Goal: Answer question/provide support: Share knowledge or assist other users

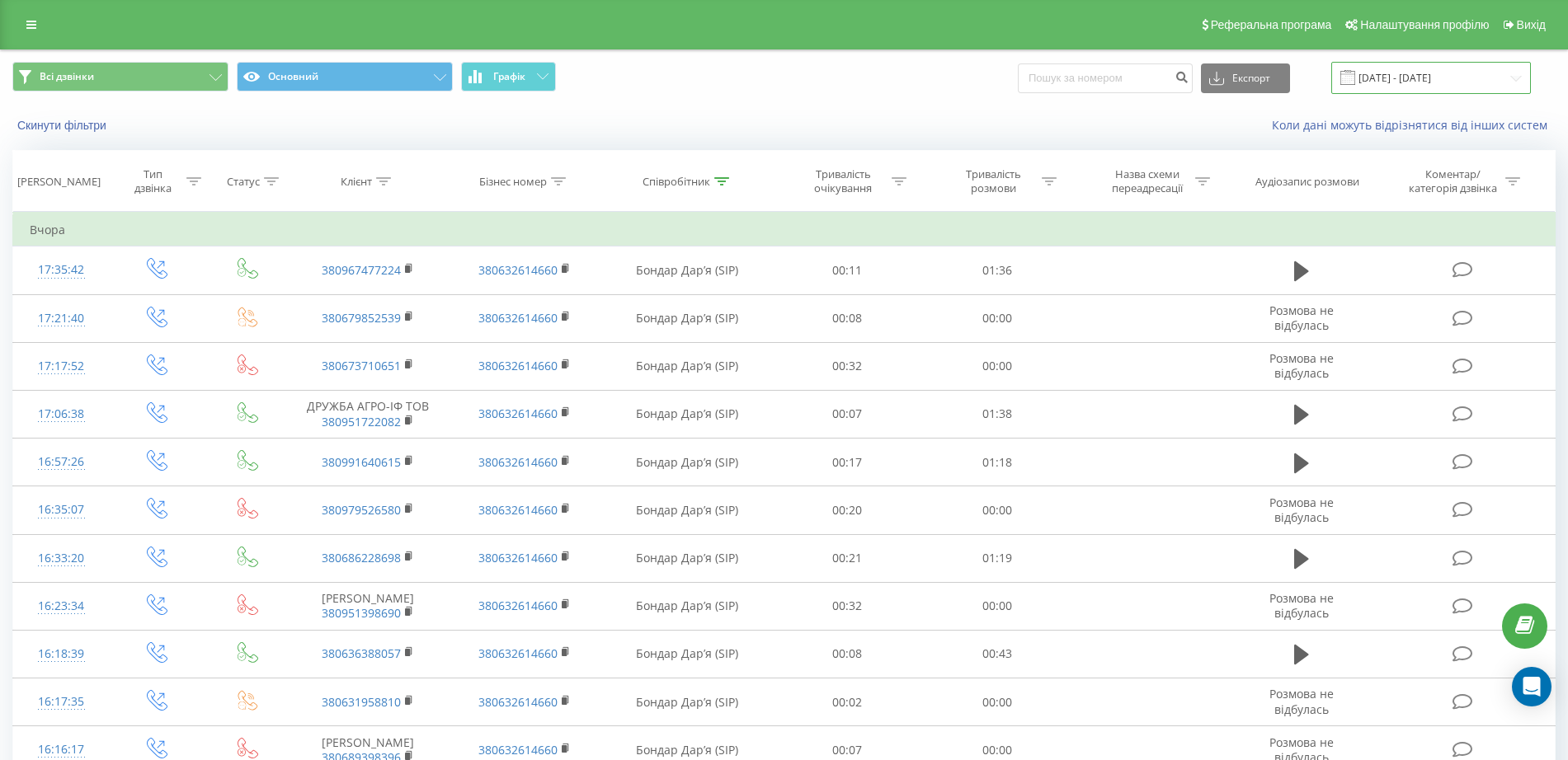
click at [1484, 73] on input "22.09.2025 - 22.09.2025" at bounding box center [1431, 78] width 199 height 32
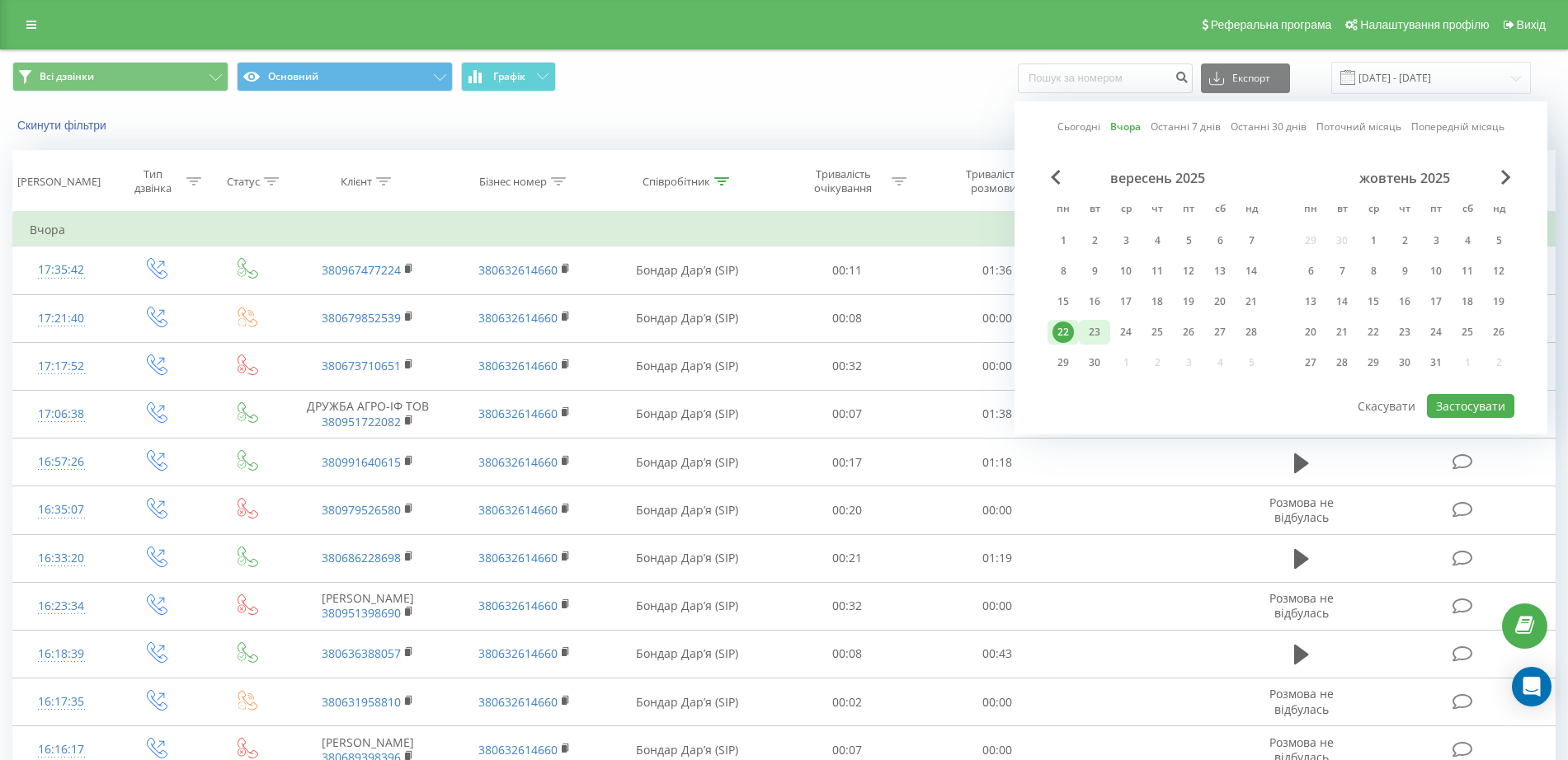
click at [1107, 330] on div "23" at bounding box center [1094, 332] width 31 height 24
click at [1465, 400] on button "Застосувати" at bounding box center [1470, 406] width 87 height 24
type input "[DATE] - [DATE]"
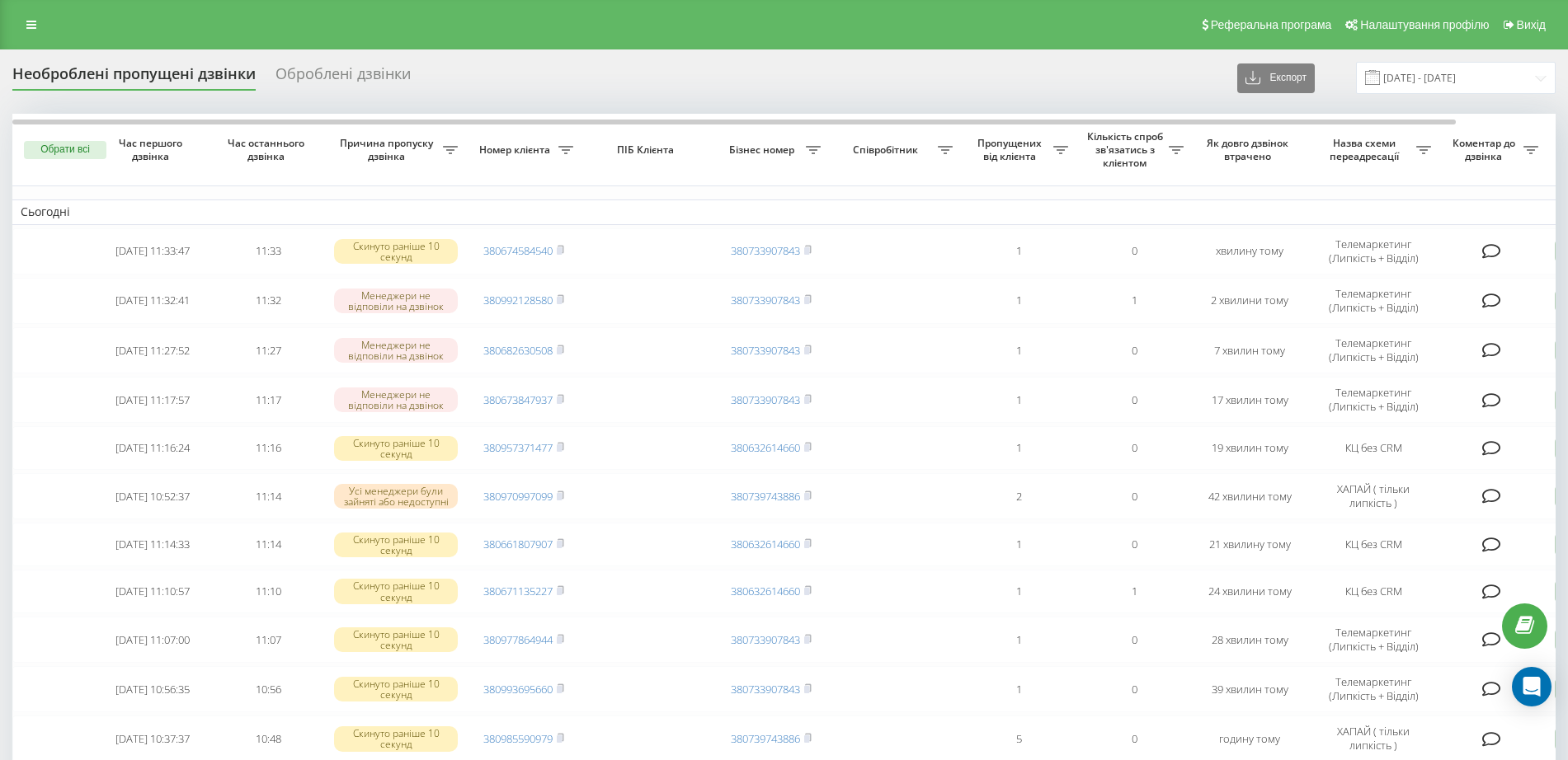
click at [1108, 31] on div "Реферальна програма Налаштування профілю Вихід" at bounding box center [784, 24] width 1568 height 50
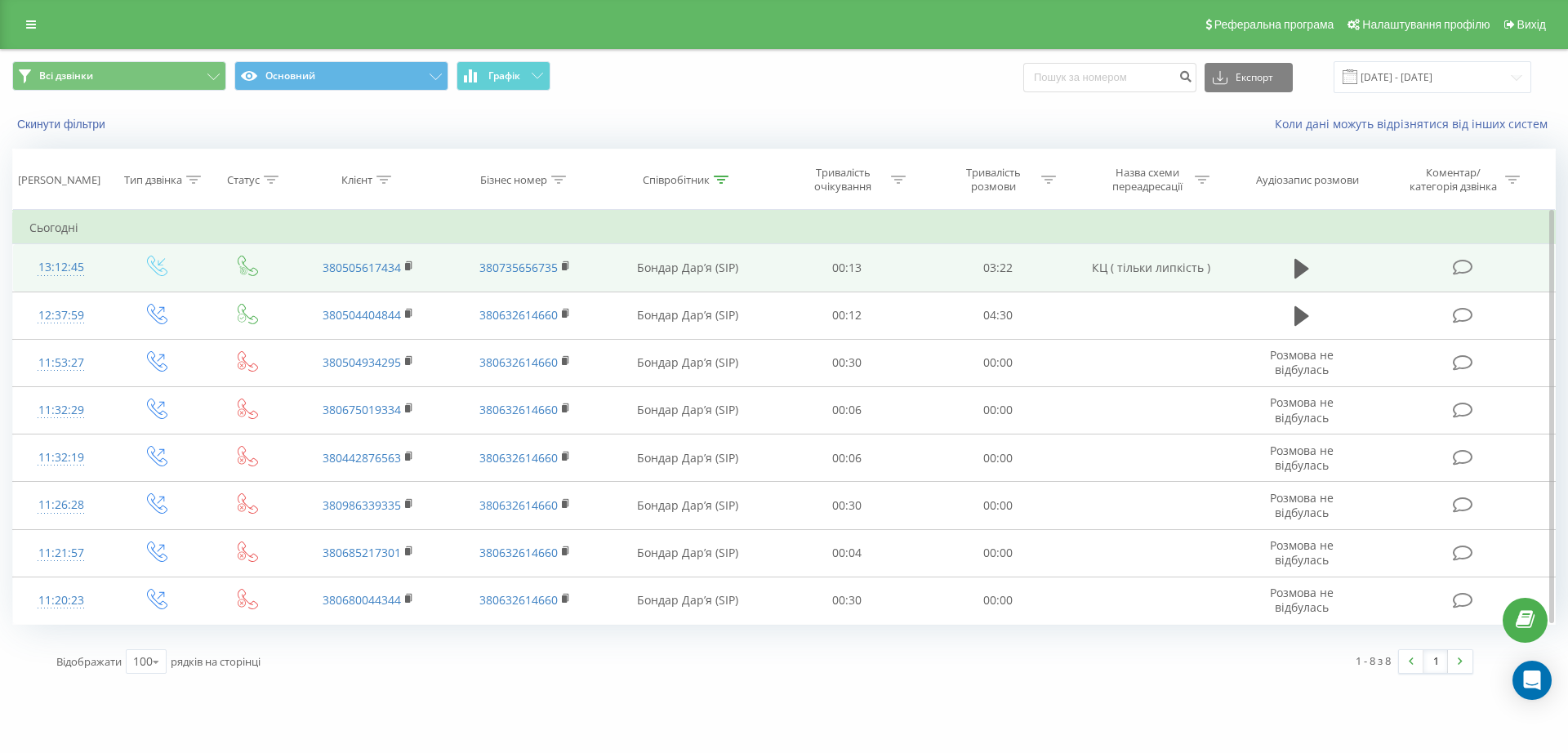
click at [1468, 259] on icon at bounding box center [1463, 267] width 20 height 18
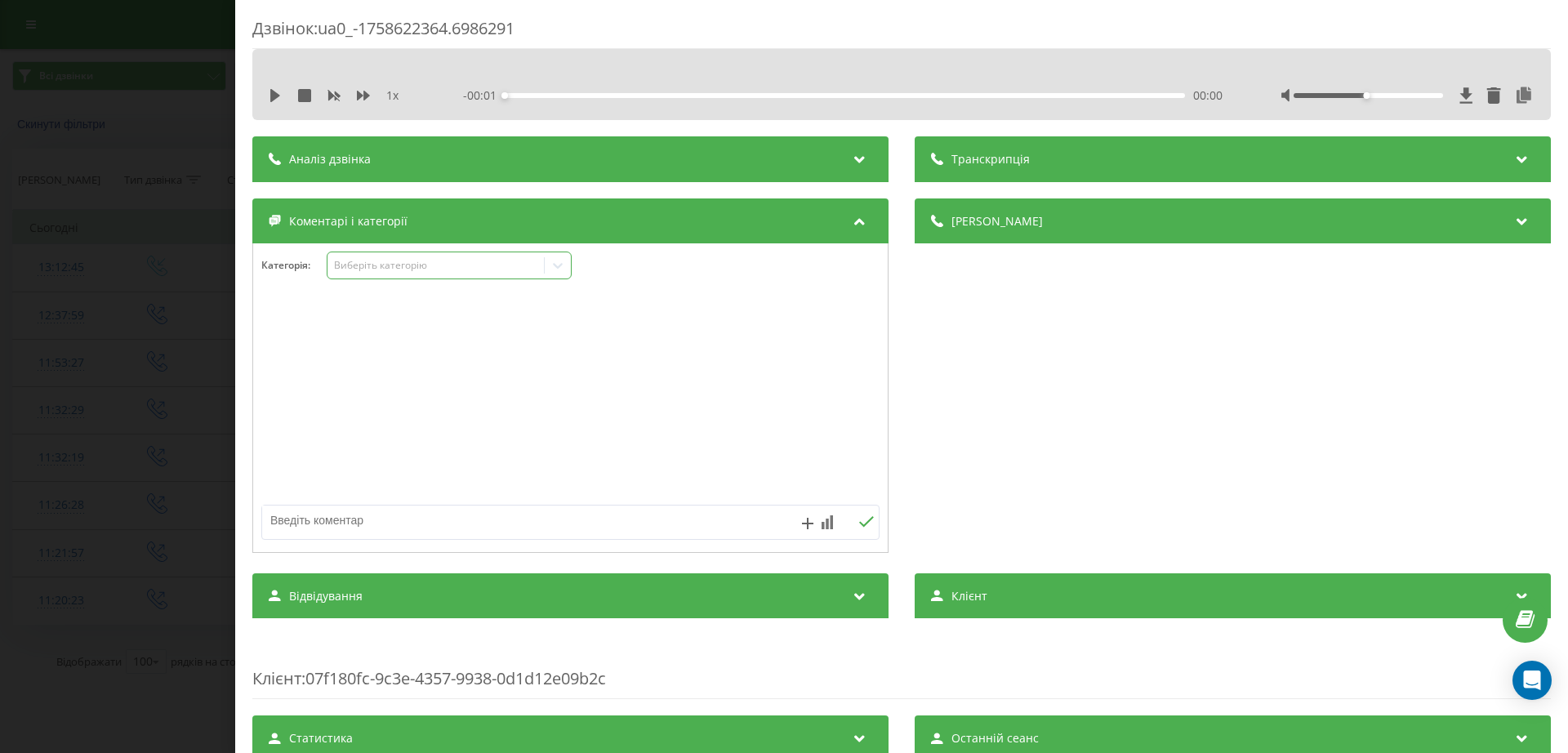
click at [438, 279] on div "Виберіть категорію" at bounding box center [449, 265] width 245 height 28
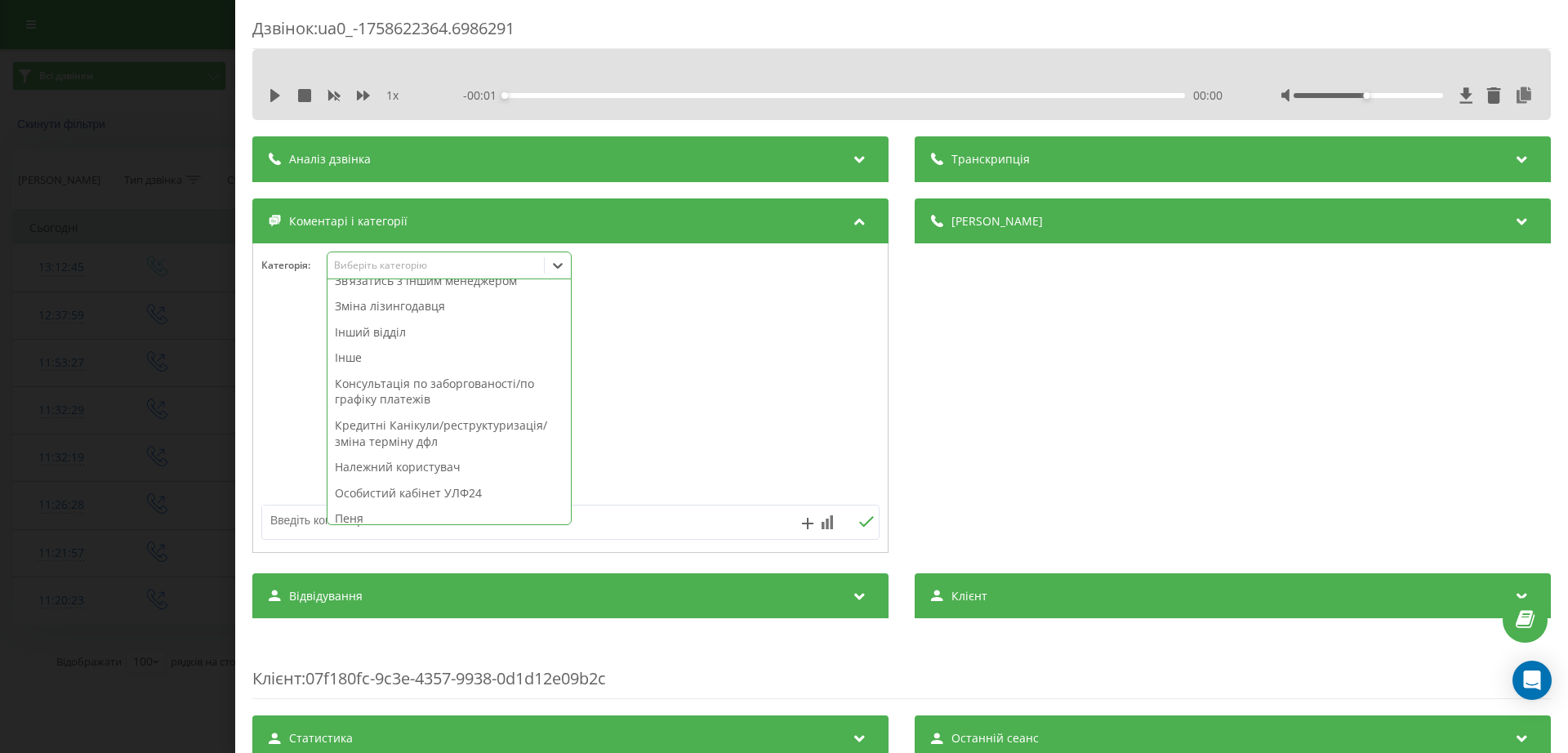
scroll to position [408, 0]
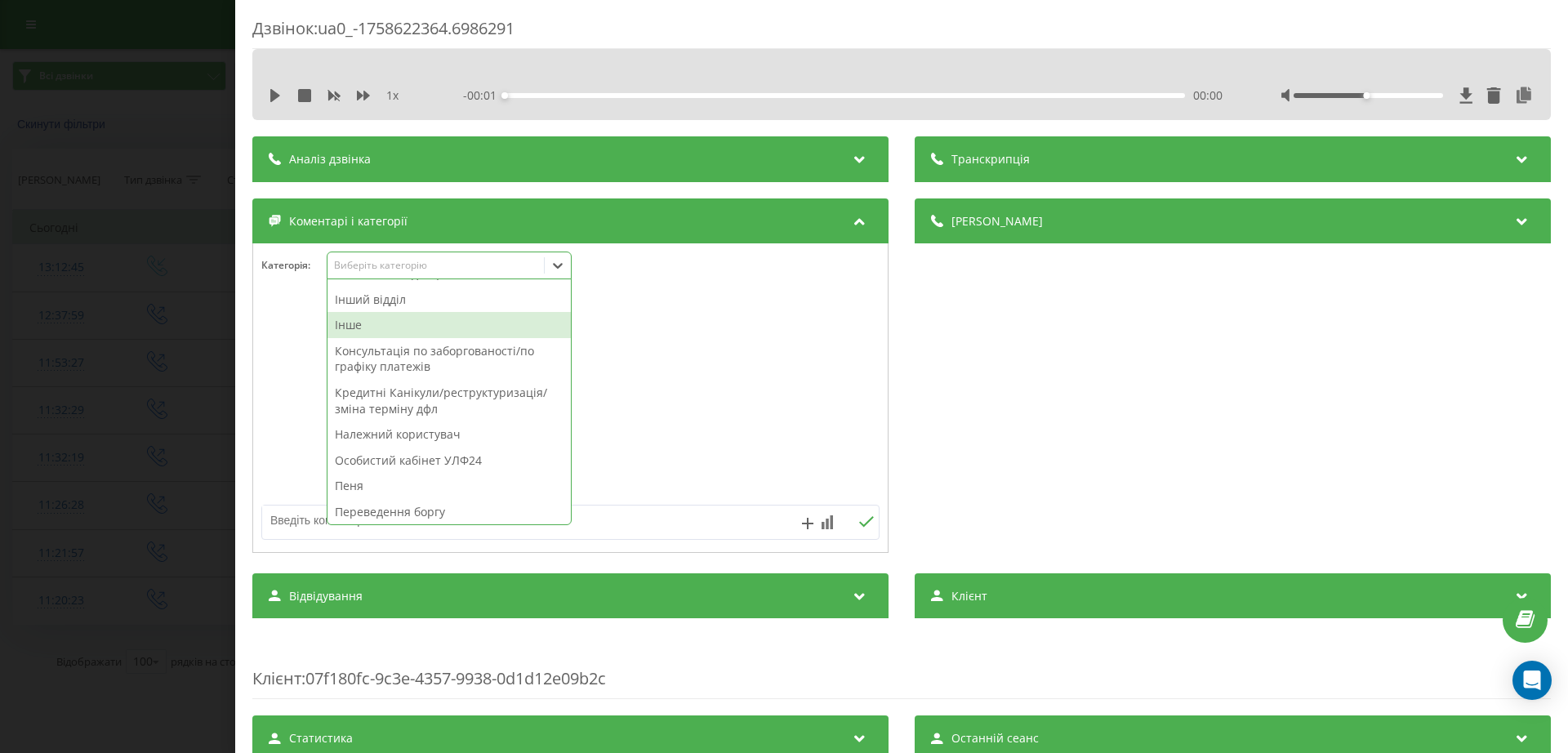
click at [424, 321] on div "Інше" at bounding box center [448, 325] width 243 height 26
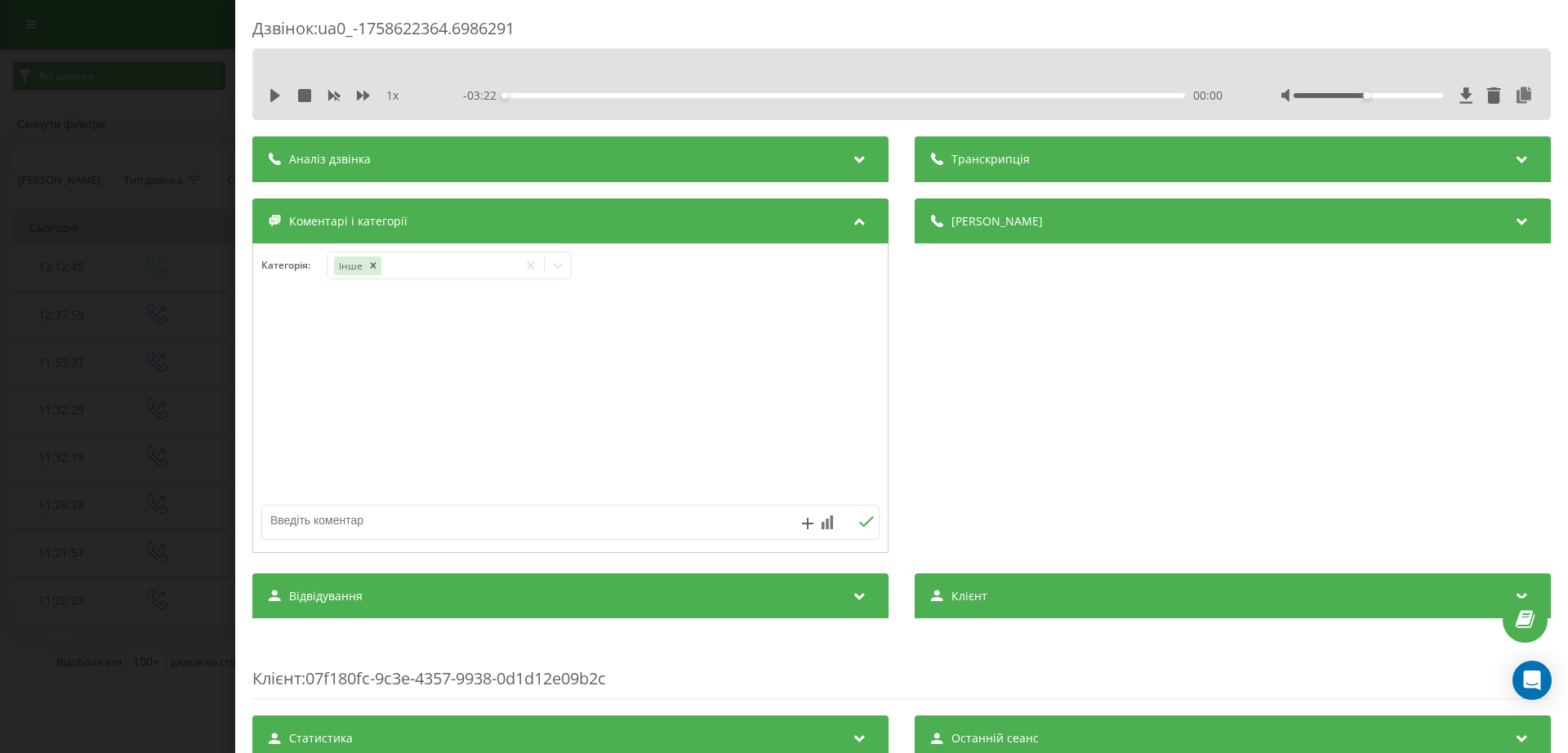
click at [641, 523] on textarea at bounding box center [509, 520] width 494 height 29
type textarea "оновлення паспорта, копії"
click at [867, 525] on button at bounding box center [866, 522] width 25 height 14
click at [180, 269] on div "Дзвінок : ua0_-1758622364.6986291 1 x - 03:22 00:00 00:00 Транскрипція Для AI-а…" at bounding box center [784, 376] width 1568 height 753
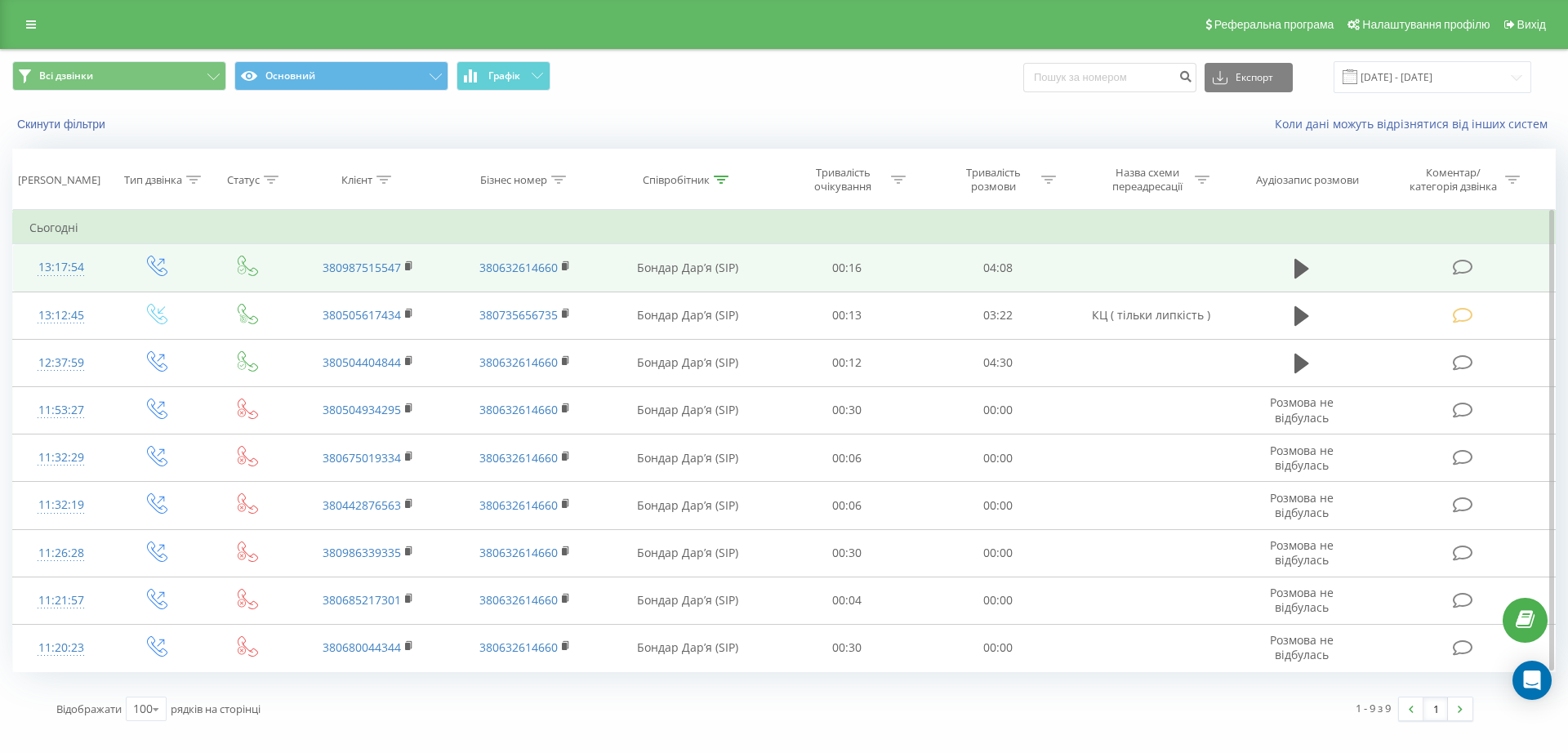
click at [1462, 270] on icon at bounding box center [1463, 267] width 20 height 18
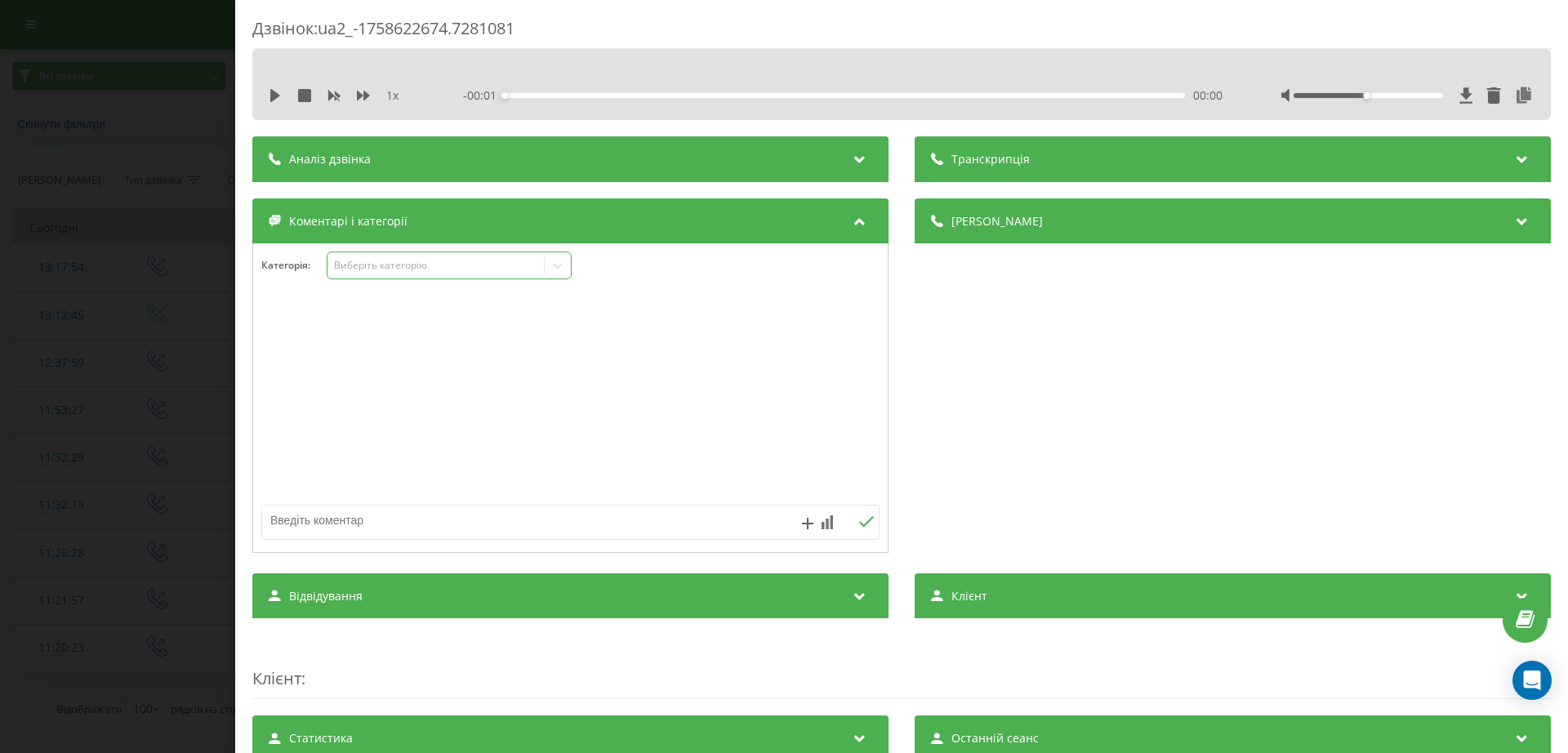
click at [464, 251] on div "Категорія : Виберіть категорію" at bounding box center [571, 398] width 637 height 310
click at [453, 270] on div "Виберіть категорію" at bounding box center [436, 265] width 204 height 13
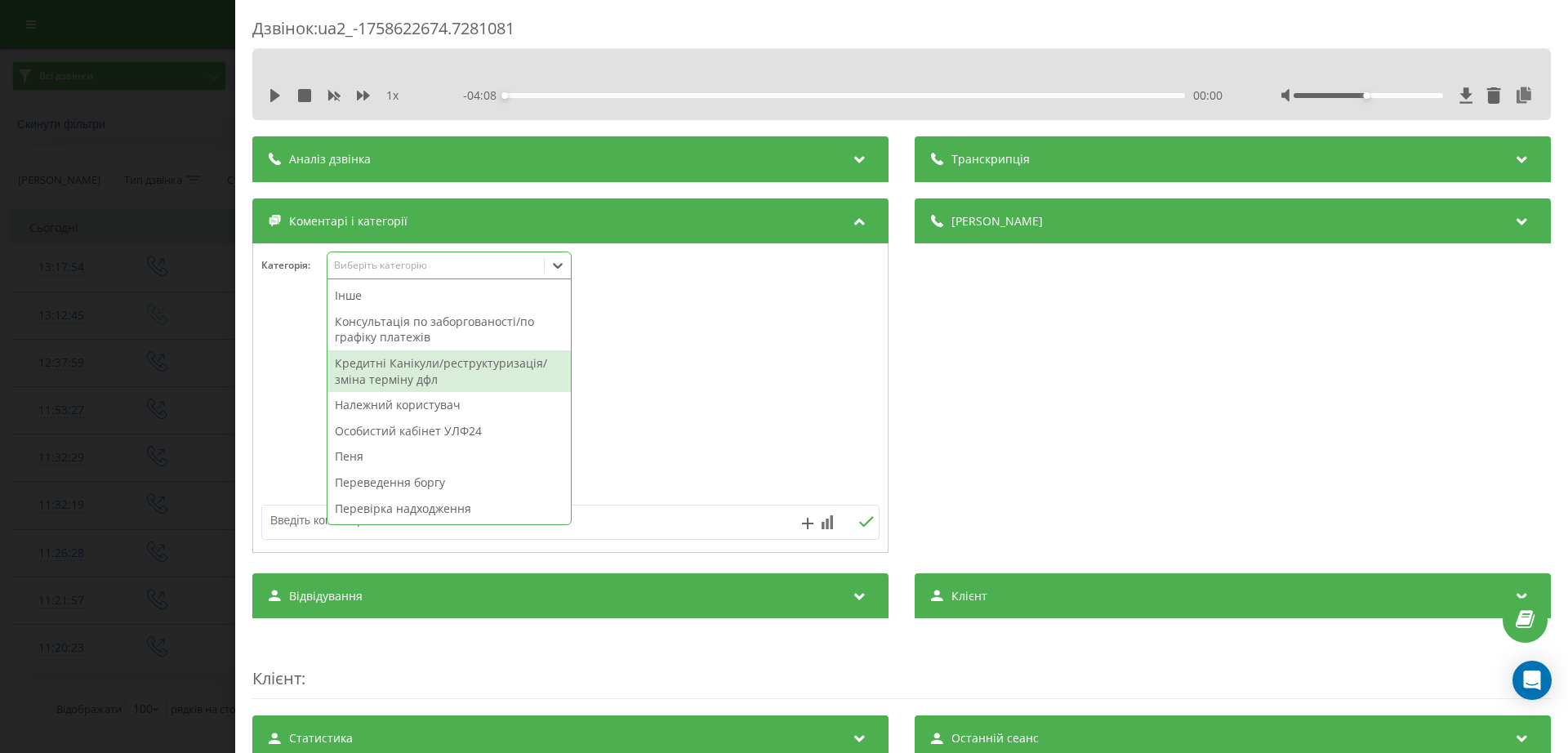
scroll to position [467, 0]
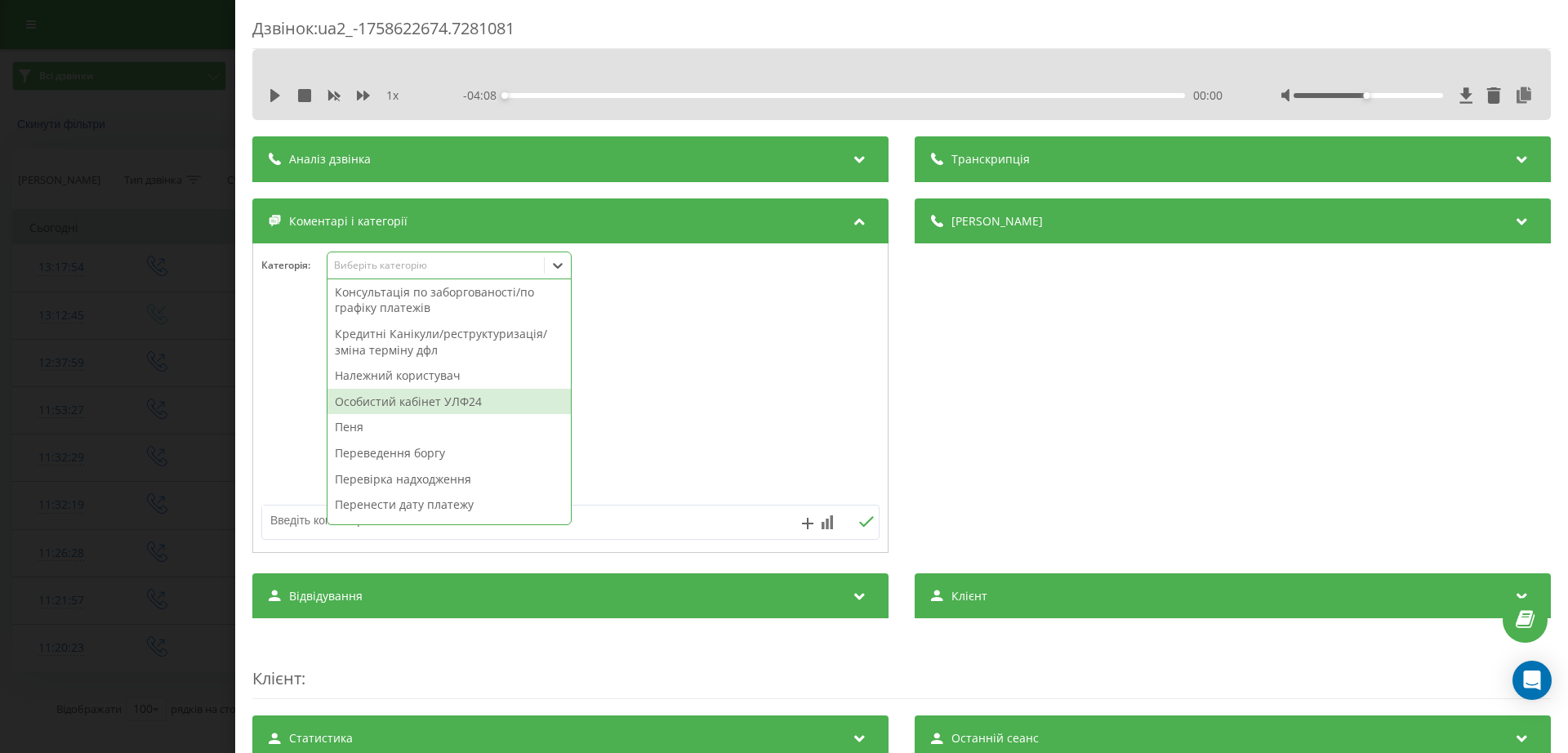
click at [400, 407] on div "Особистий кабінет УЛФ24" at bounding box center [448, 402] width 243 height 26
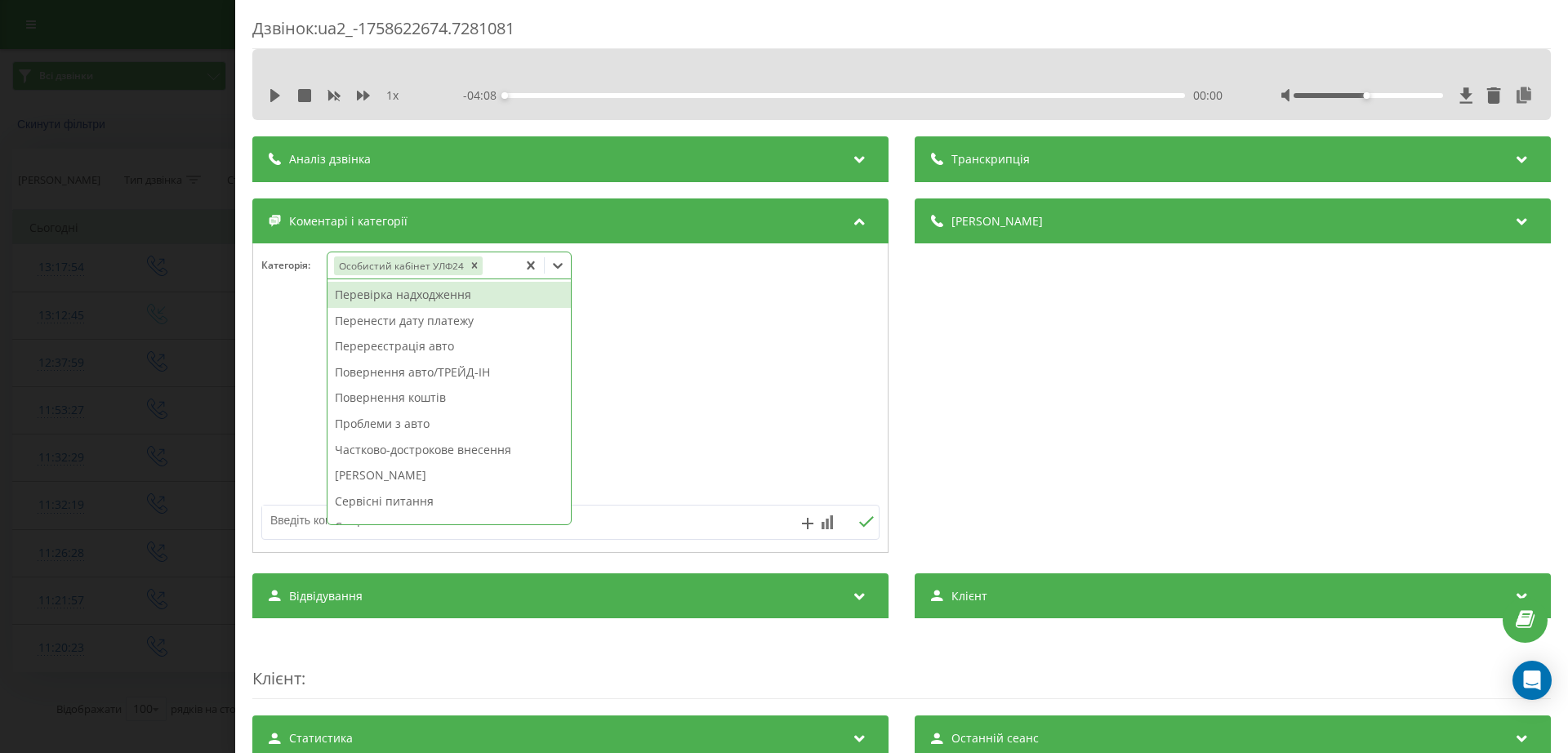
scroll to position [671, 0]
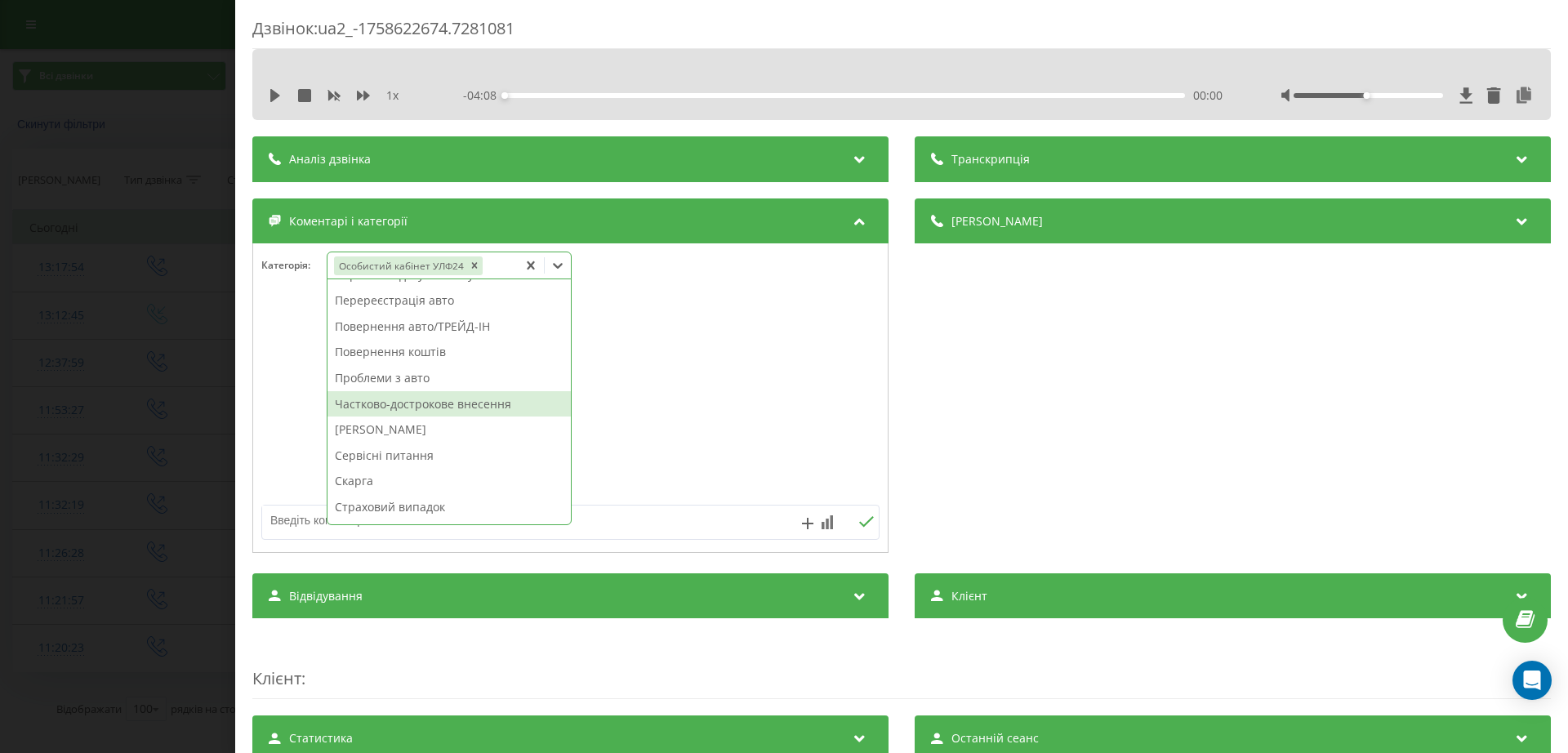
click at [411, 414] on div "Частково-дострокове внесення" at bounding box center [448, 404] width 243 height 26
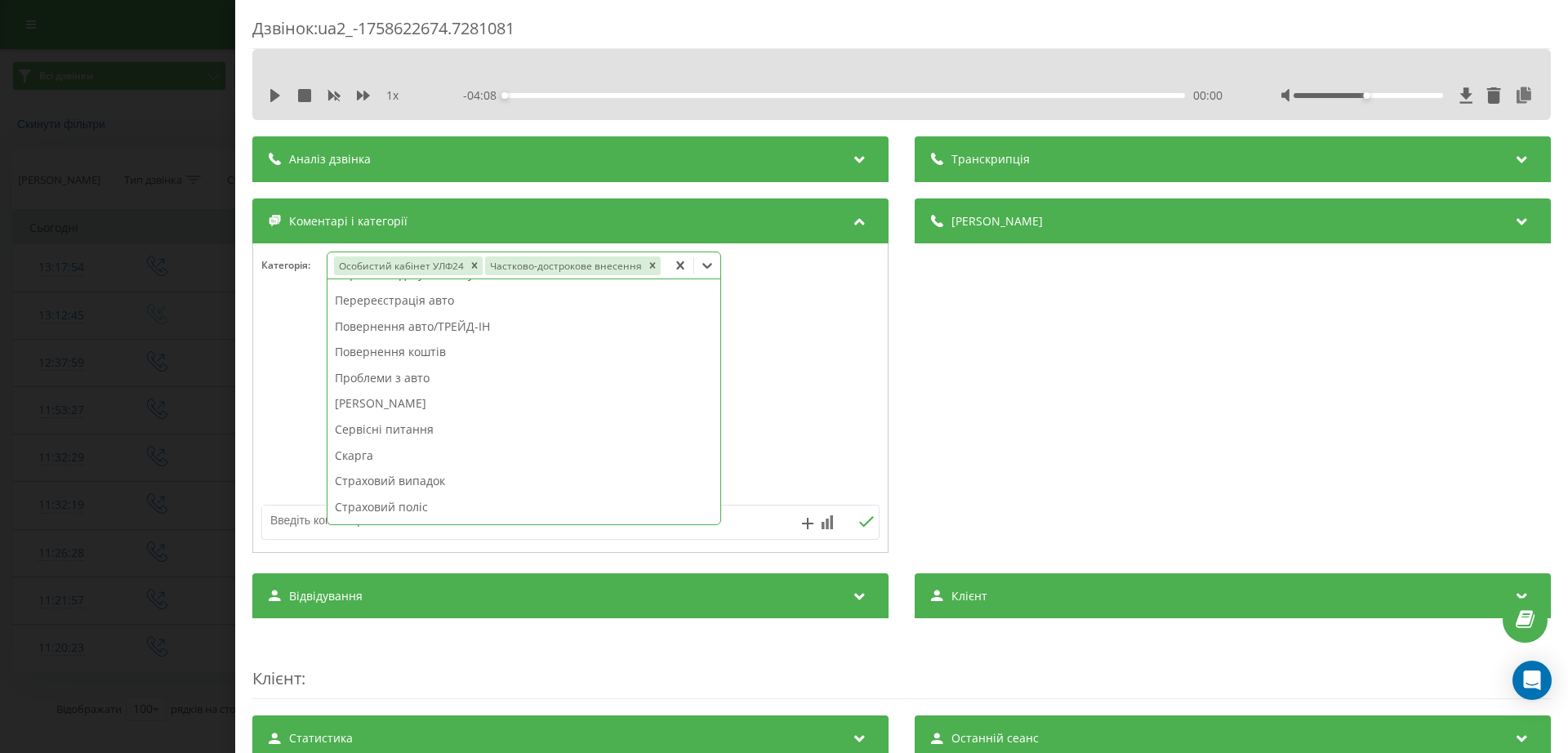
click at [105, 395] on div "Дзвінок : ua2_-1758622674.7281081 1 x - 04:08 00:00 00:00 Транскрипція Для AI-а…" at bounding box center [784, 376] width 1568 height 753
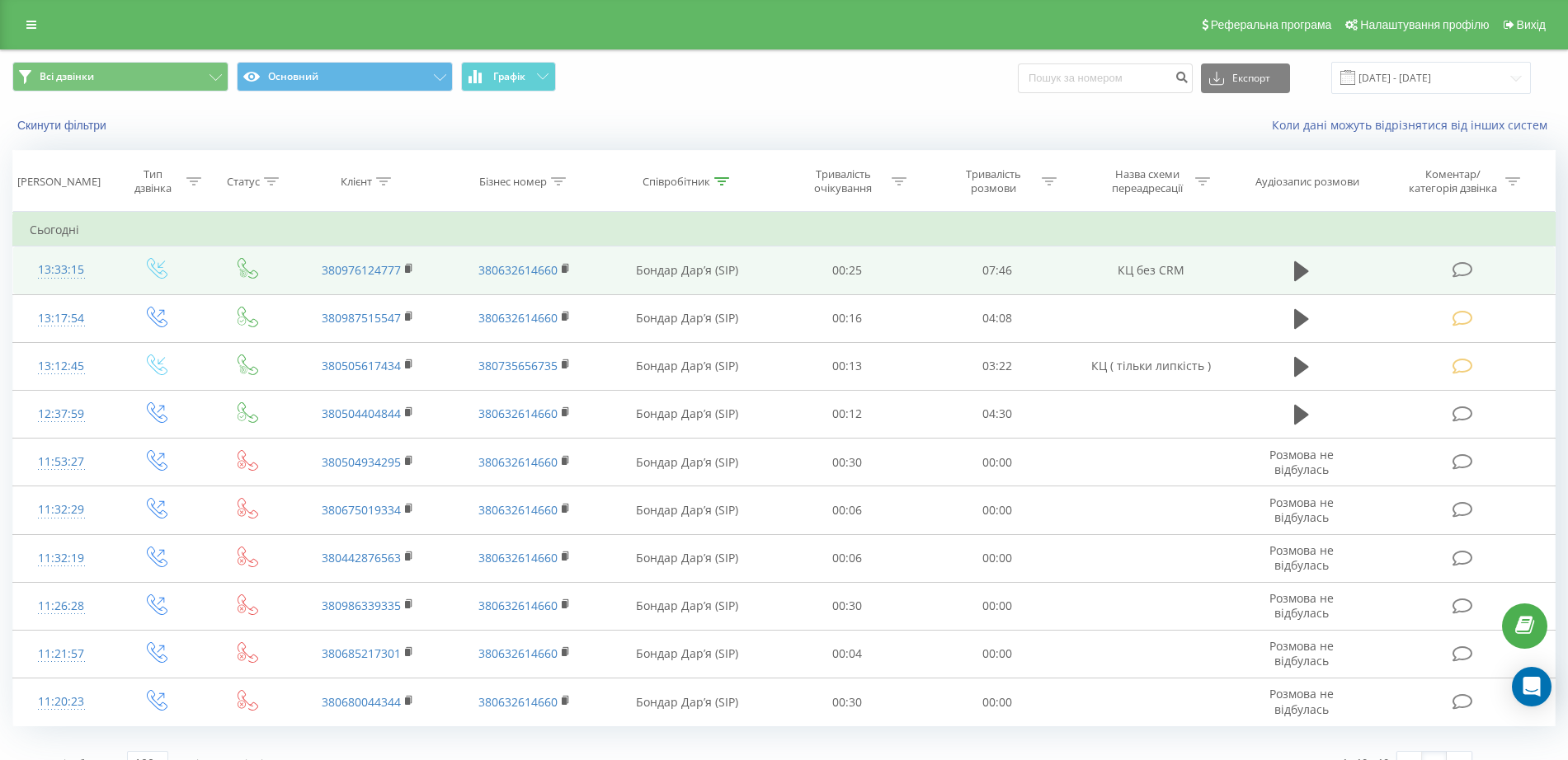
click at [1460, 269] on icon at bounding box center [1462, 269] width 20 height 18
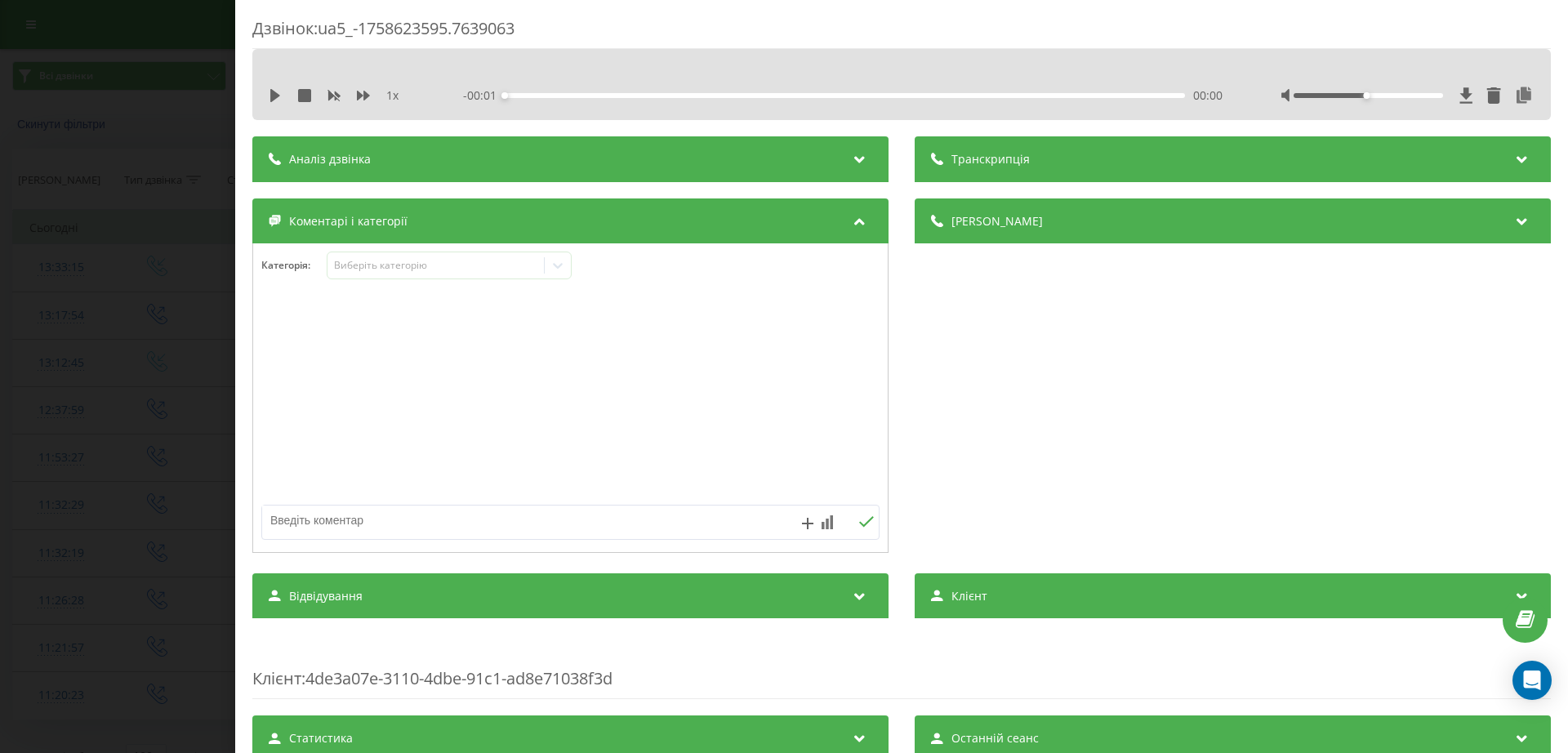
click at [454, 281] on div "Категорія : Виберіть категорію" at bounding box center [571, 276] width 635 height 49
click at [424, 263] on div "Виберіть категорію" at bounding box center [436, 265] width 204 height 13
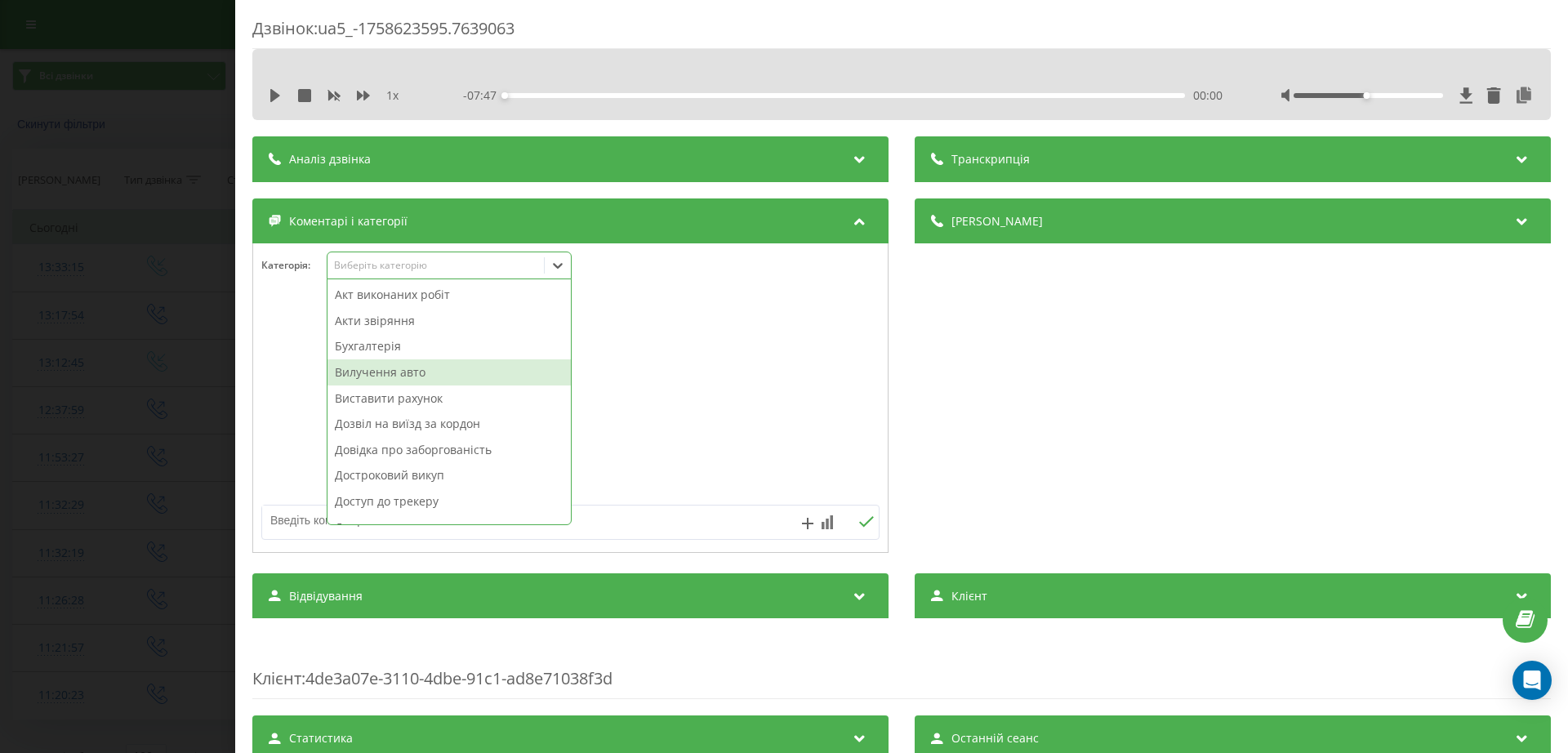
scroll to position [102, 0]
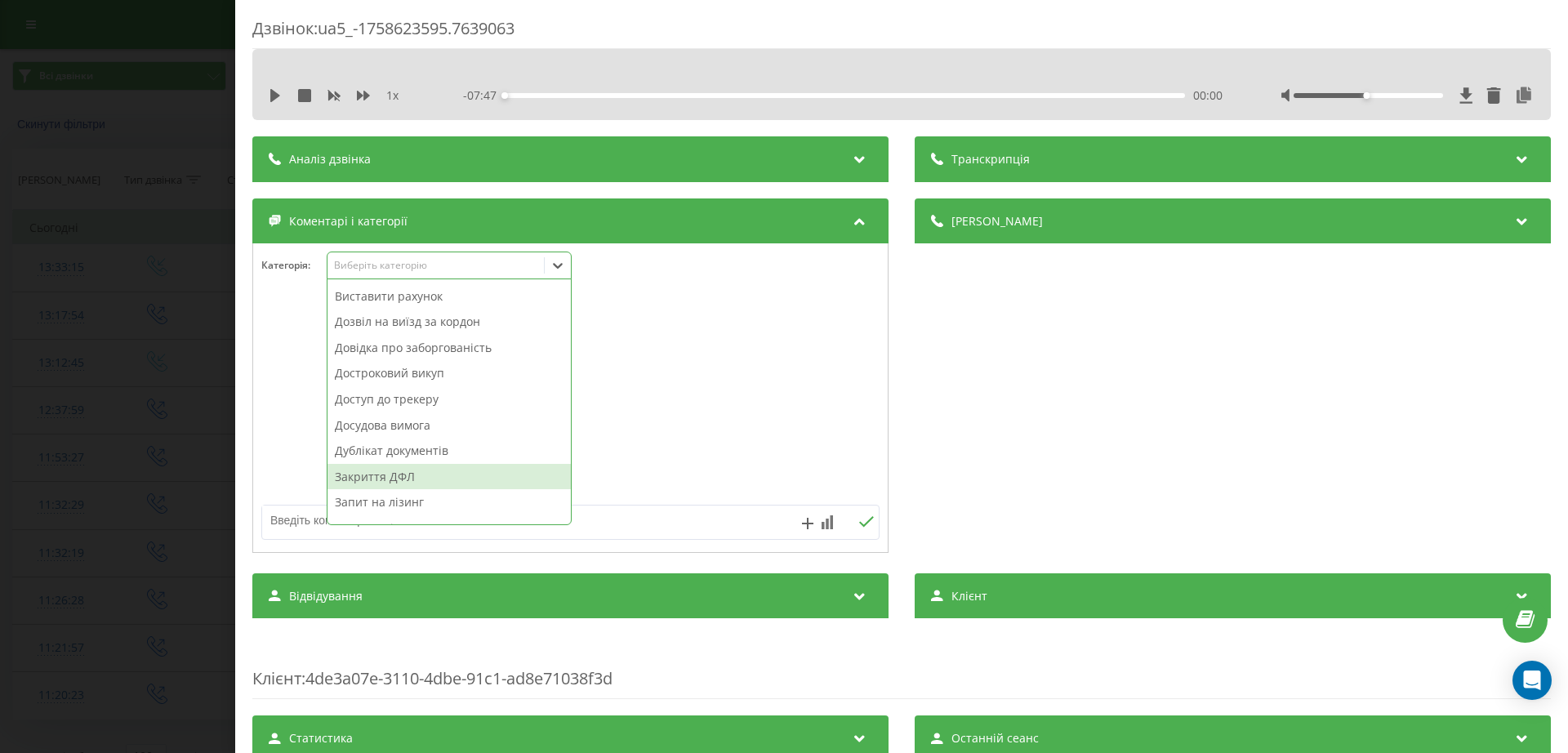
click at [391, 476] on div "Закриття ДФЛ" at bounding box center [448, 477] width 243 height 26
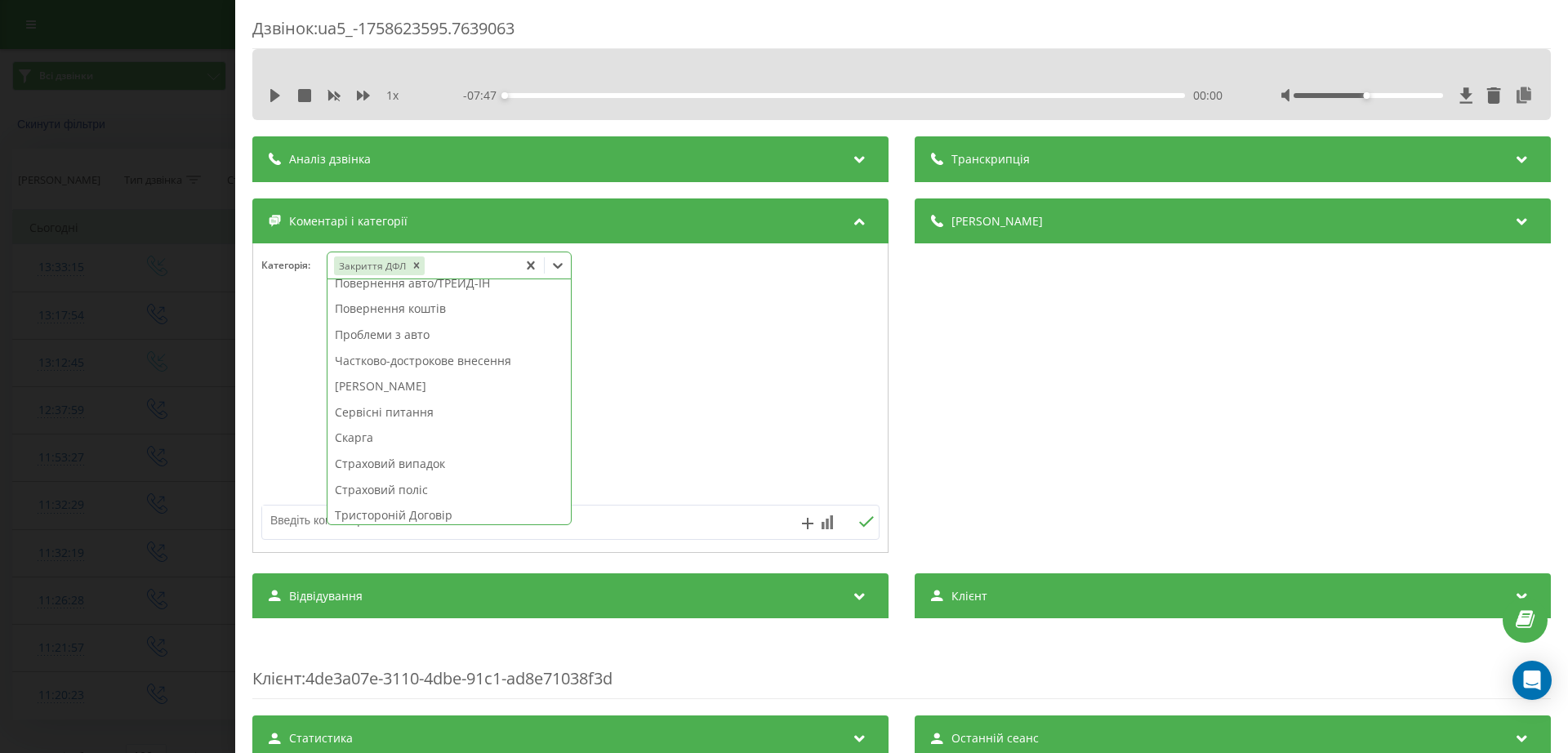
scroll to position [850, 0]
click at [423, 455] on div "Хапай Дилер авто" at bounding box center [448, 457] width 243 height 26
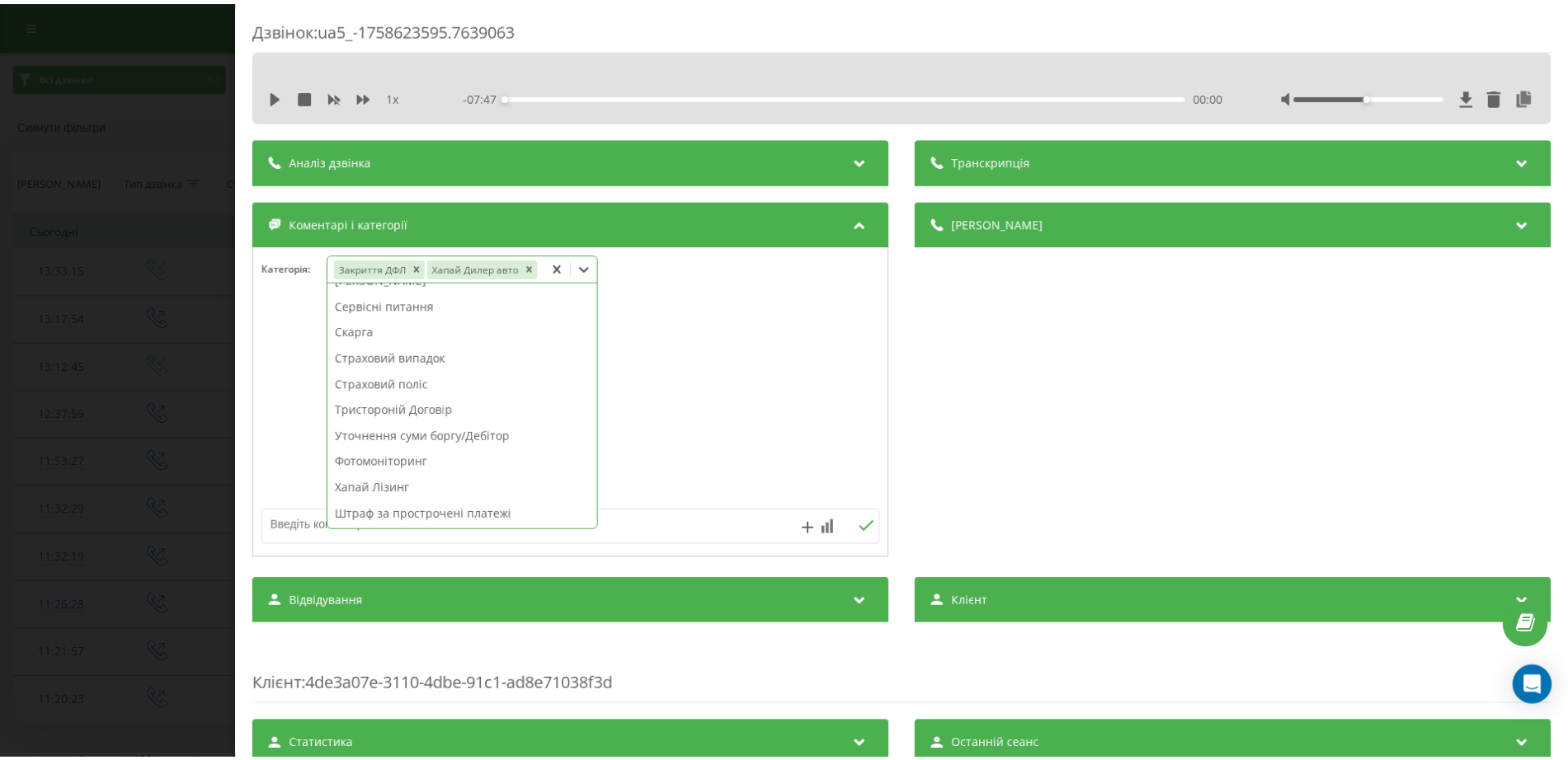
scroll to position [832, 0]
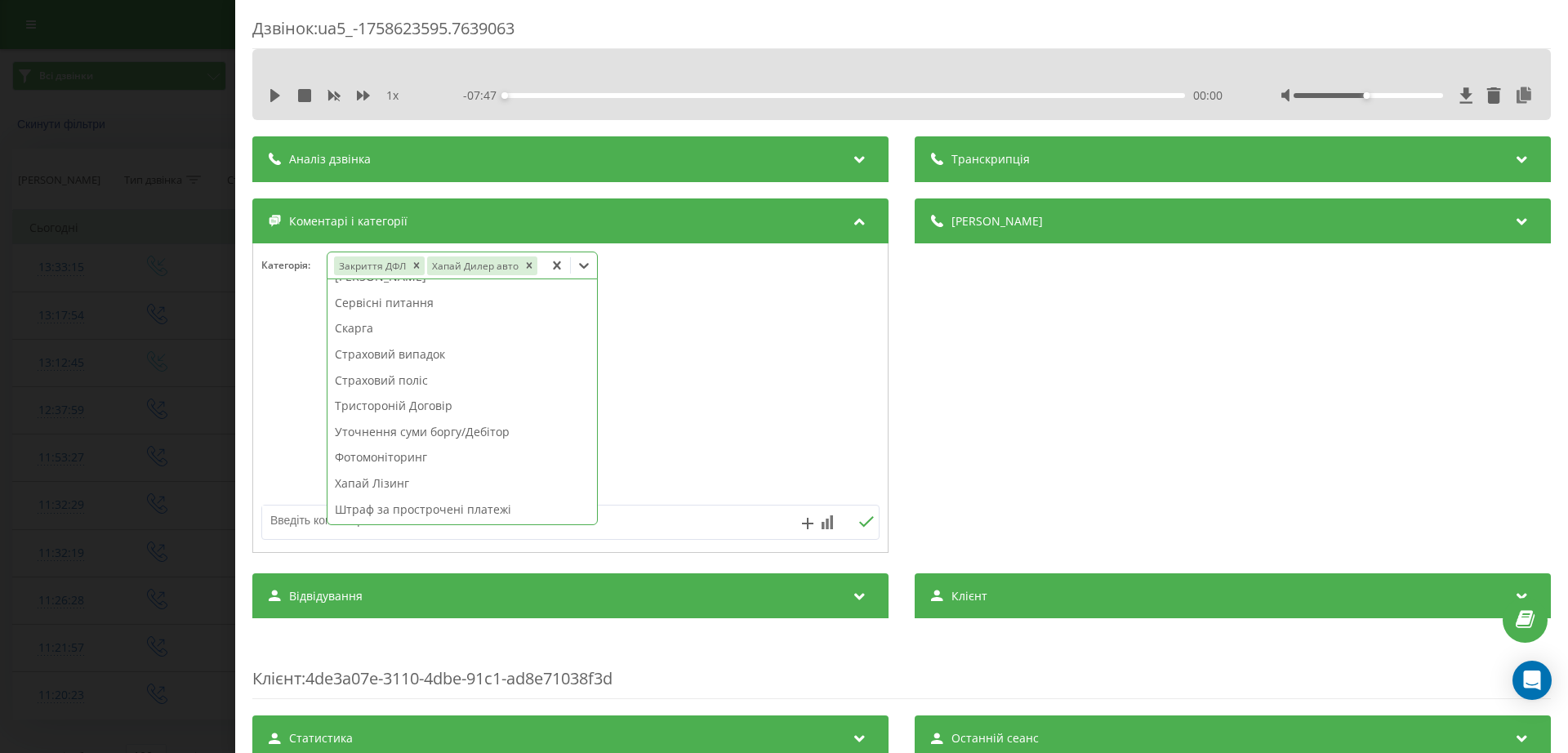
click at [123, 434] on div "Дзвінок : ua5_-1758623595.7639063 1 x - 07:47 00:00 00:00 Транскрипція Для AI-а…" at bounding box center [784, 376] width 1568 height 753
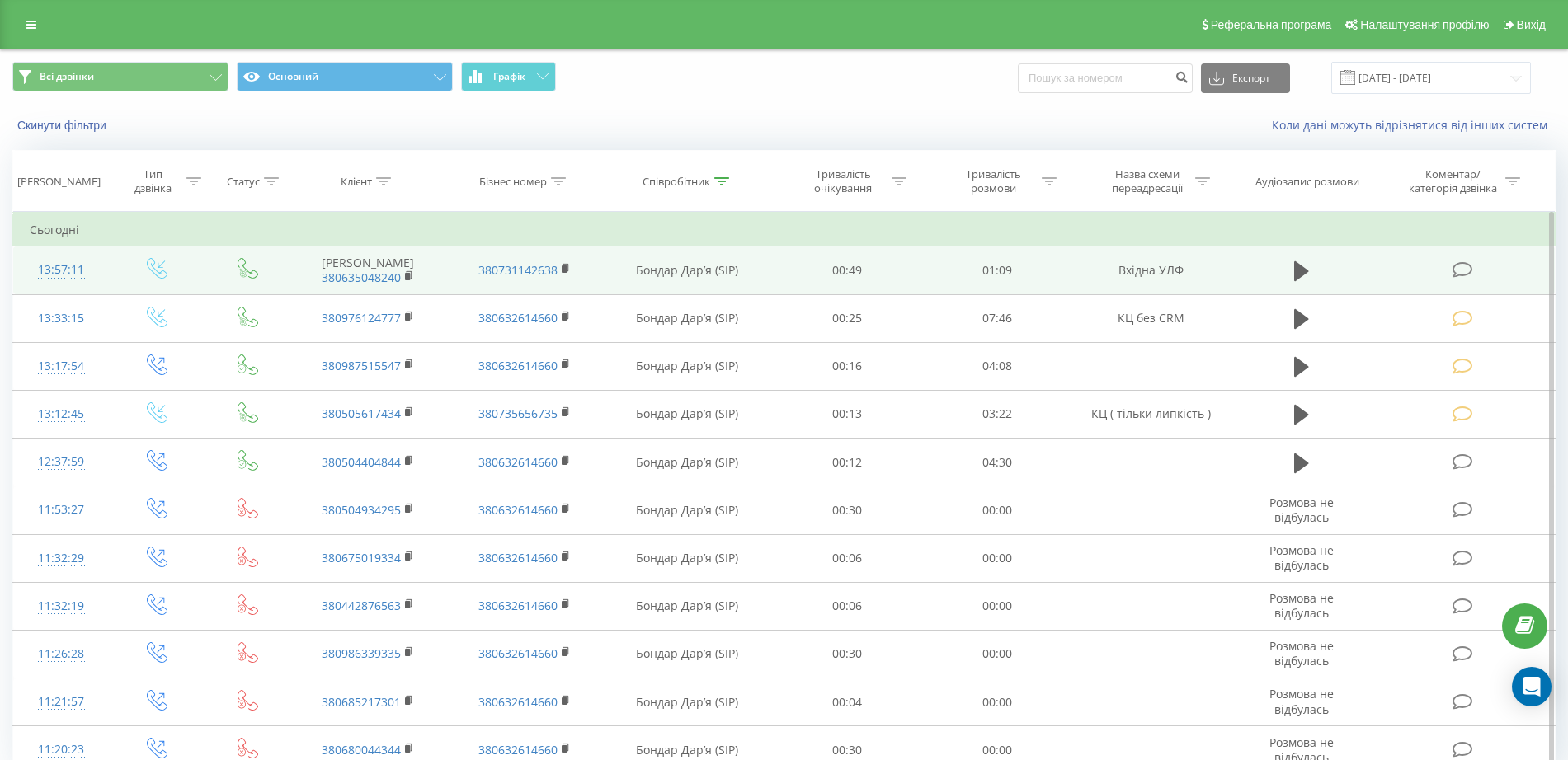
click at [1463, 274] on icon at bounding box center [1462, 269] width 20 height 18
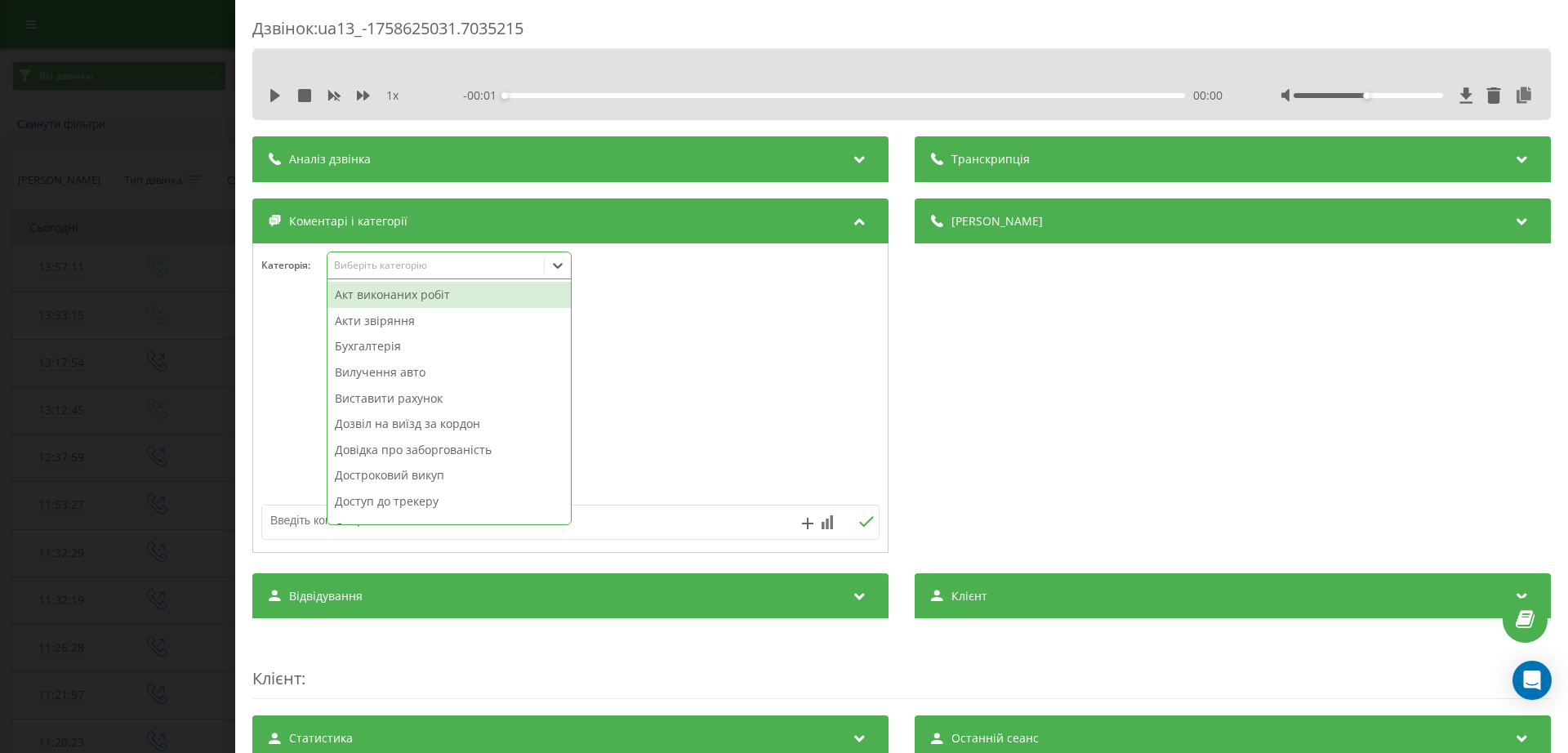
click at [435, 269] on div "Виберіть категорію" at bounding box center [436, 265] width 204 height 13
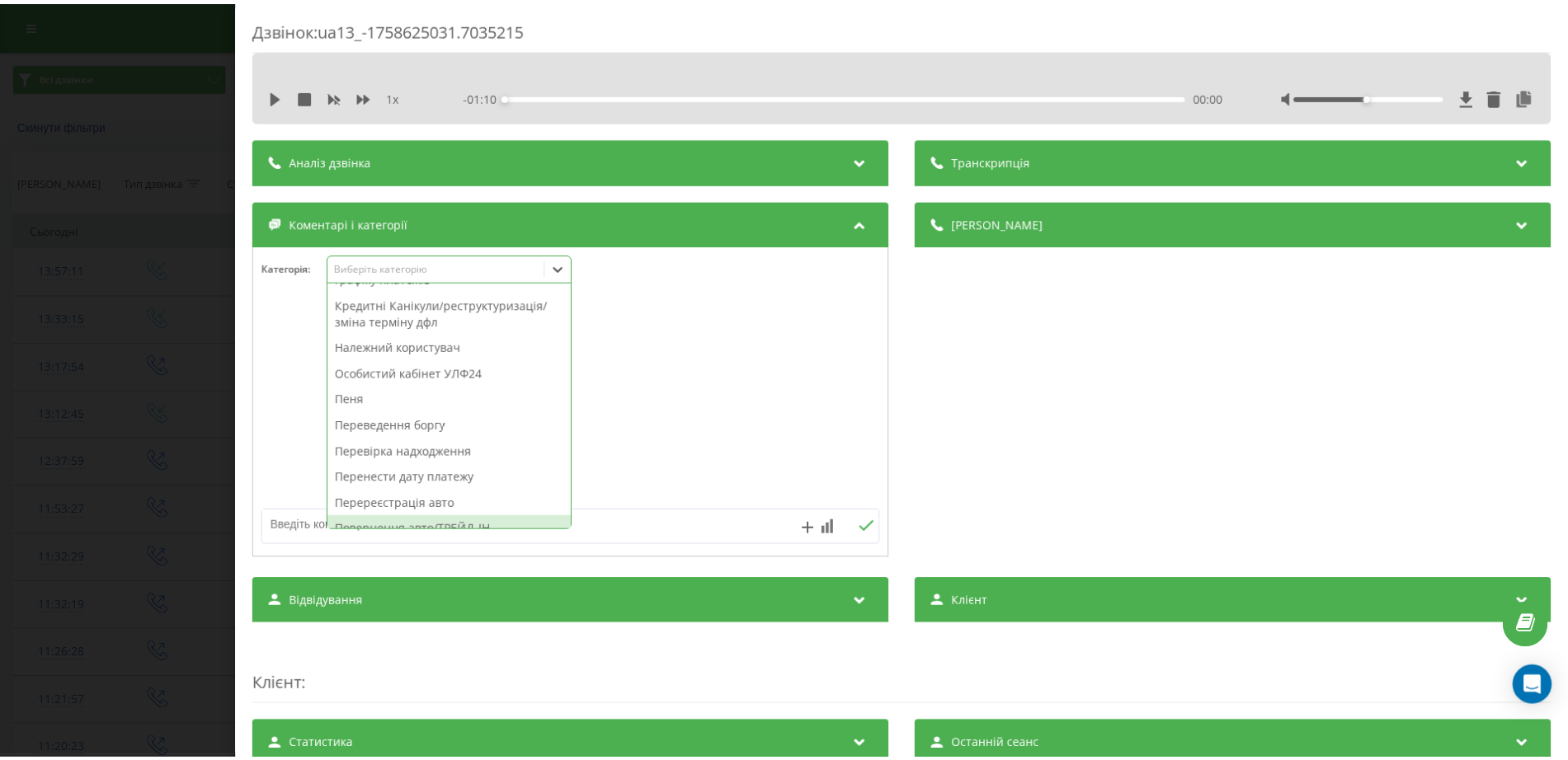
scroll to position [471, 0]
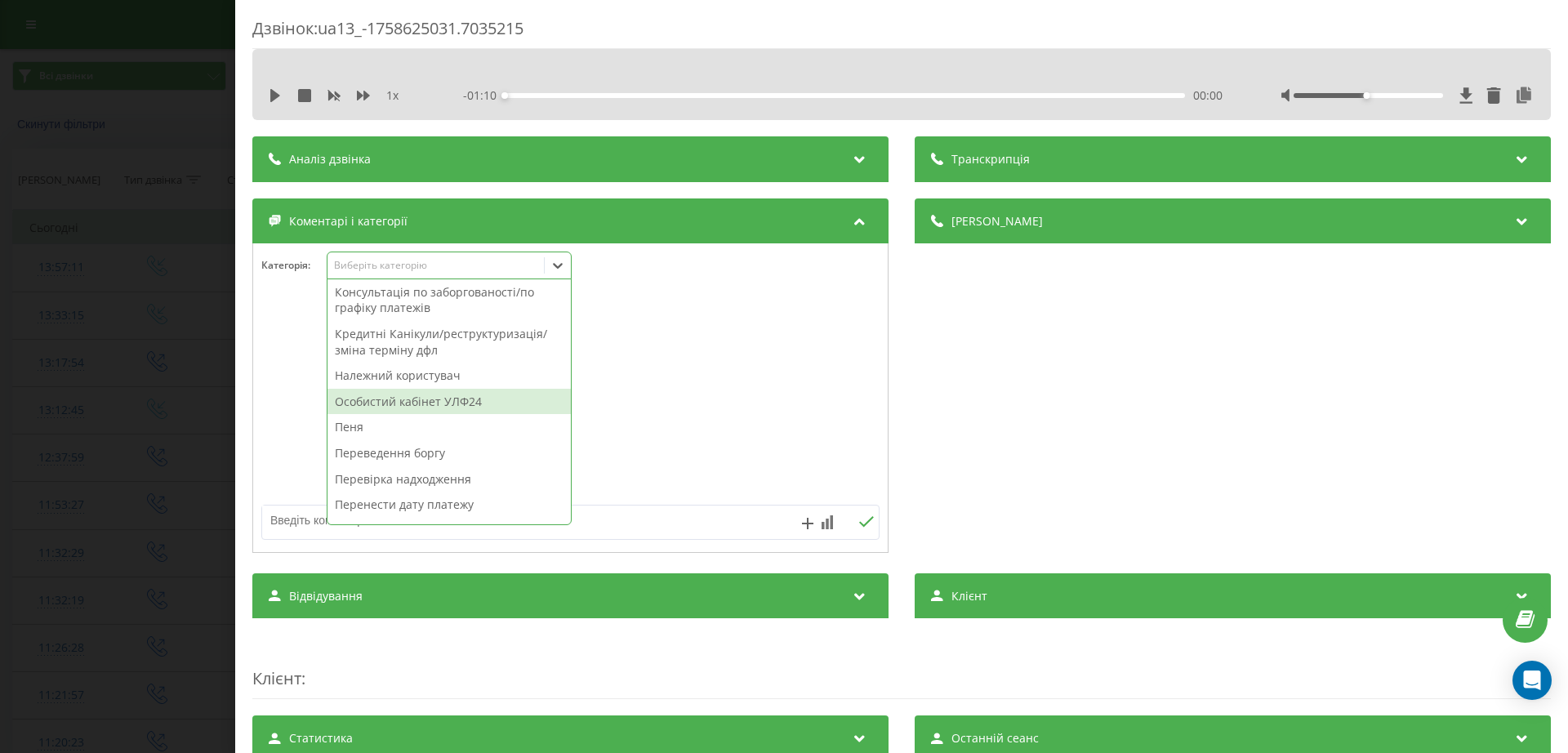
click at [468, 395] on div "Особистий кабінет УЛФ24" at bounding box center [448, 402] width 243 height 26
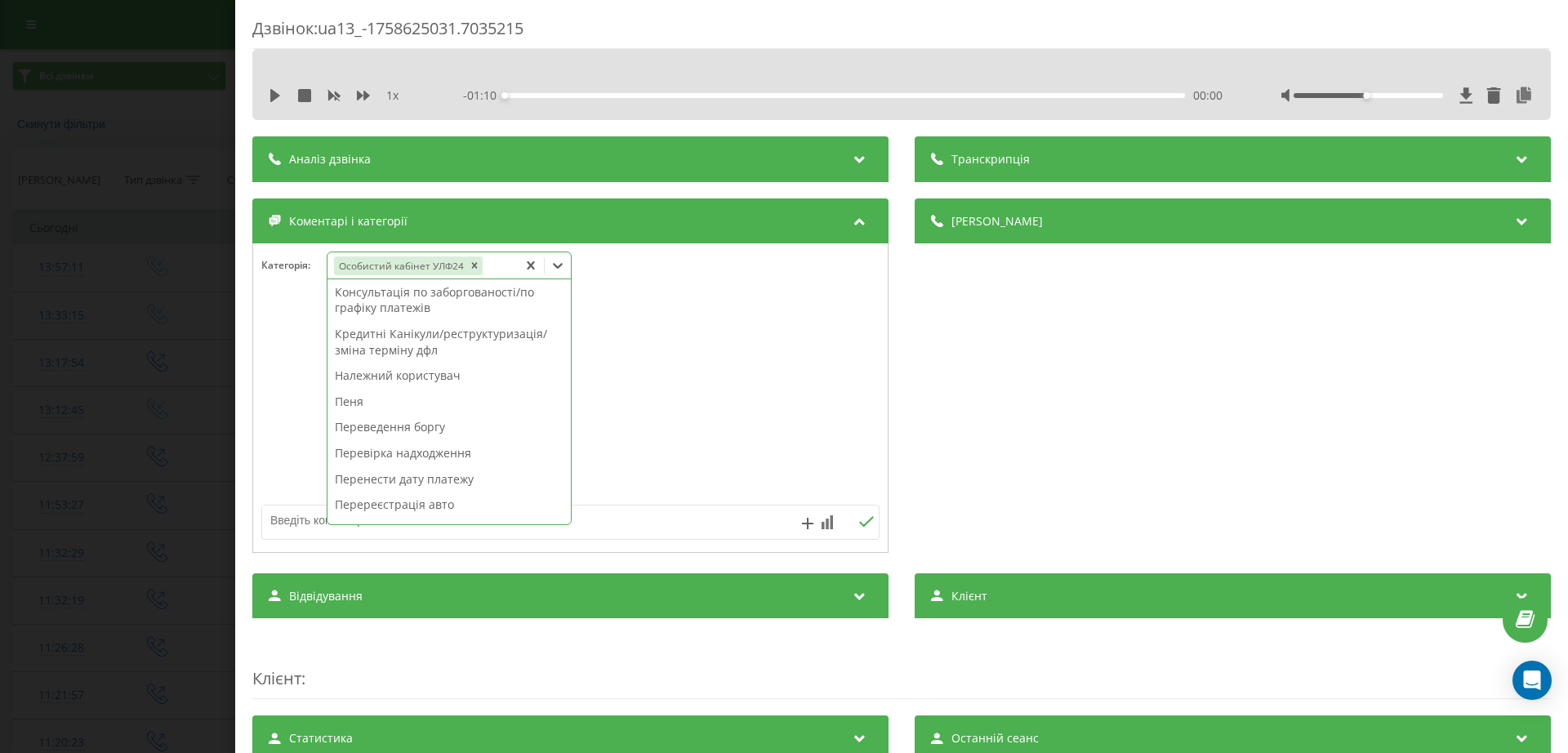
click at [125, 384] on div "Дзвінок : ua13_-1758625031.7035215 1 x - 01:10 00:00 00:00 Транскрипція Для AI-…" at bounding box center [784, 376] width 1568 height 753
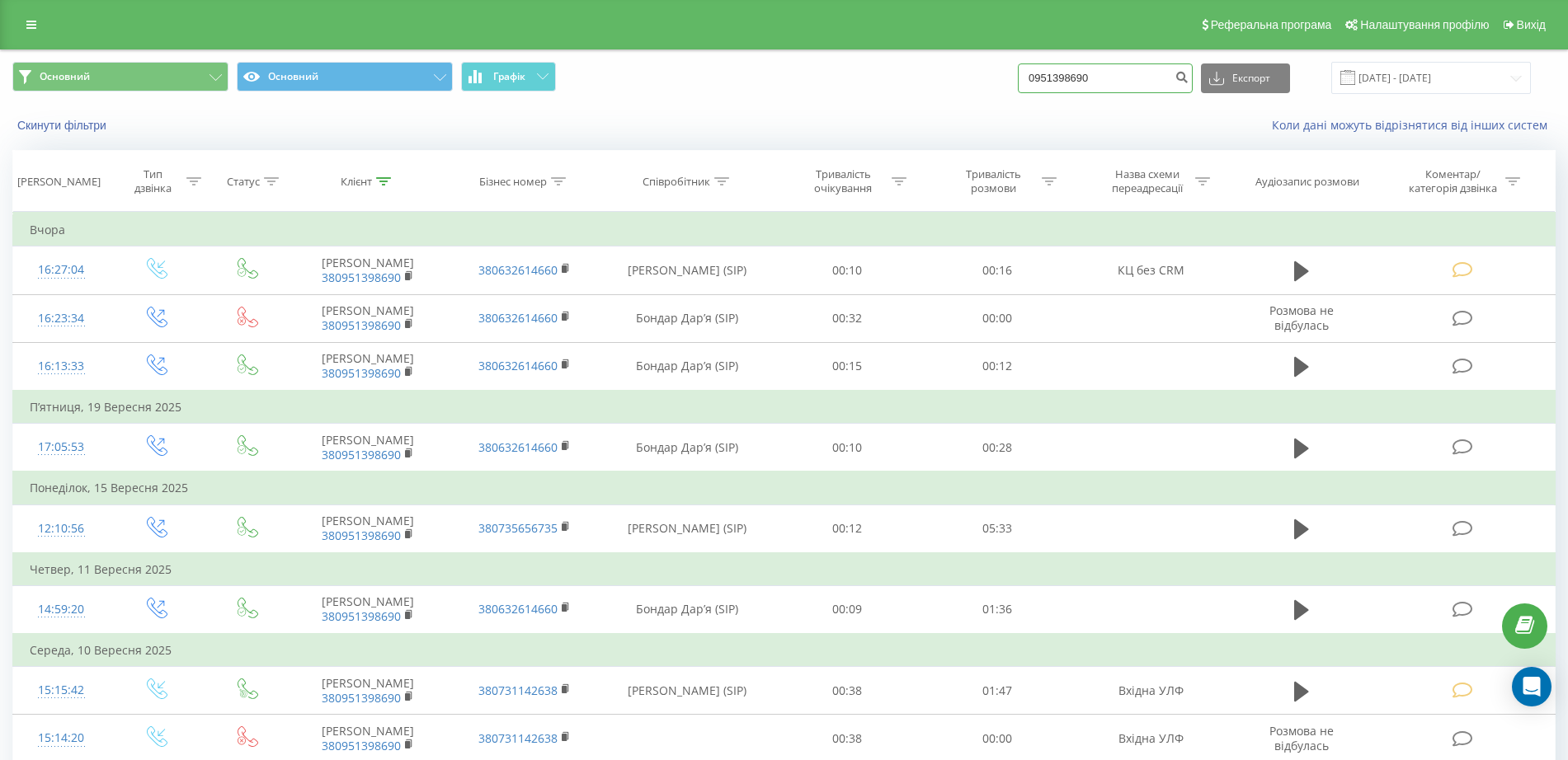
drag, startPoint x: 1123, startPoint y: 73, endPoint x: 1050, endPoint y: 53, distance: 75.7
click at [1026, 84] on div "Основний Основний Графік 0951398690 Експорт .csv .xls .xlsx [DATE] - [DATE]" at bounding box center [784, 78] width 1544 height 32
paste input "63696990"
type input "0636969900"
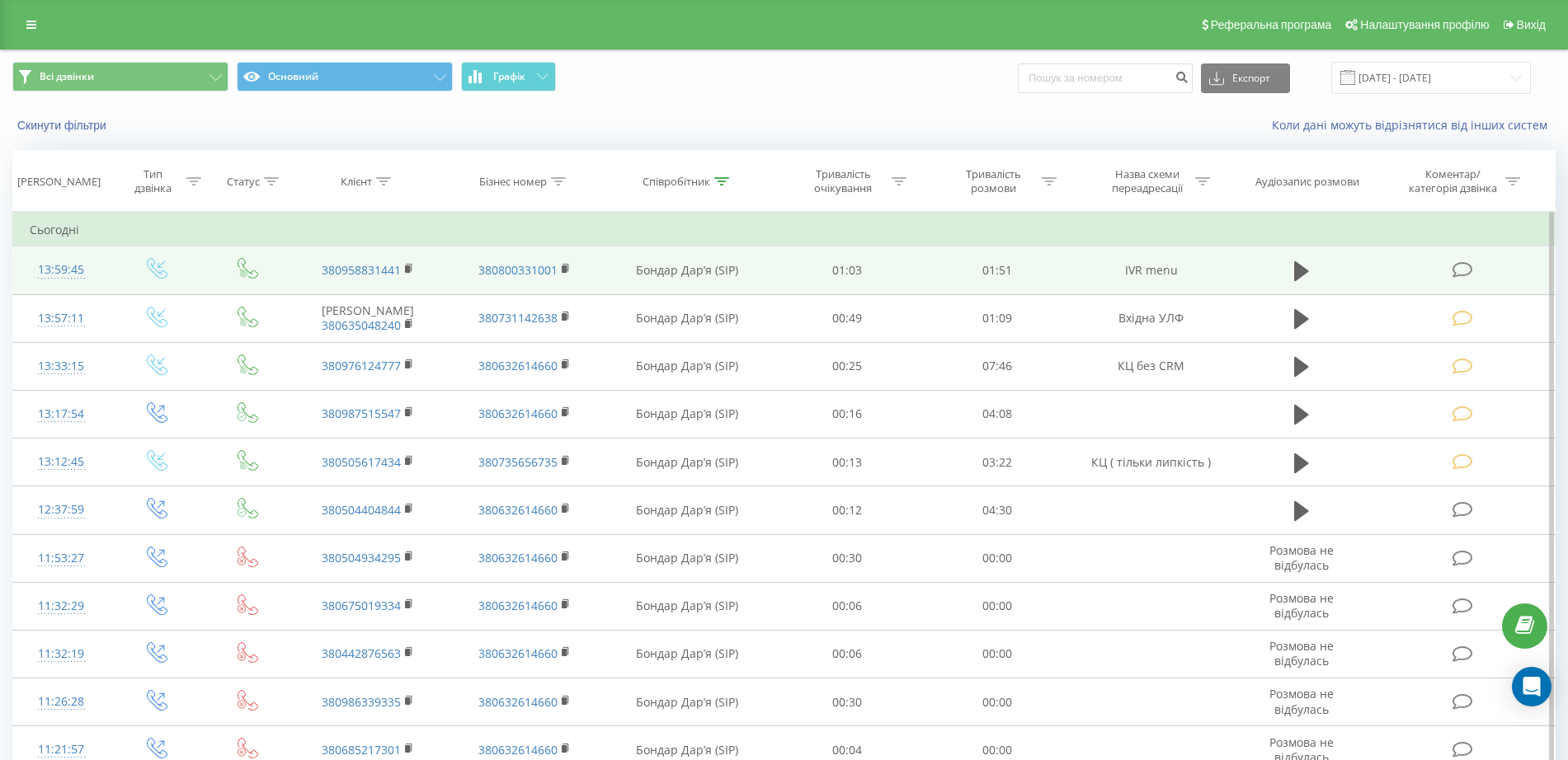
click at [1463, 267] on icon at bounding box center [1462, 269] width 20 height 18
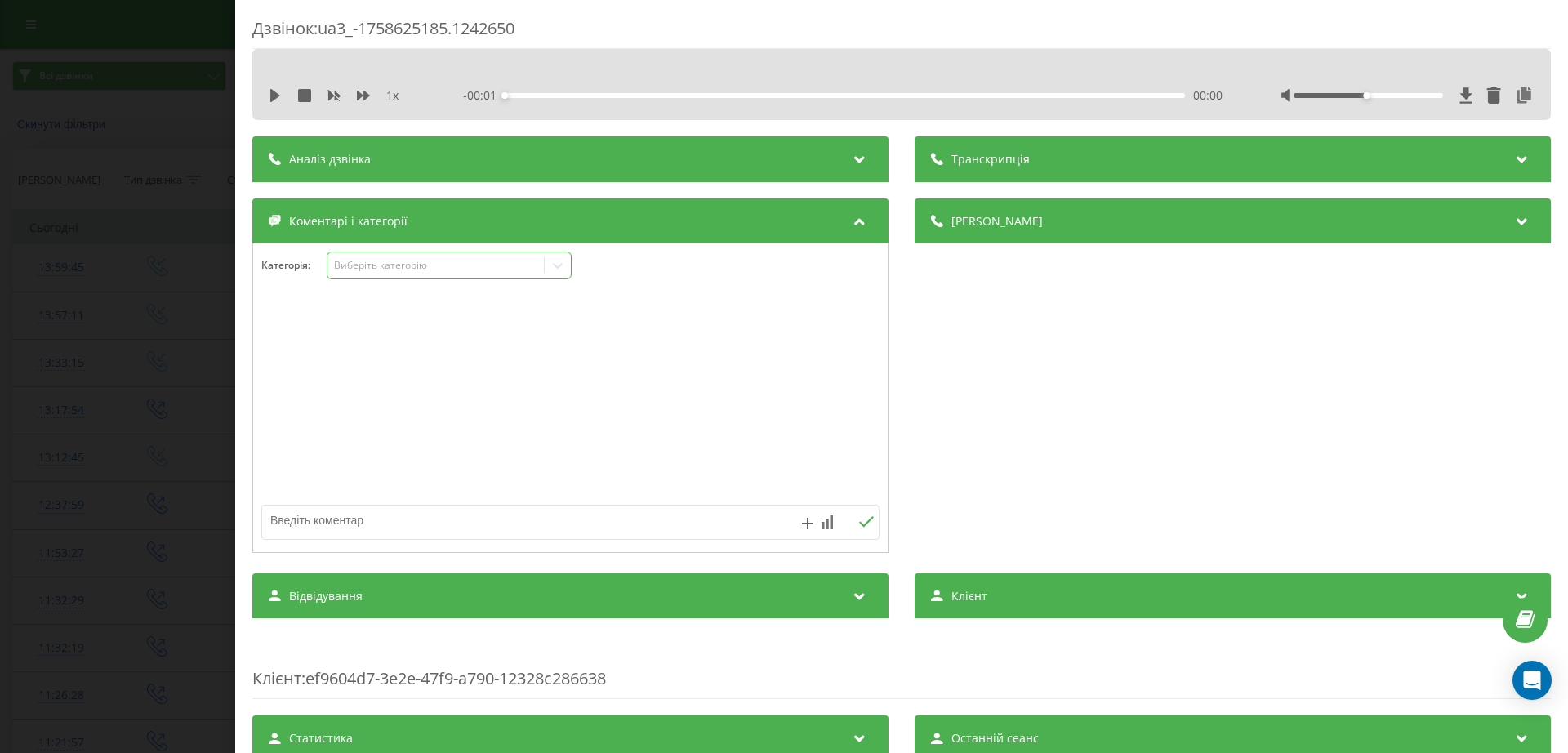
click at [489, 269] on div "Виберіть категорію" at bounding box center [436, 265] width 204 height 13
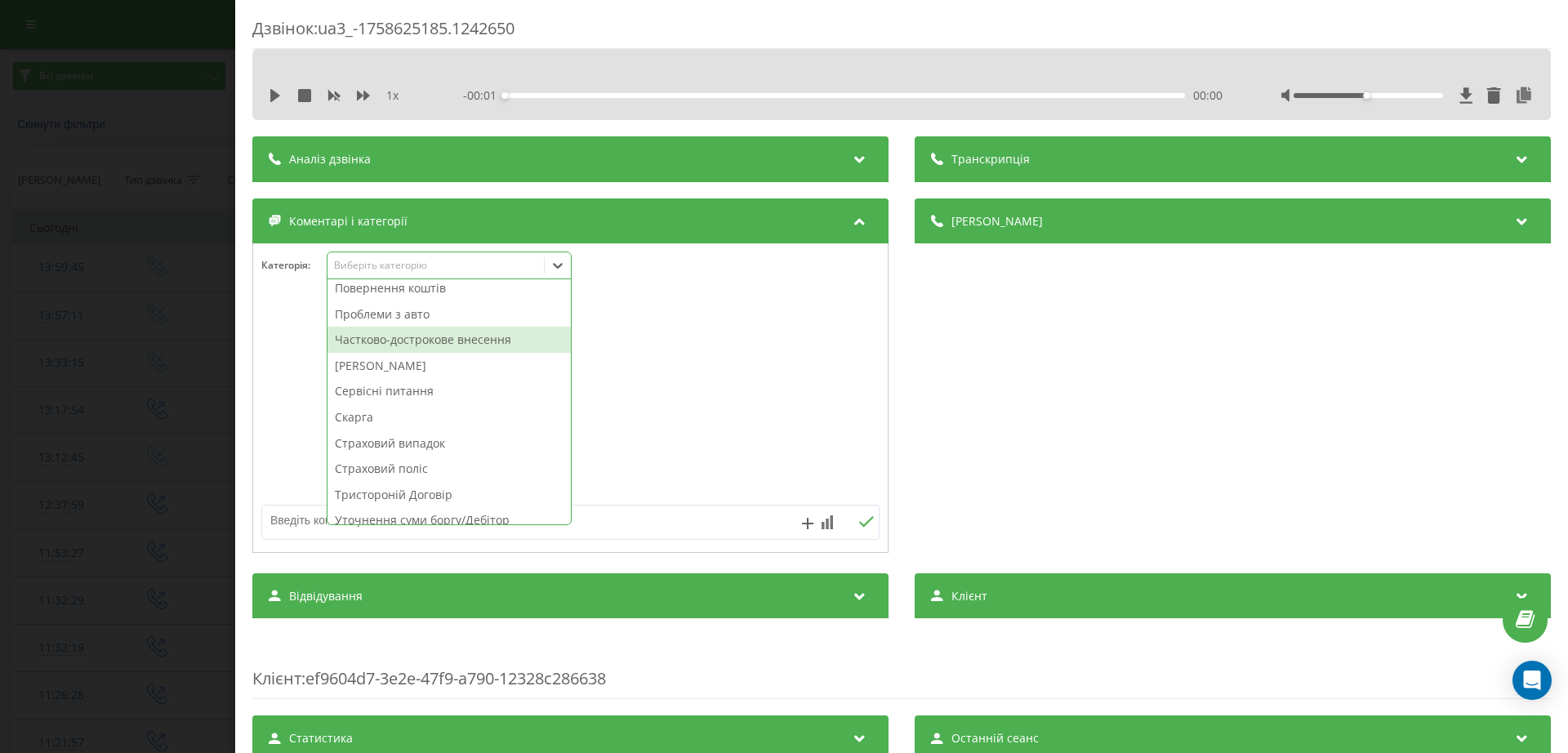
scroll to position [876, 0]
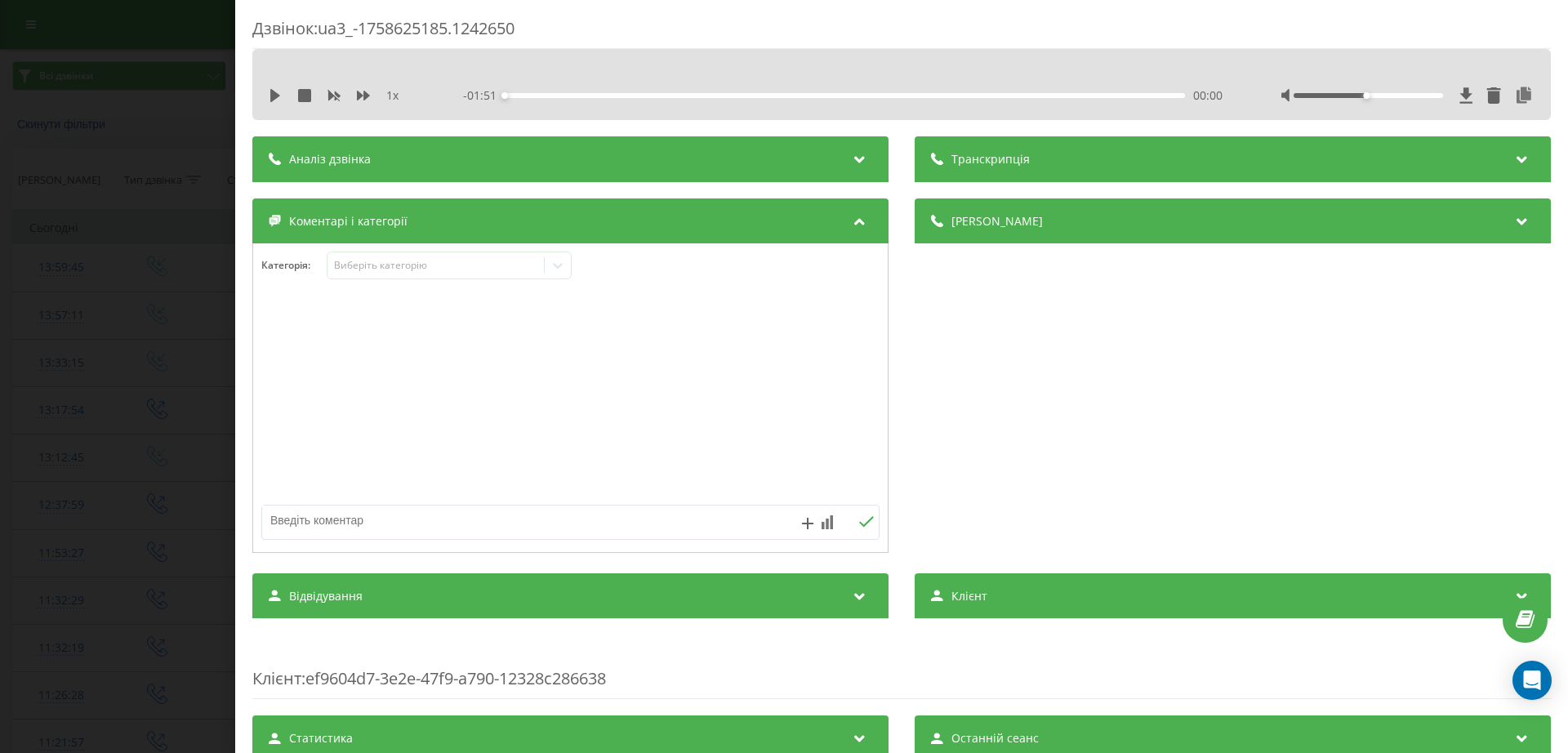
click at [400, 347] on div at bounding box center [571, 398] width 635 height 196
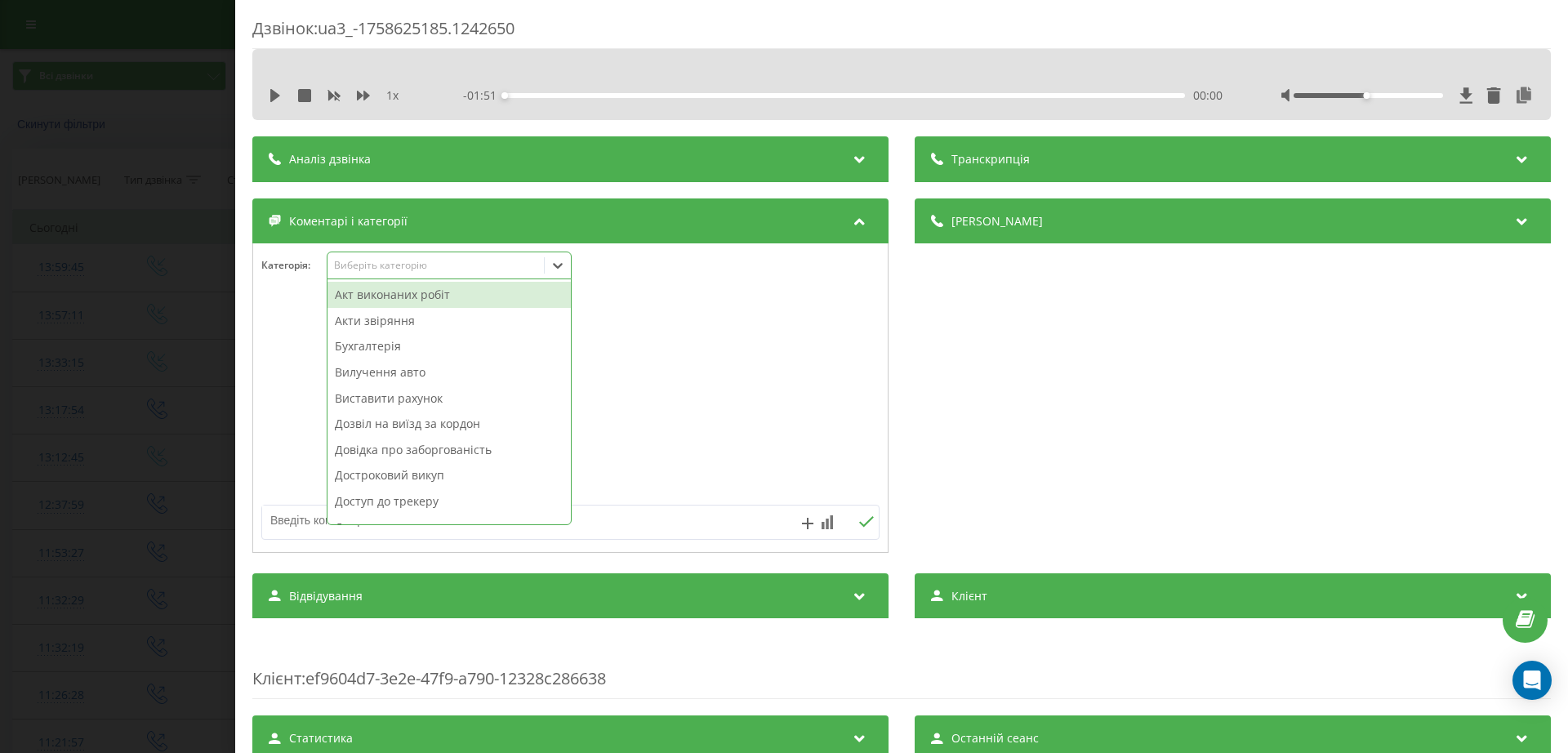
click at [375, 262] on div "Виберіть категорію" at bounding box center [436, 265] width 204 height 13
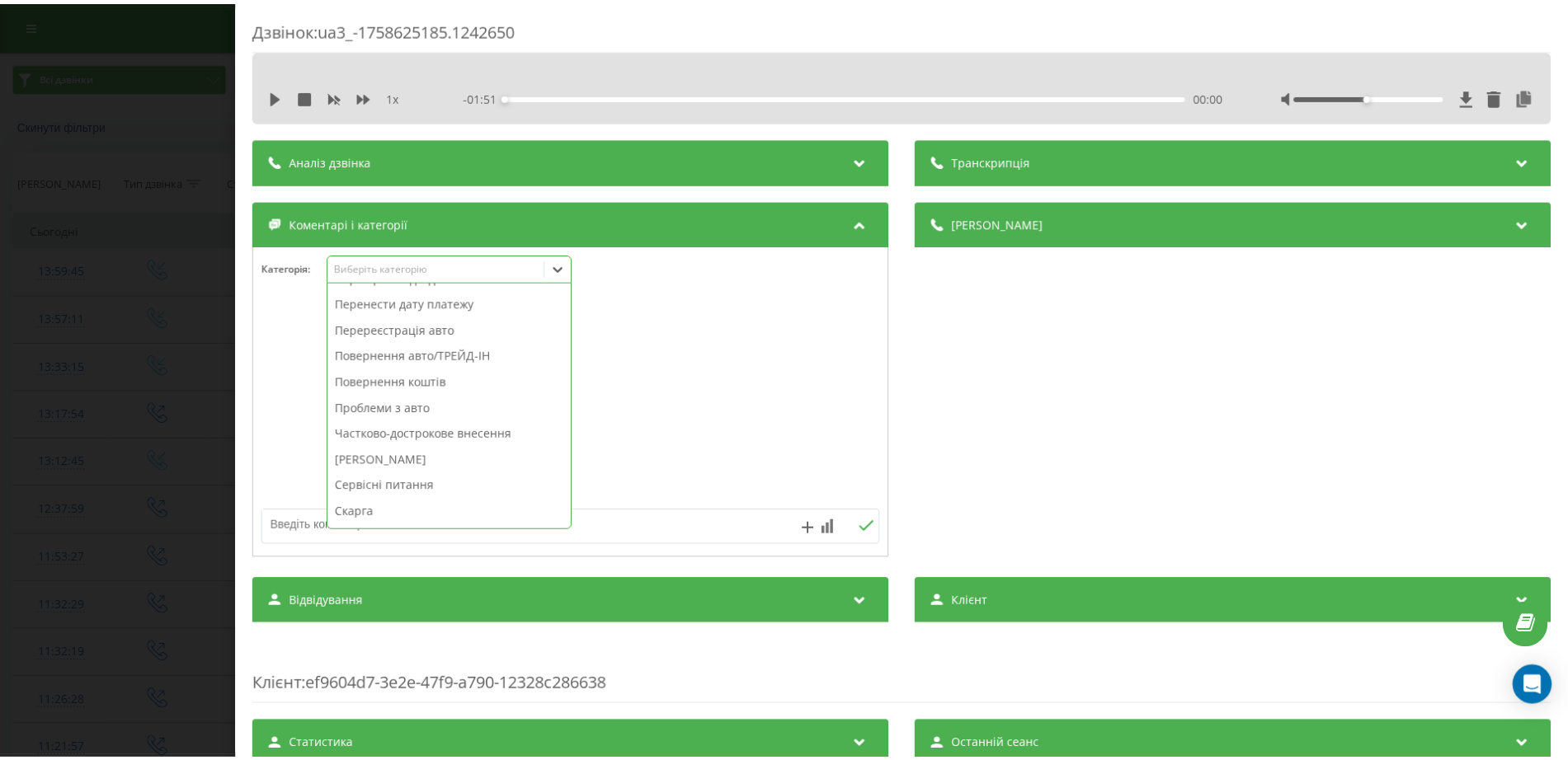
scroll to position [781, 0]
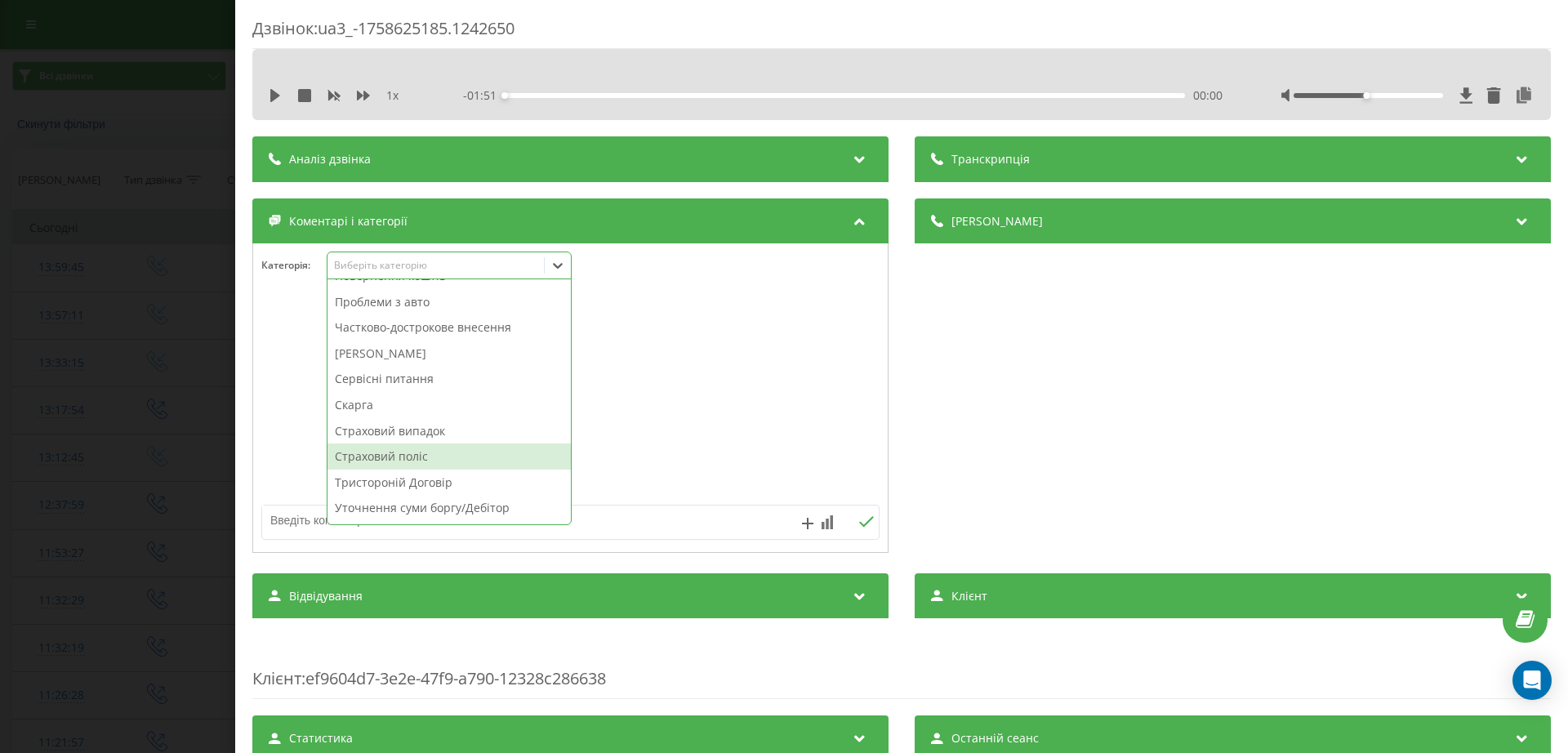
click at [399, 452] on div "Страховий поліс" at bounding box center [448, 456] width 243 height 26
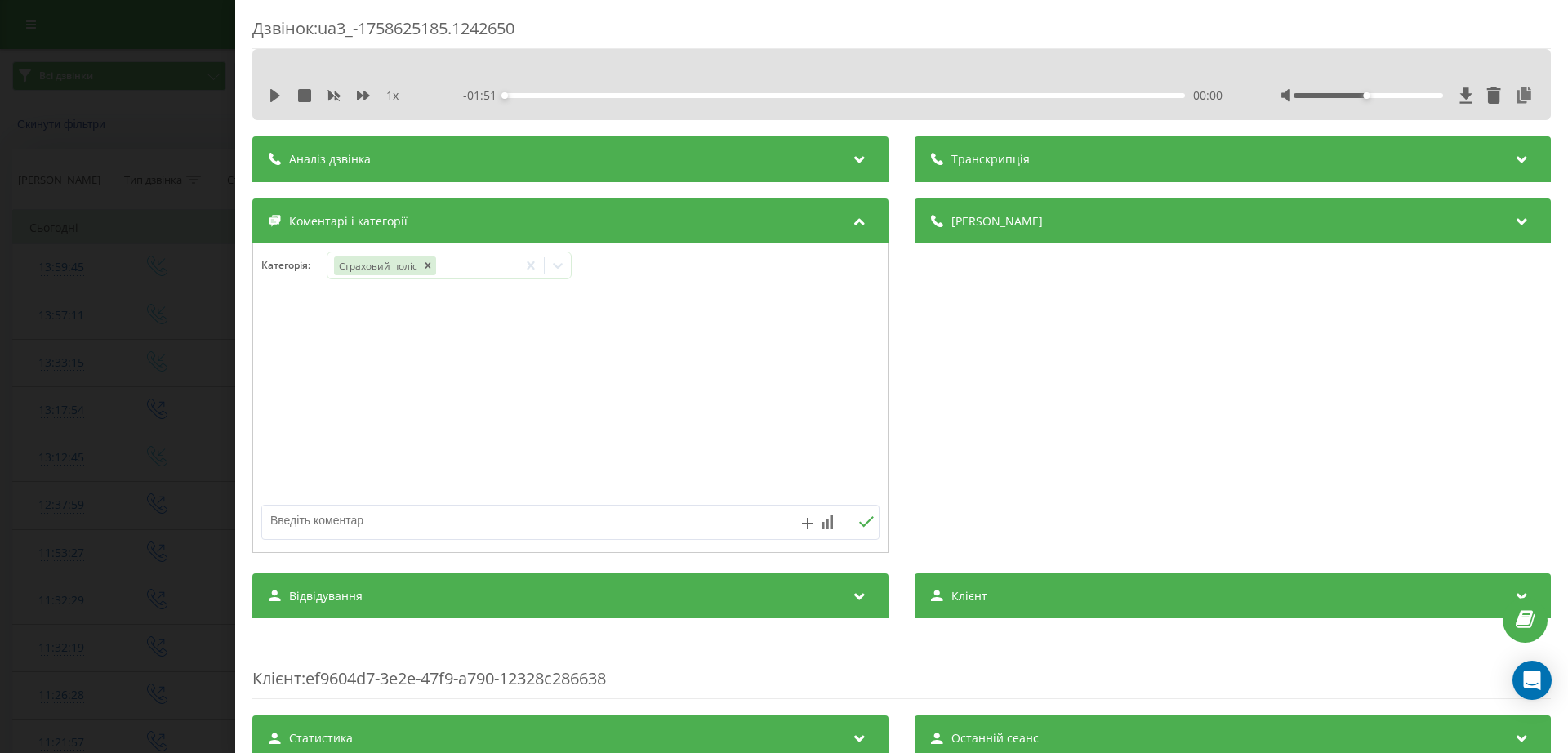
click at [25, 464] on div "Дзвінок : ua3_-1758625185.1242650 1 x - 01:51 00:00 00:00 Транскрипція Для AI-а…" at bounding box center [784, 376] width 1568 height 753
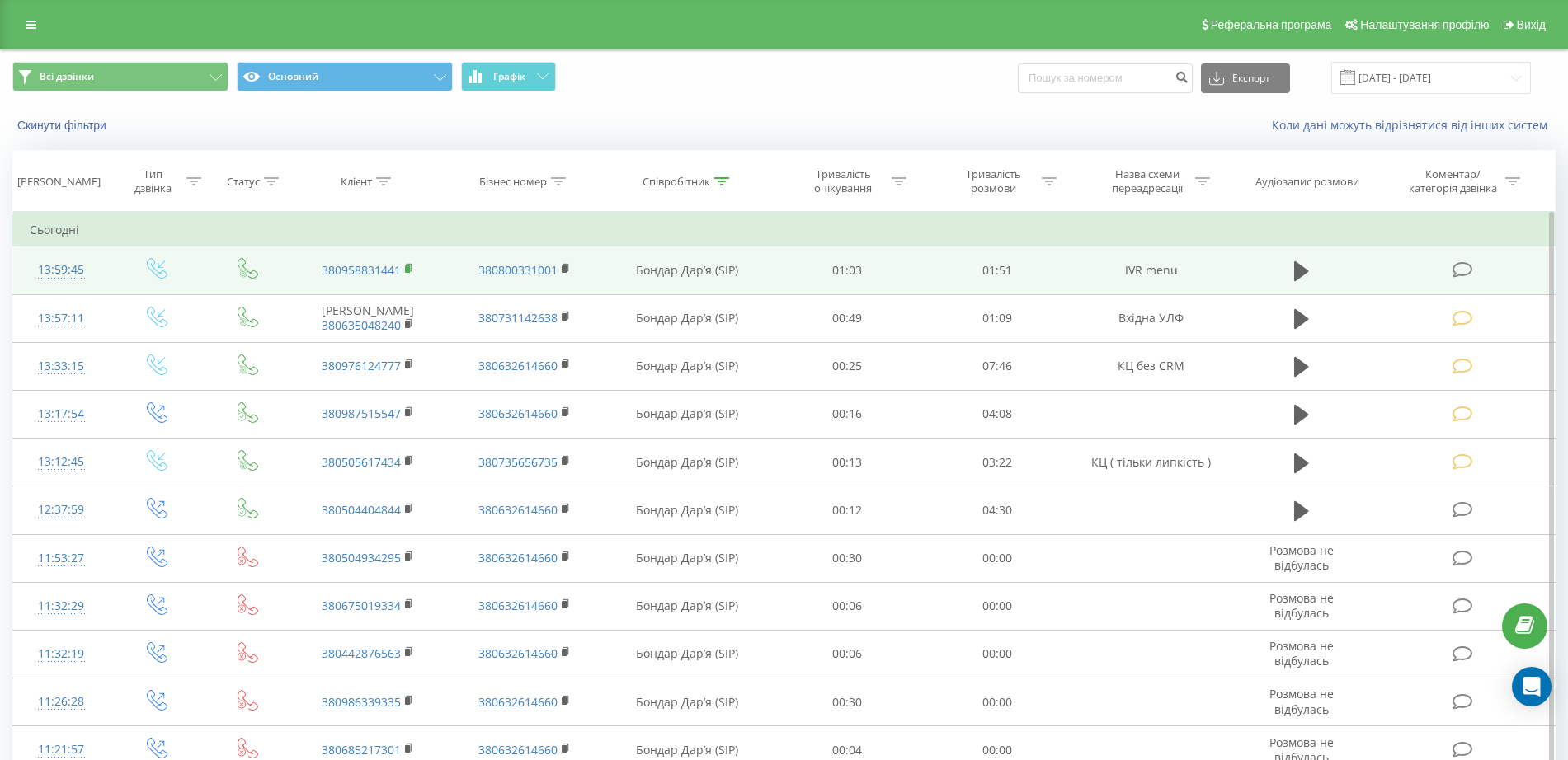
click at [407, 267] on rect at bounding box center [407, 269] width 5 height 8
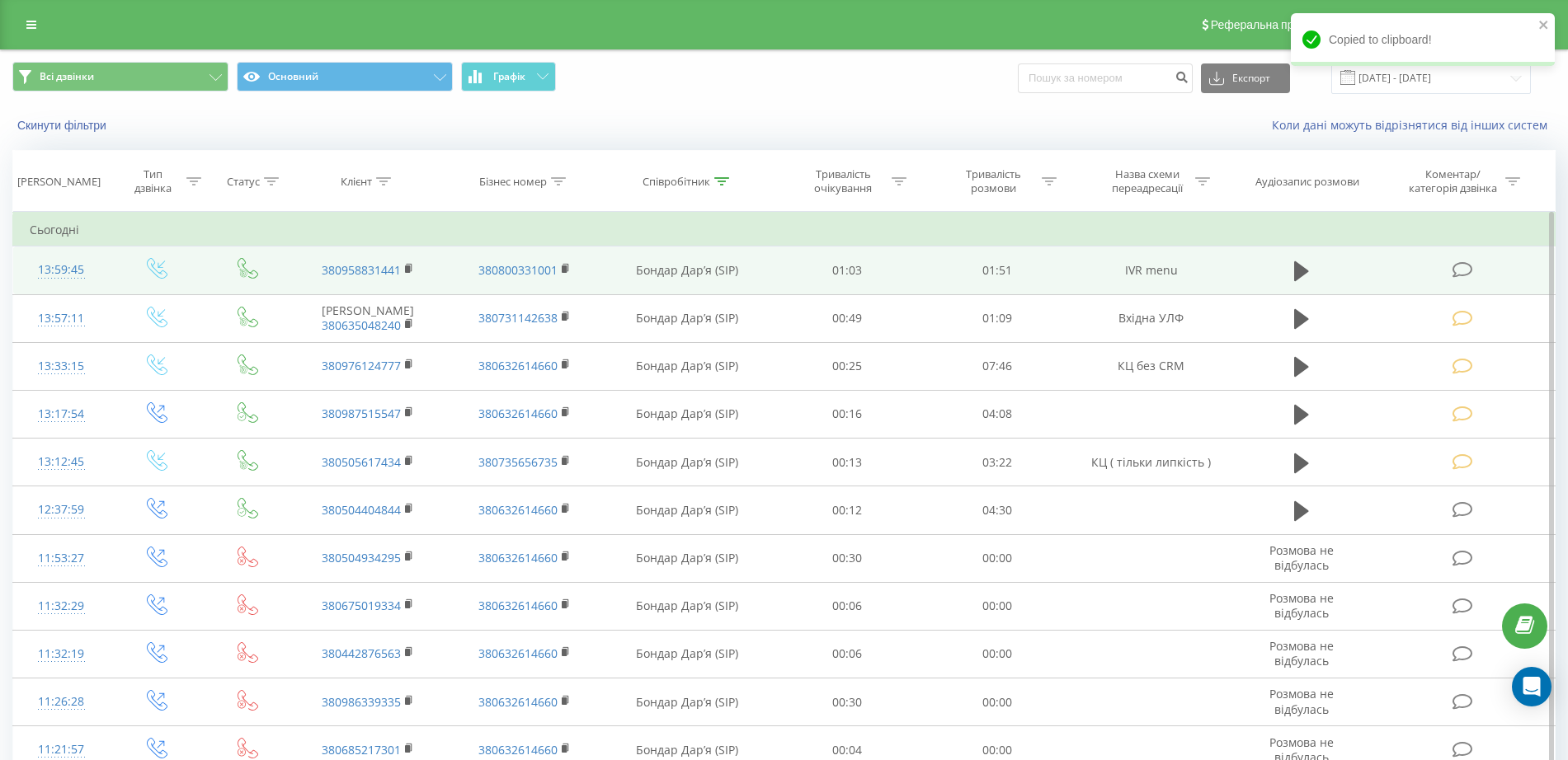
click at [1463, 263] on icon at bounding box center [1462, 269] width 20 height 18
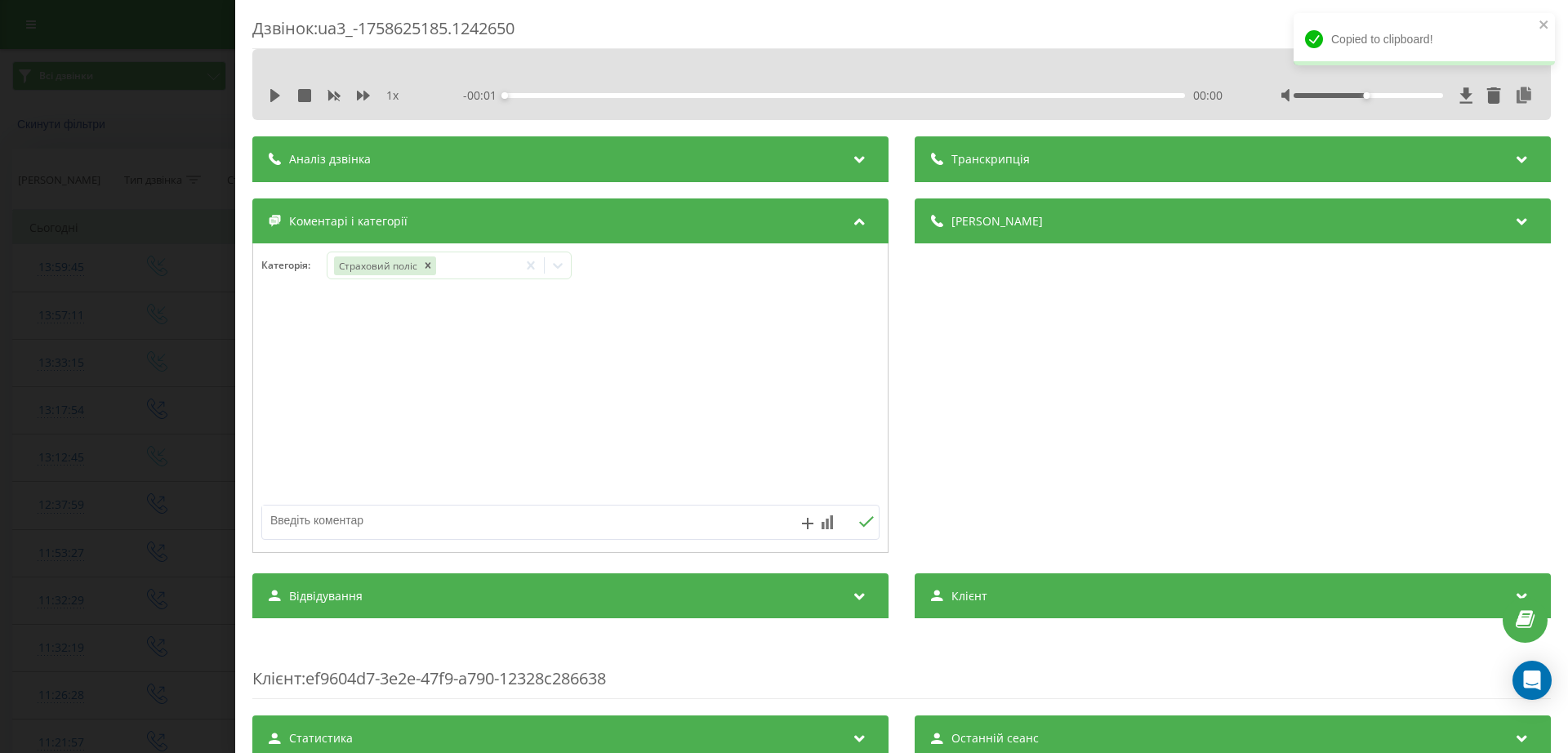
click at [8, 312] on div "Дзвінок : ua3_-1758625185.1242650 1 x - 00:01 00:00 00:00 Транскрипція Для AI-а…" at bounding box center [784, 376] width 1568 height 753
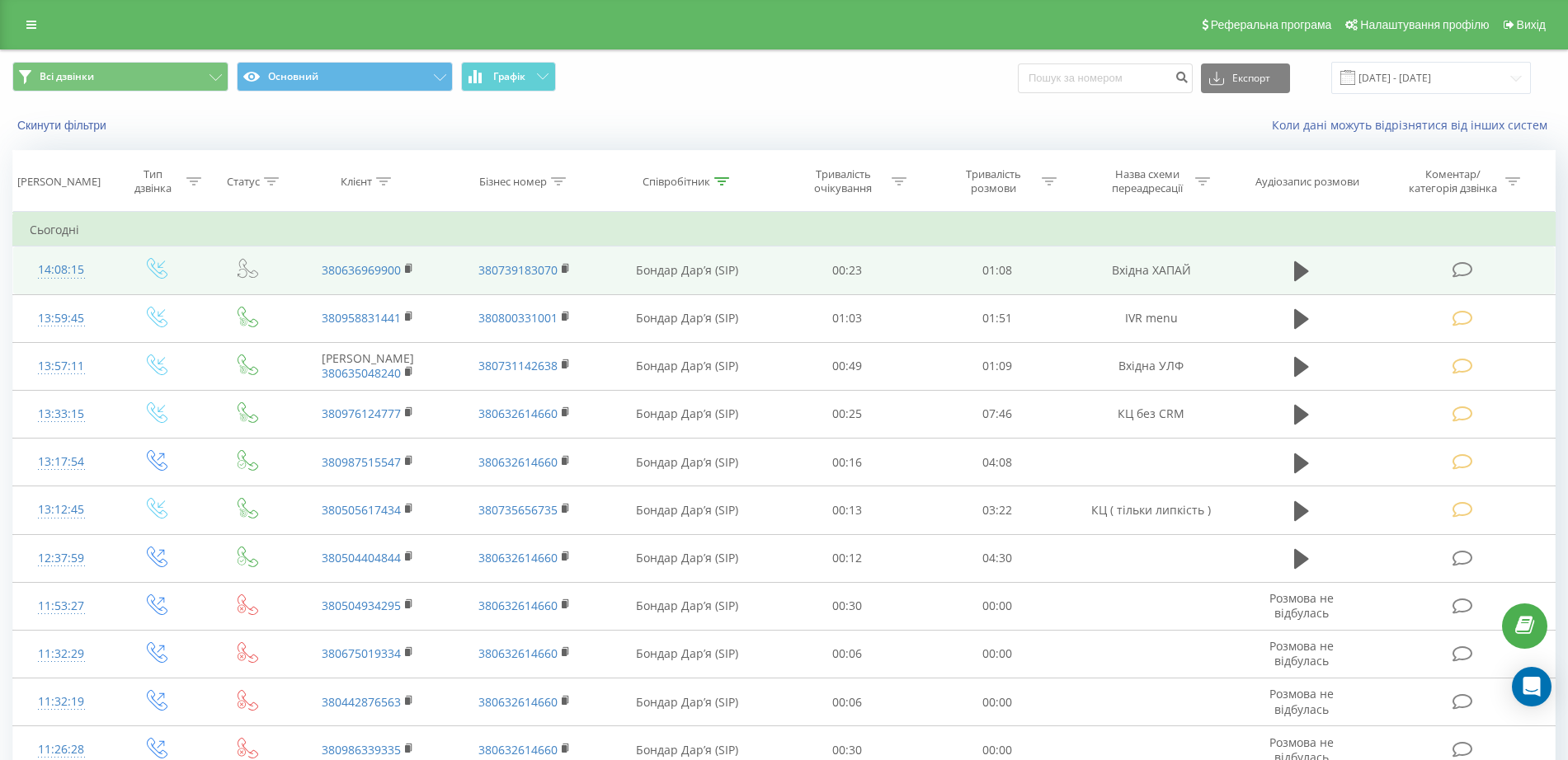
click at [1455, 274] on icon at bounding box center [1462, 269] width 20 height 18
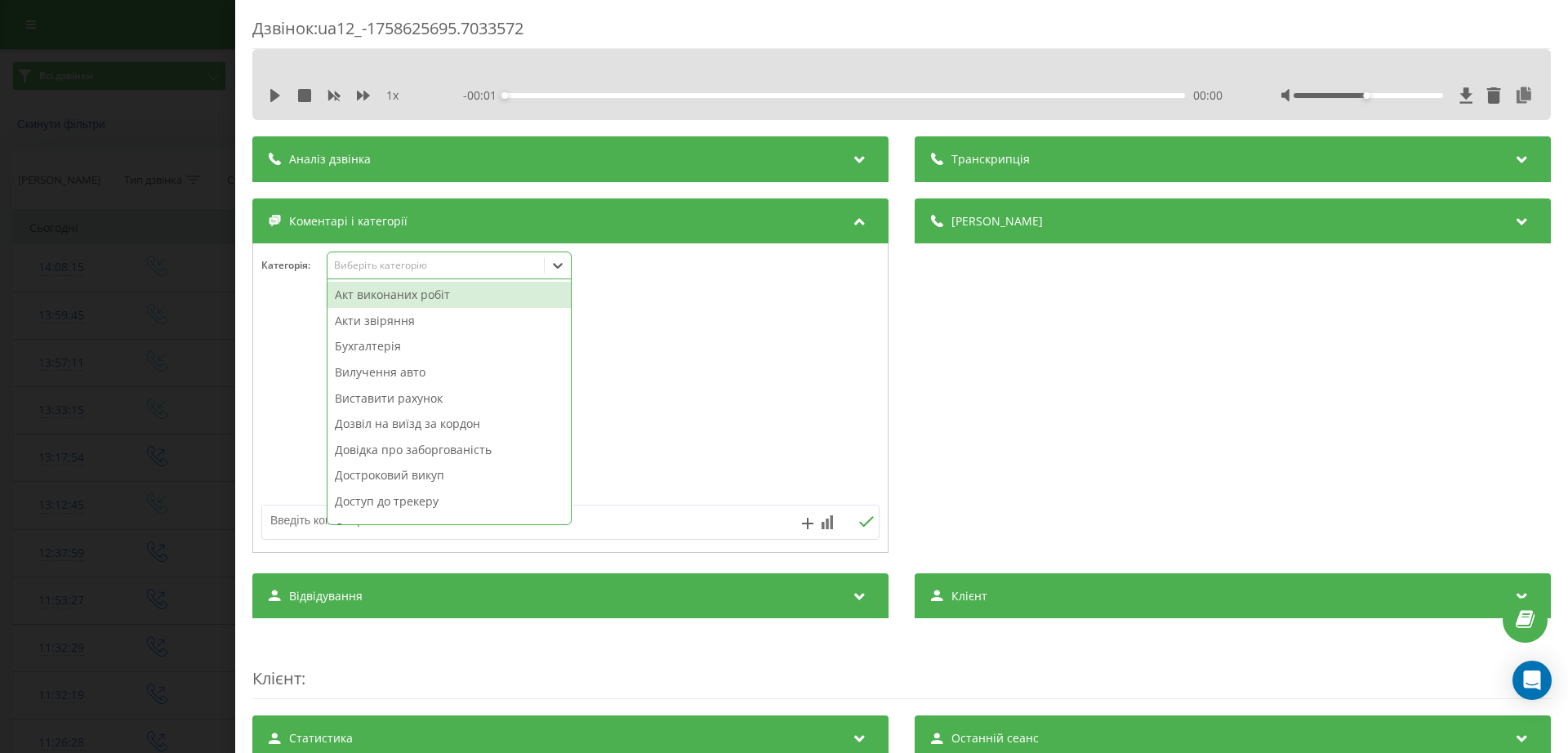
click at [500, 263] on div "Виберіть категорію" at bounding box center [436, 265] width 204 height 13
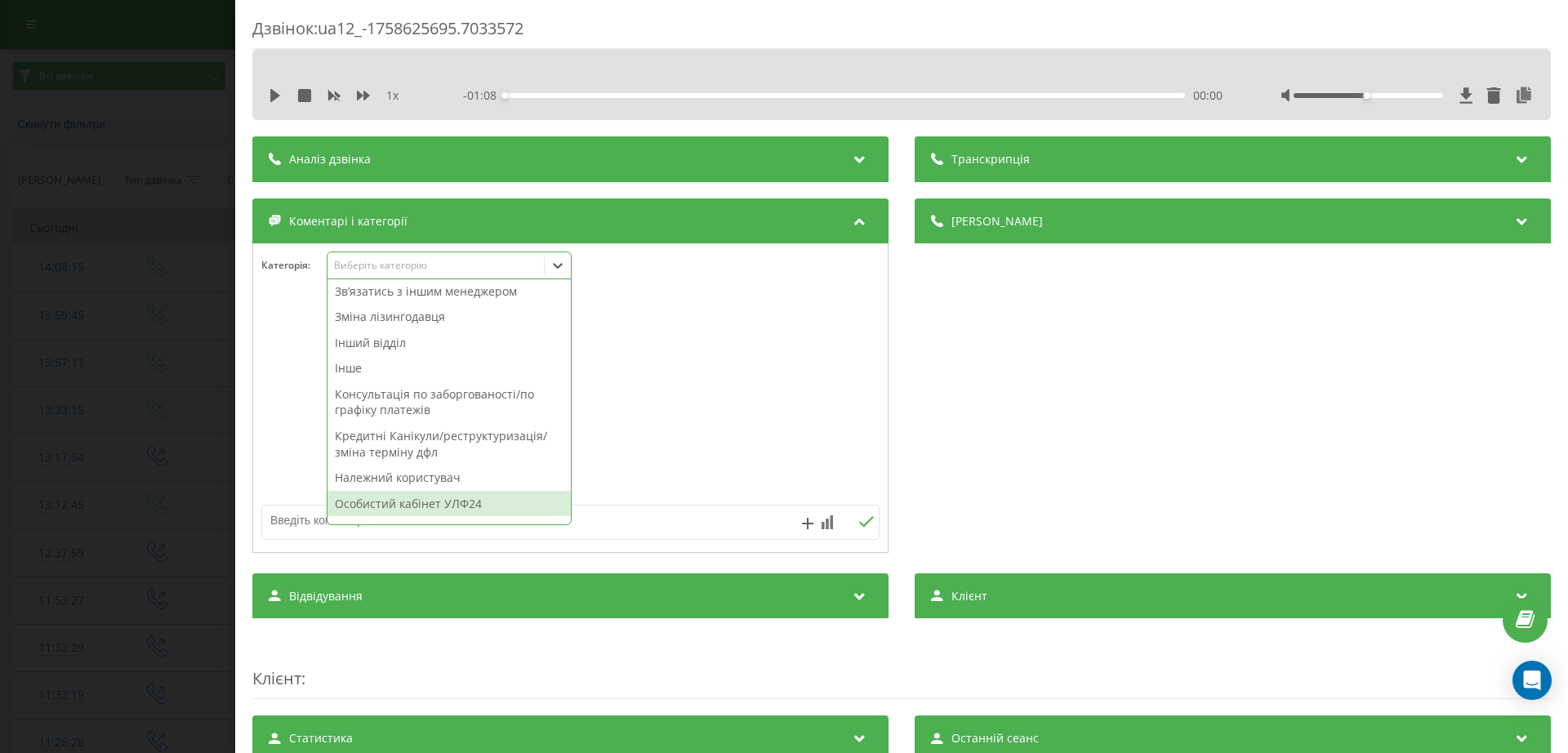
scroll to position [263, 0]
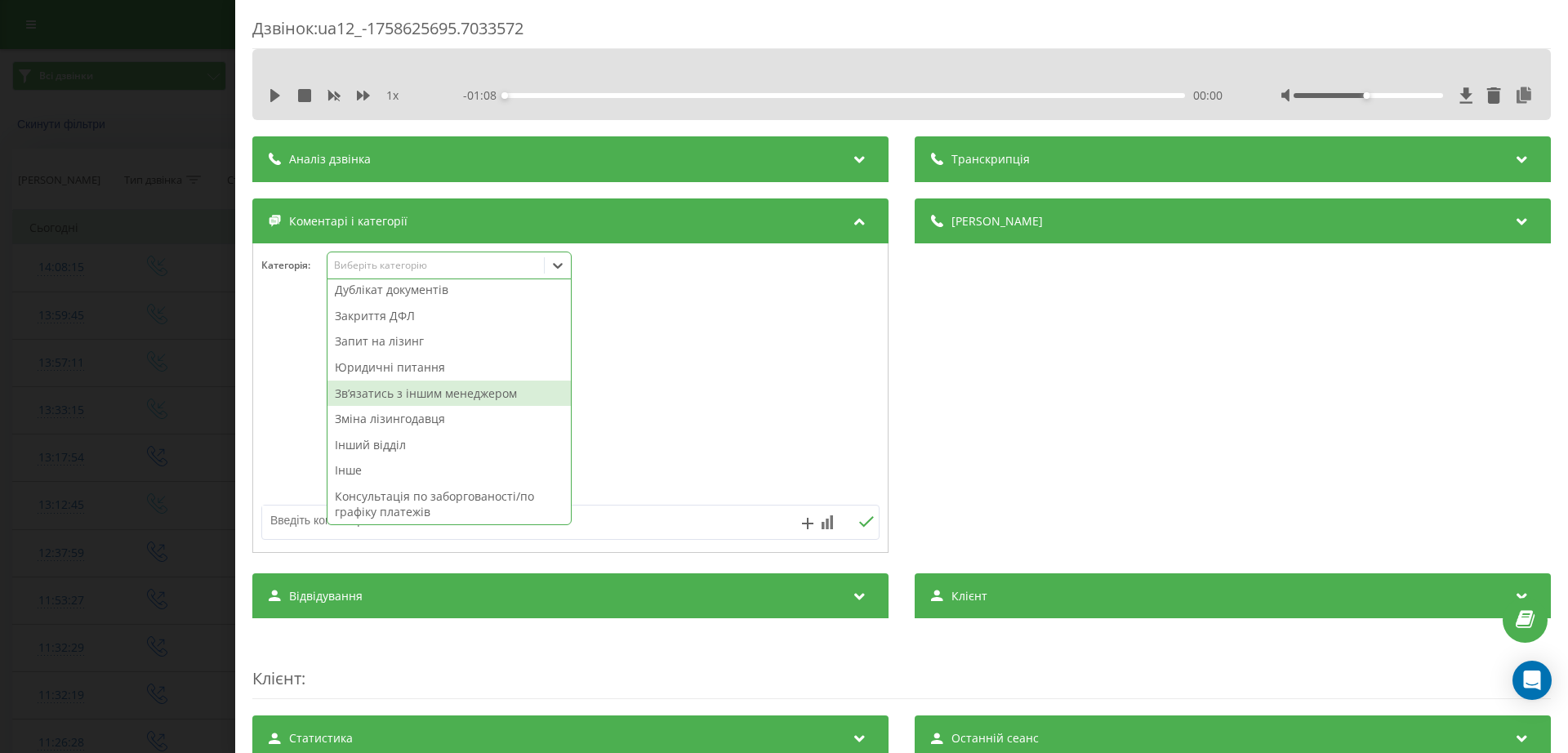
click at [398, 396] on div "Звʼязатись з іншим менеджером" at bounding box center [448, 393] width 243 height 26
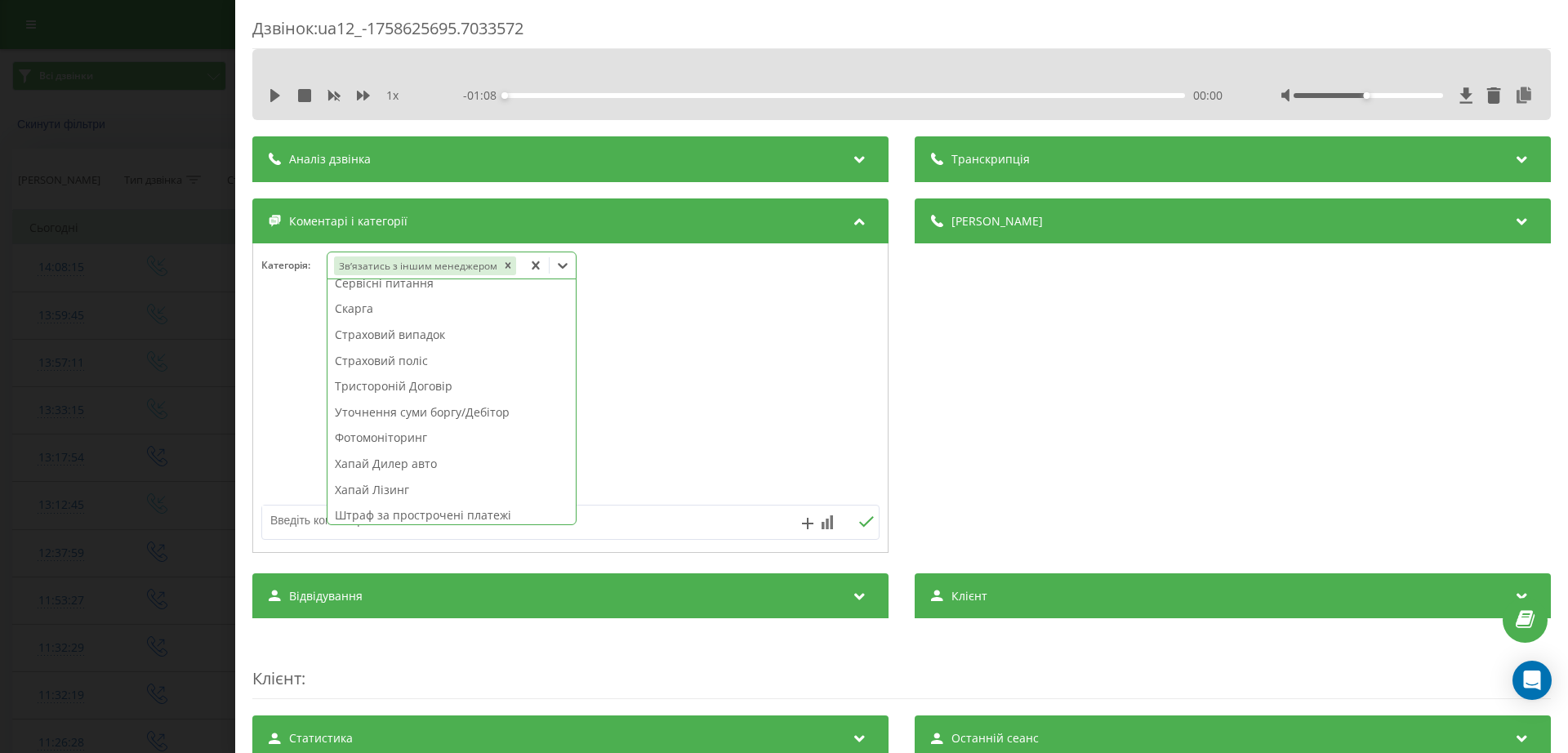
scroll to position [850, 0]
click at [384, 480] on div "Хапай Лізинг" at bounding box center [451, 483] width 249 height 26
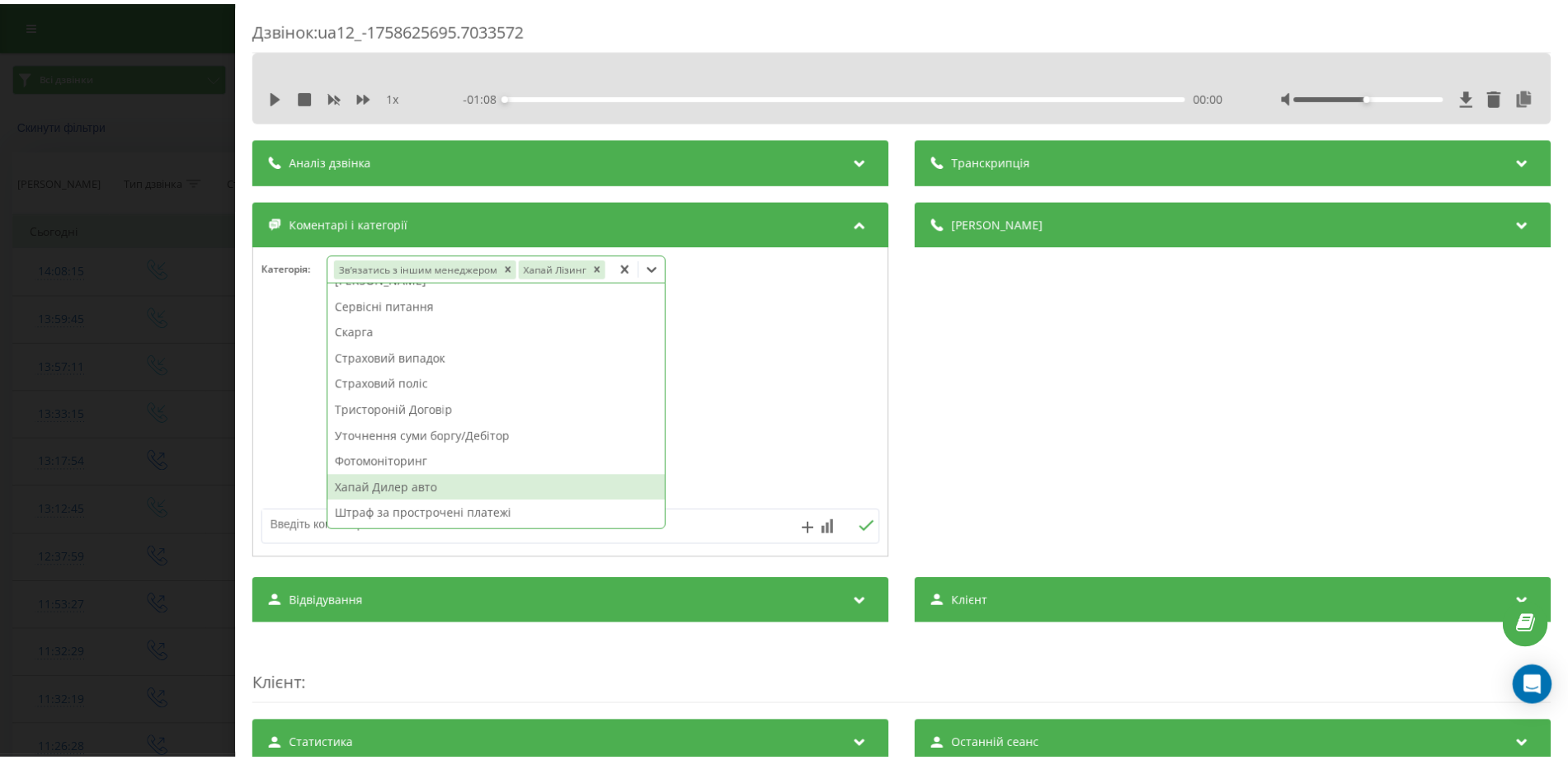
scroll to position [816, 0]
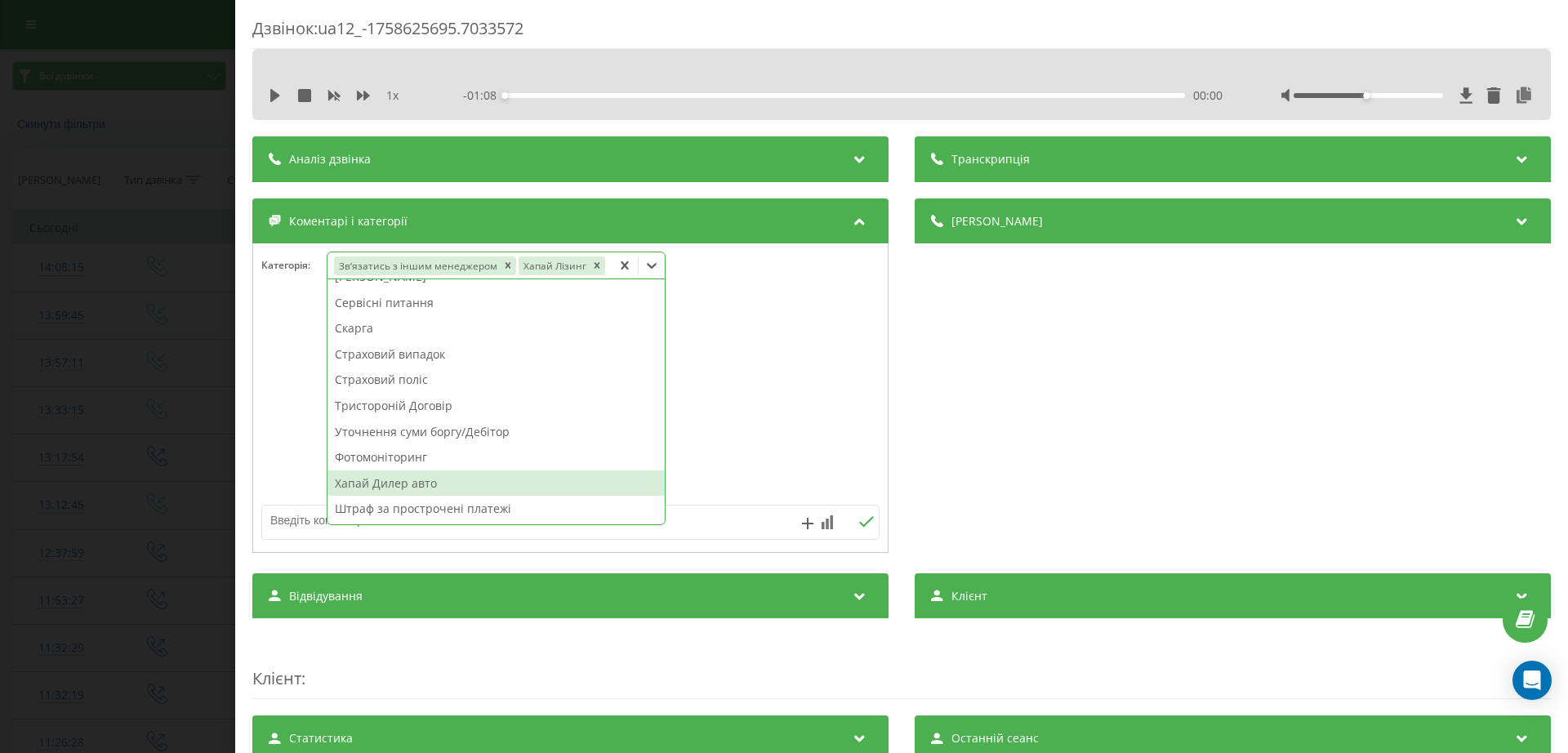
click at [175, 414] on div "Дзвінок : ua12_-1758625695.7033572 1 x - 01:08 00:00 00:00 Транскрипція Для AI-…" at bounding box center [784, 376] width 1568 height 753
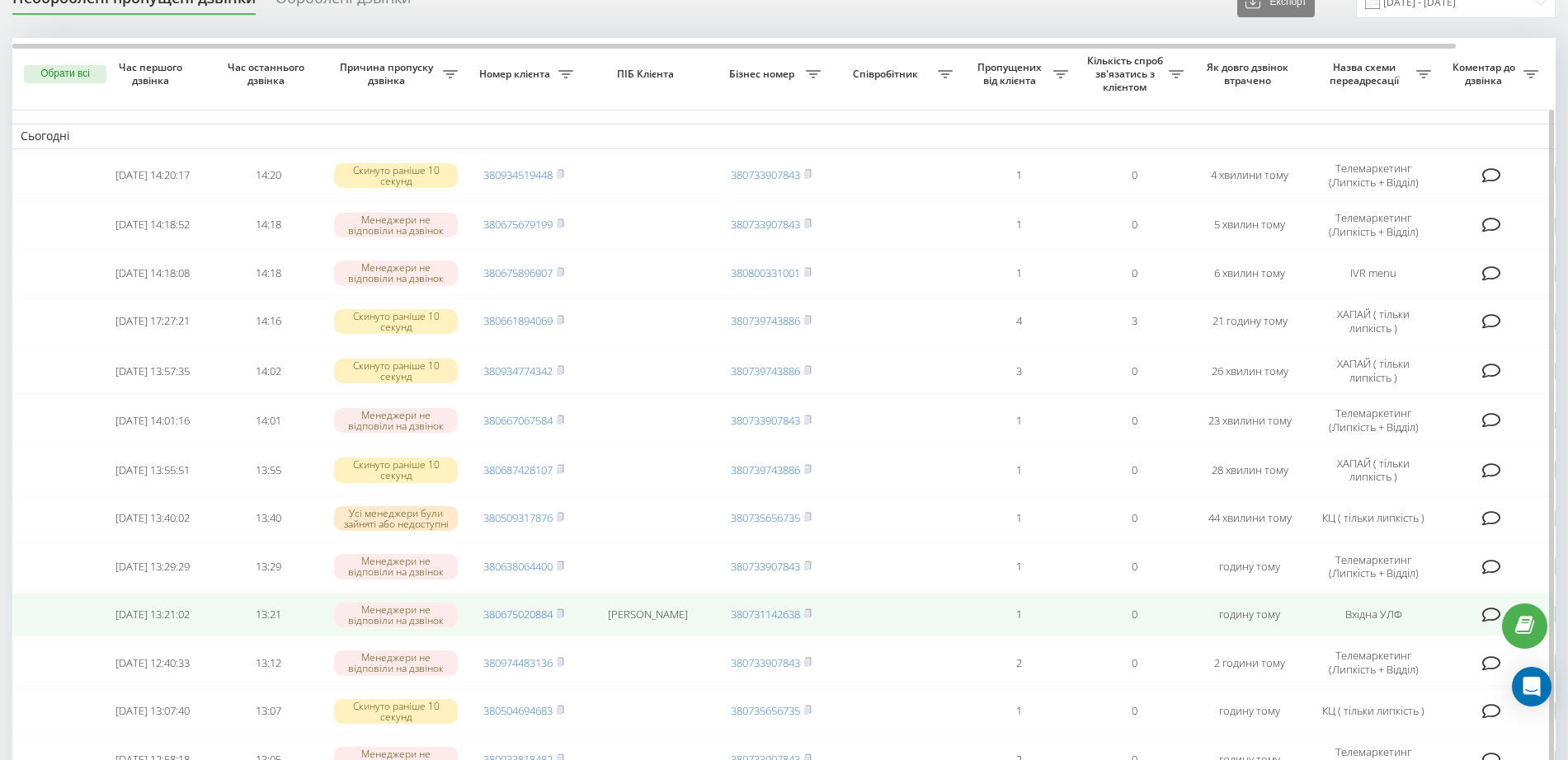
scroll to position [103, 0]
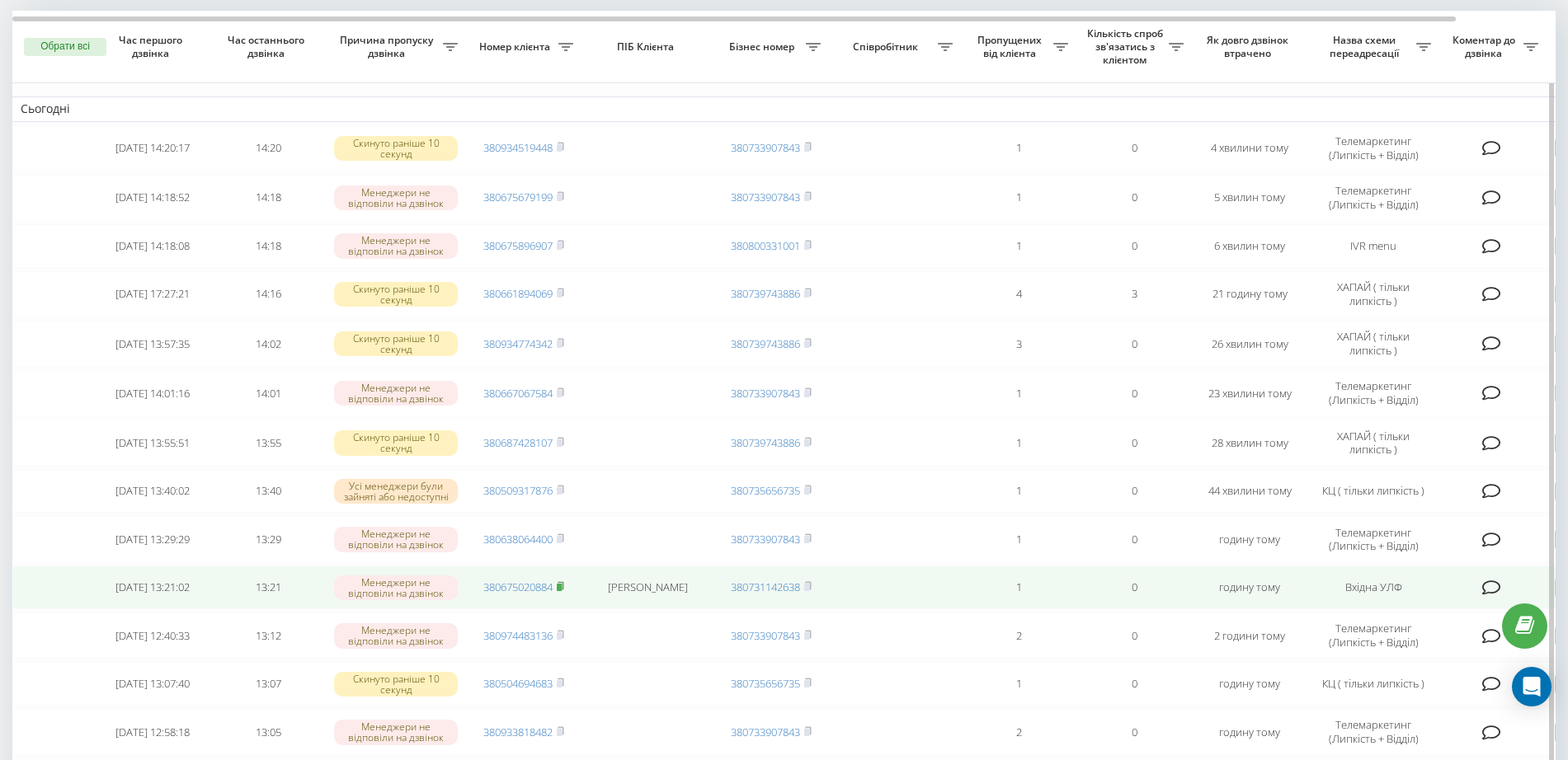
click at [564, 591] on icon at bounding box center [560, 586] width 8 height 10
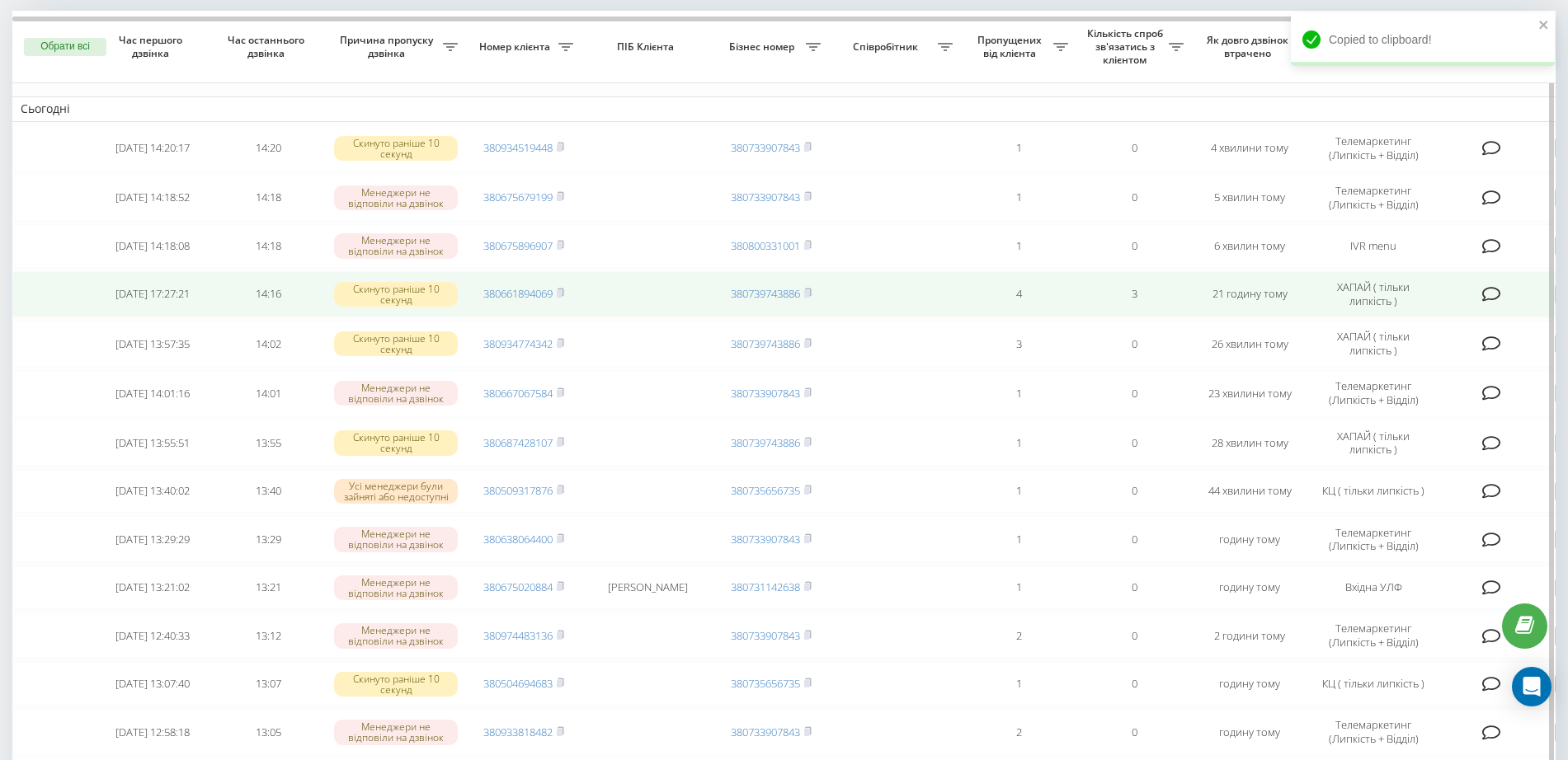
scroll to position [0, 0]
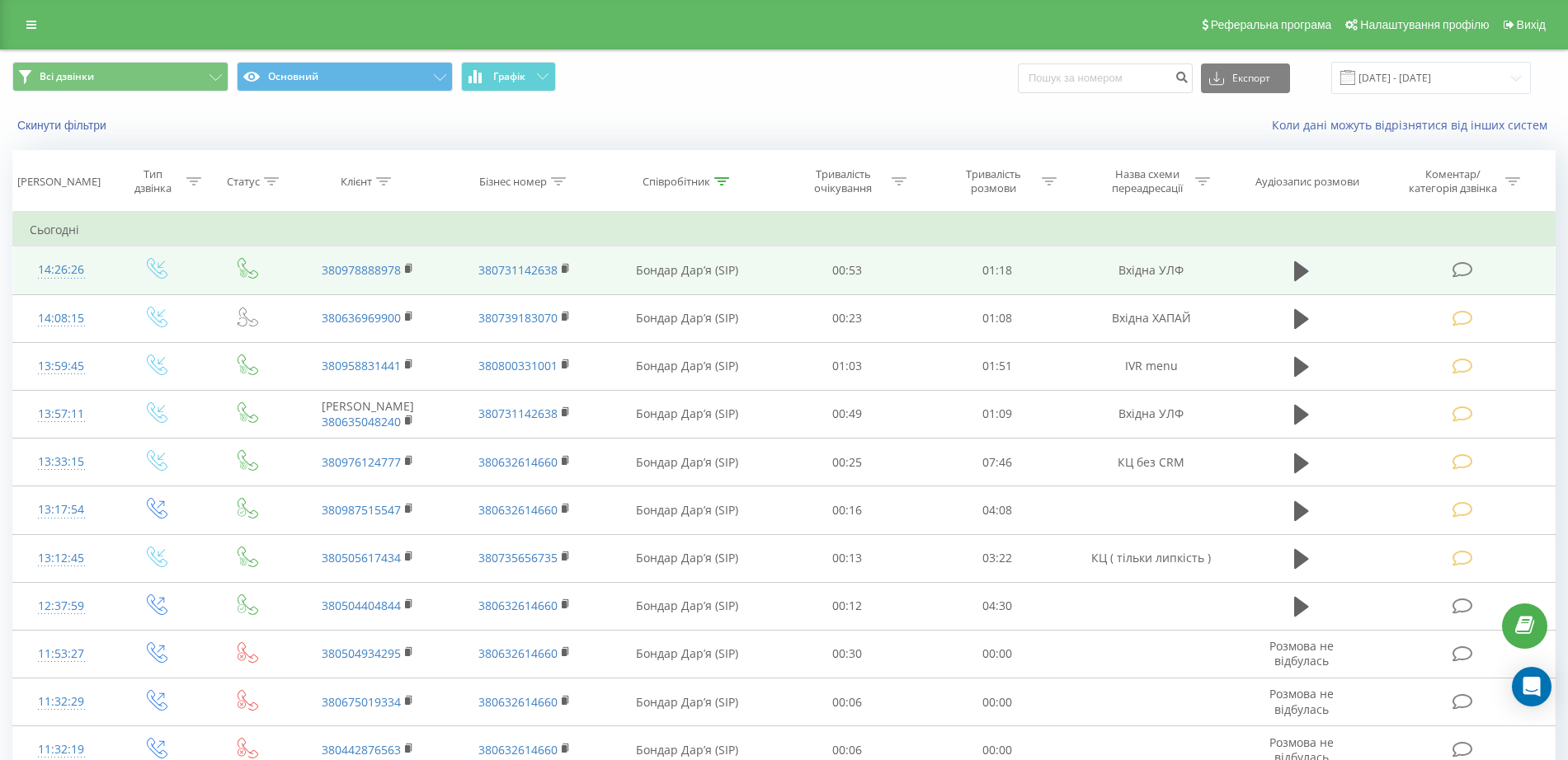
click at [1459, 269] on icon at bounding box center [1462, 269] width 20 height 18
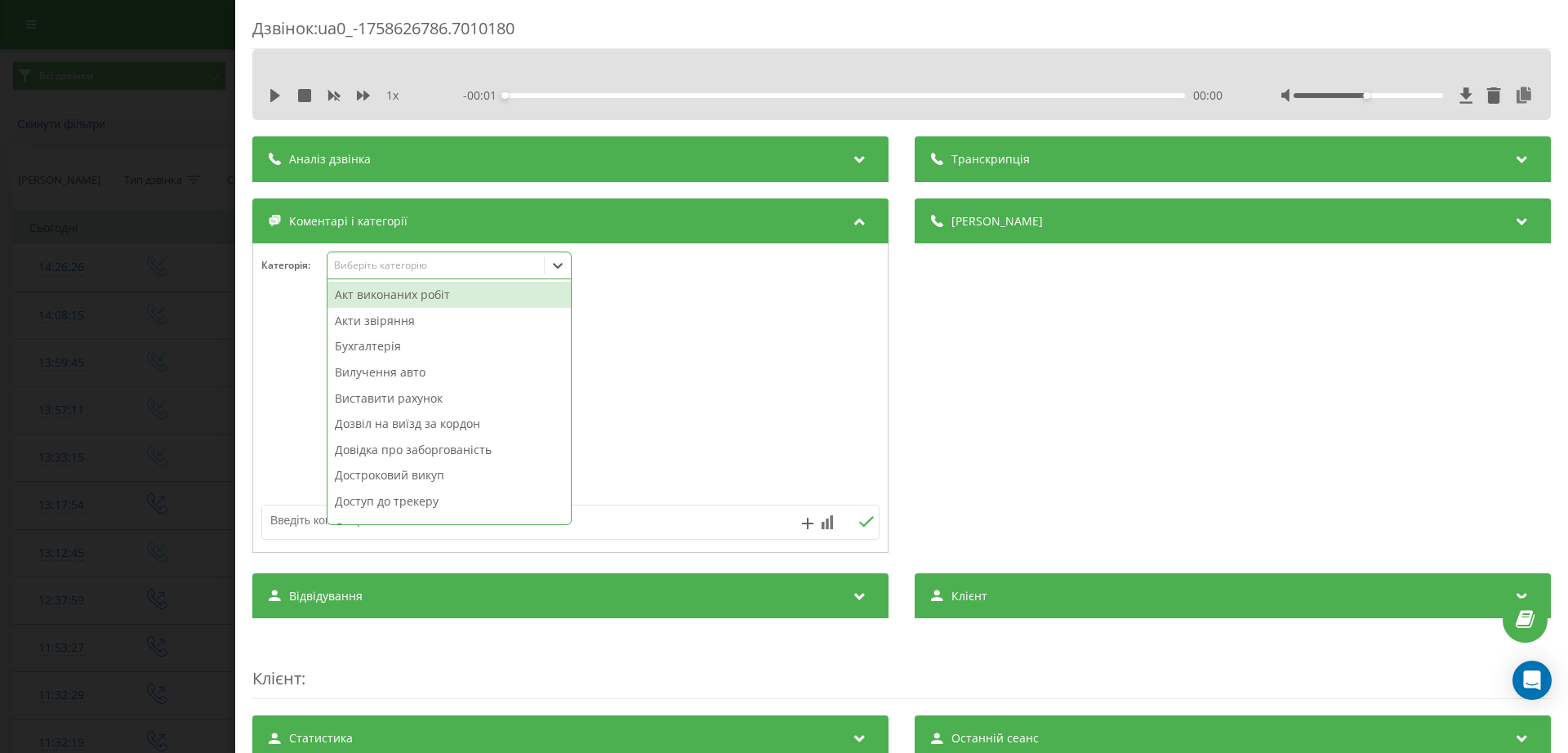
click at [404, 255] on div "Виберіть категорію" at bounding box center [449, 265] width 245 height 28
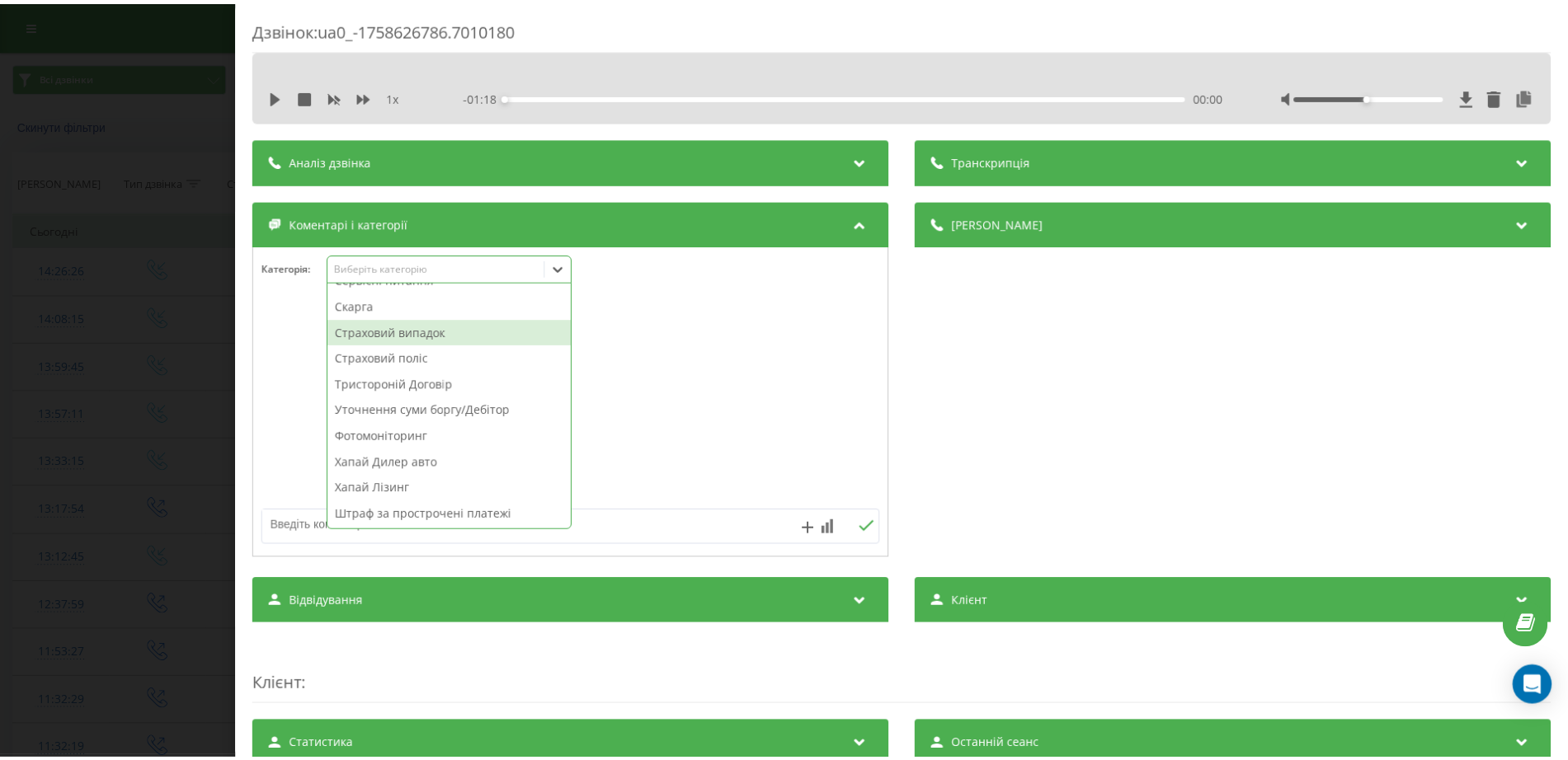
scroll to position [677, 0]
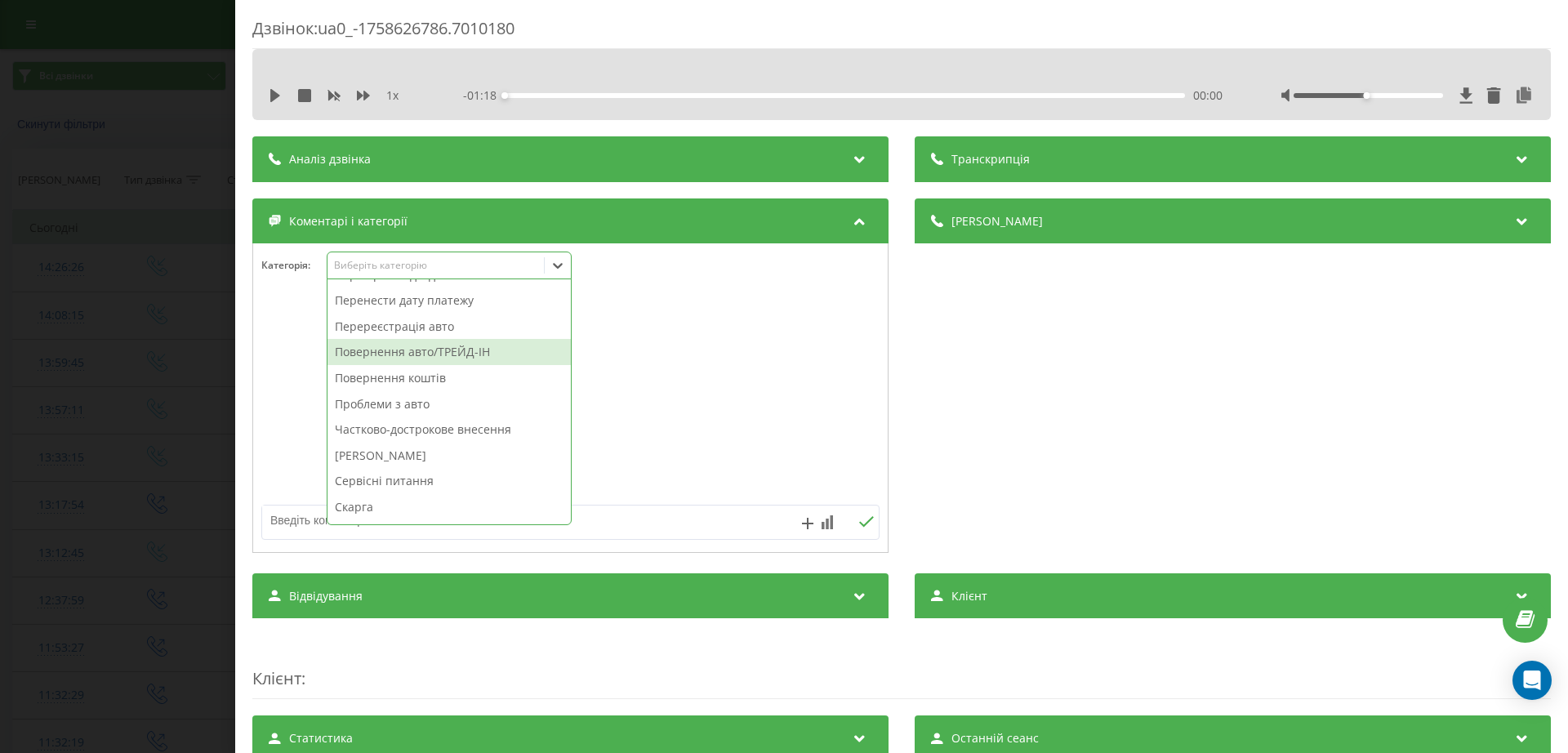
click at [411, 352] on div "Повернення авто/ТРЕЙД-ІН" at bounding box center [448, 351] width 243 height 26
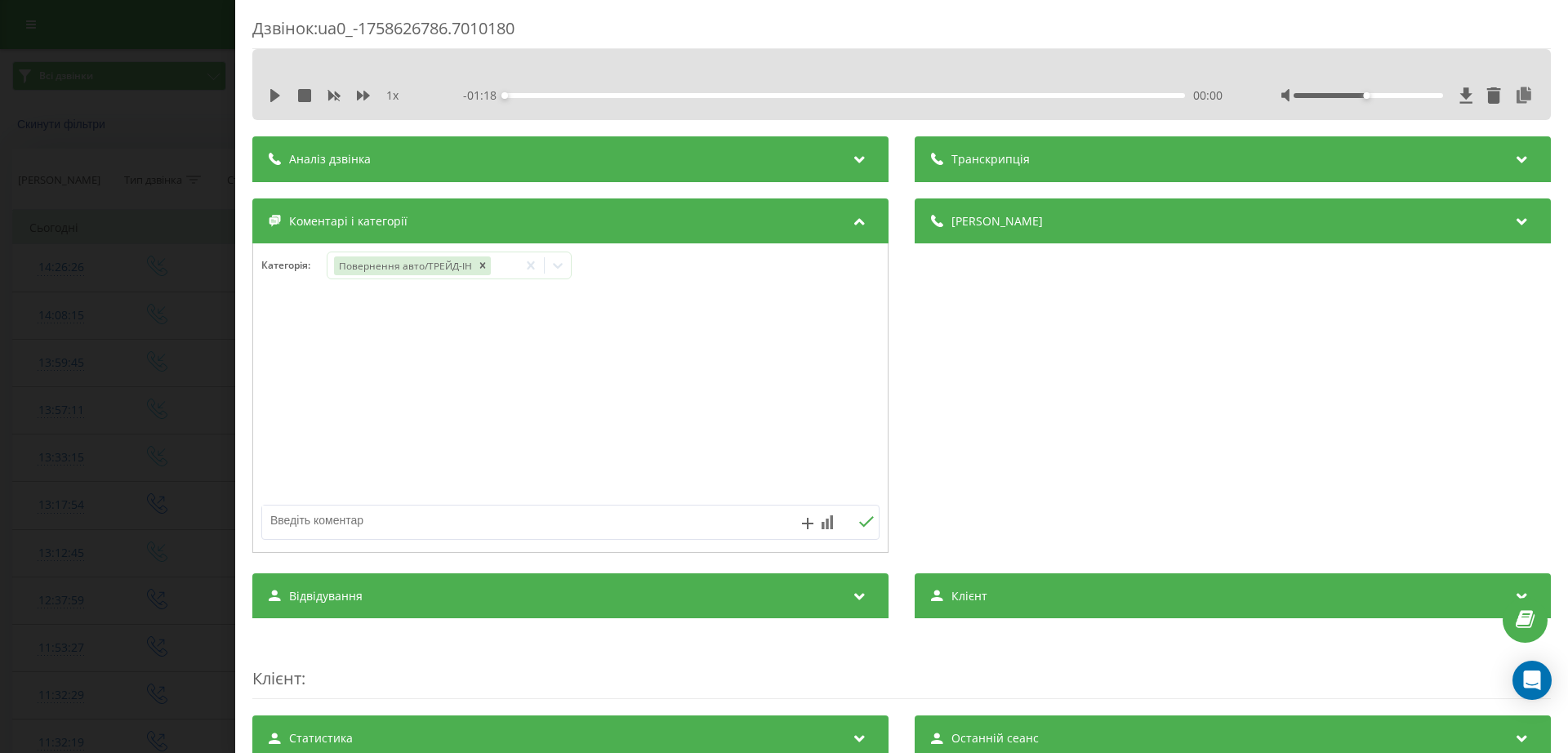
click at [162, 351] on div "Дзвінок : ua0_-1758626786.7010180 1 x - 01:18 00:00 00:00 Транскрипція Для AI-а…" at bounding box center [784, 376] width 1568 height 753
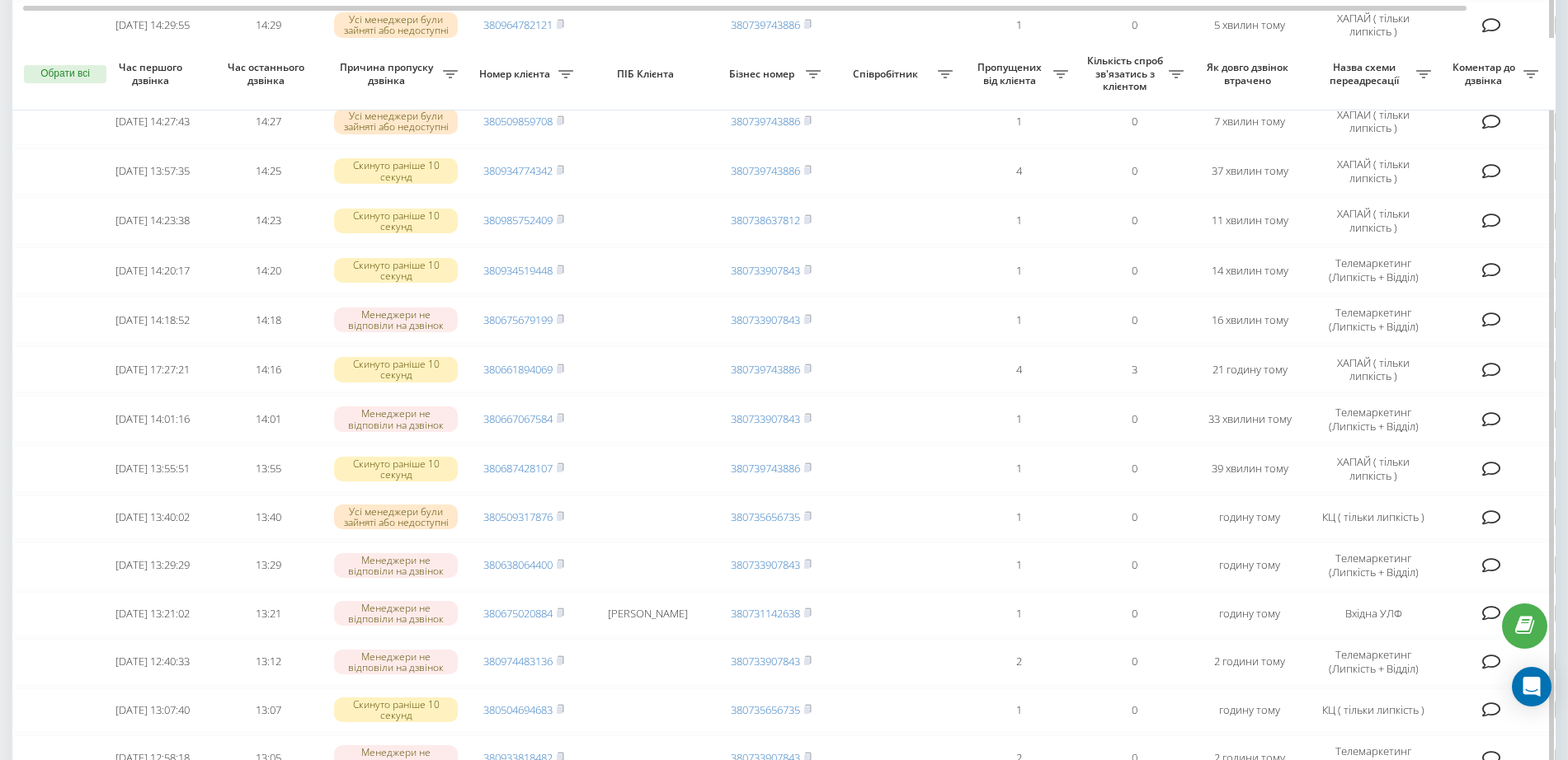
scroll to position [309, 0]
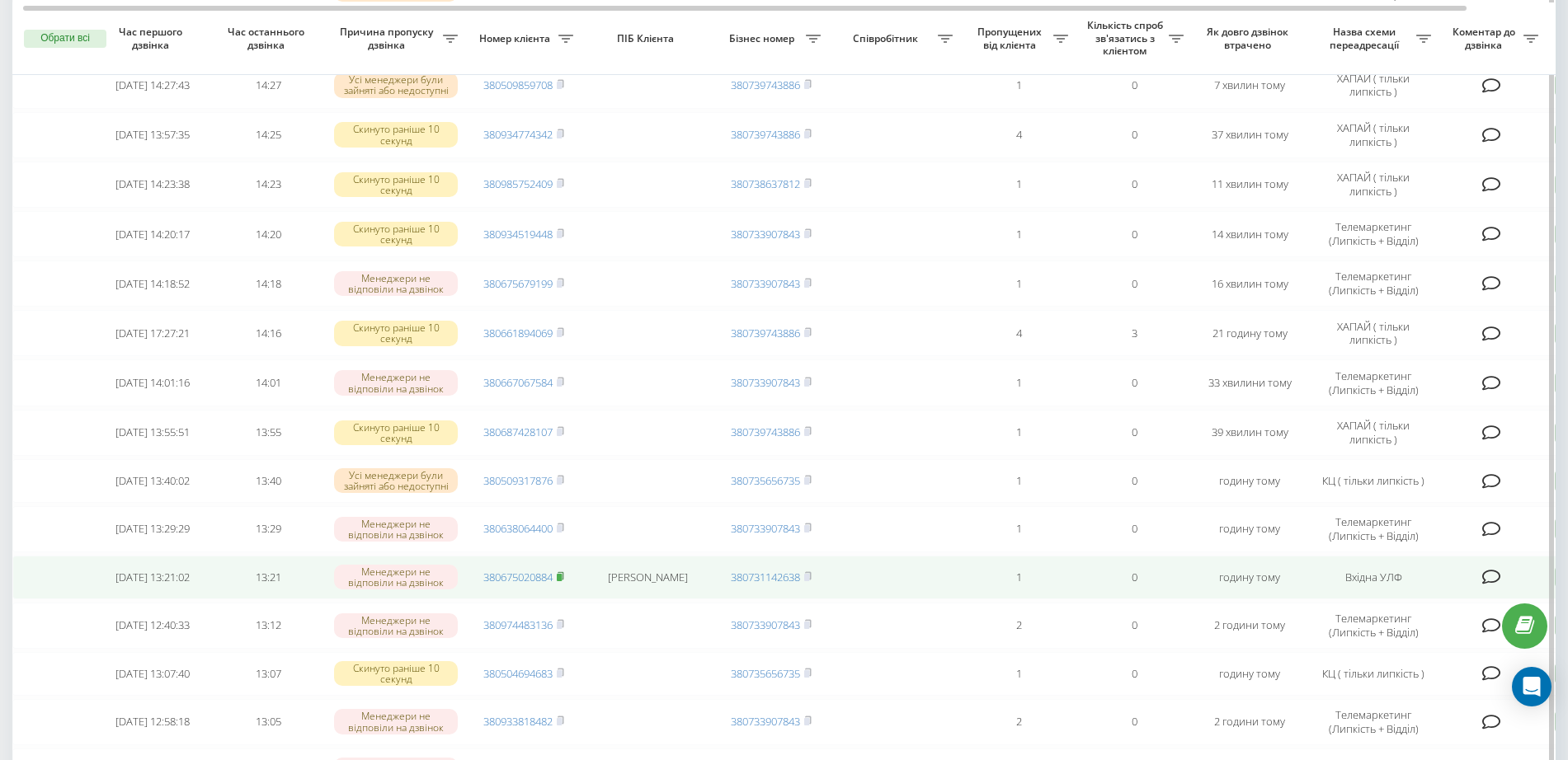
click at [562, 581] on rect at bounding box center [559, 577] width 5 height 8
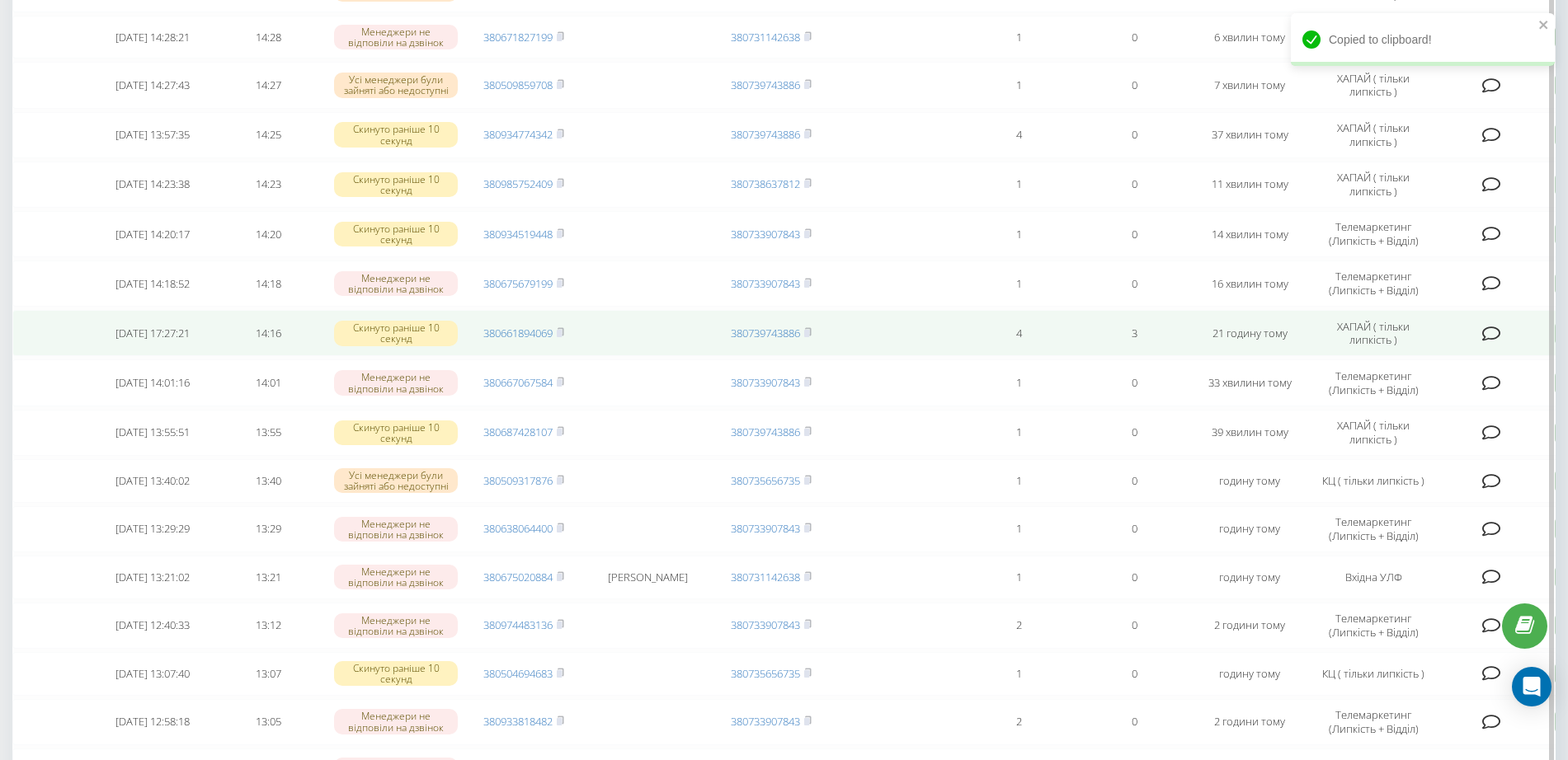
scroll to position [0, 0]
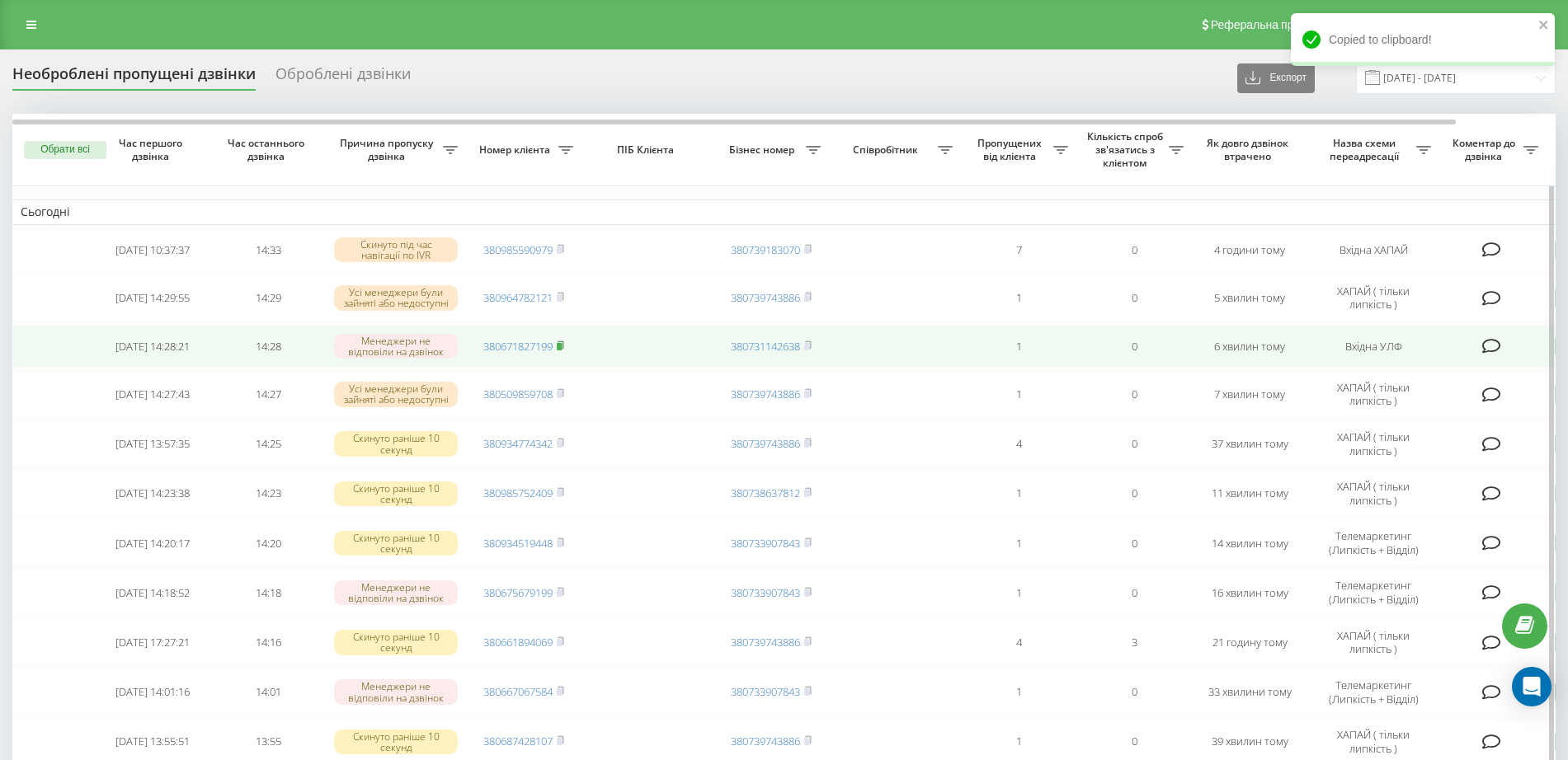
click at [564, 348] on icon at bounding box center [560, 344] width 6 height 8
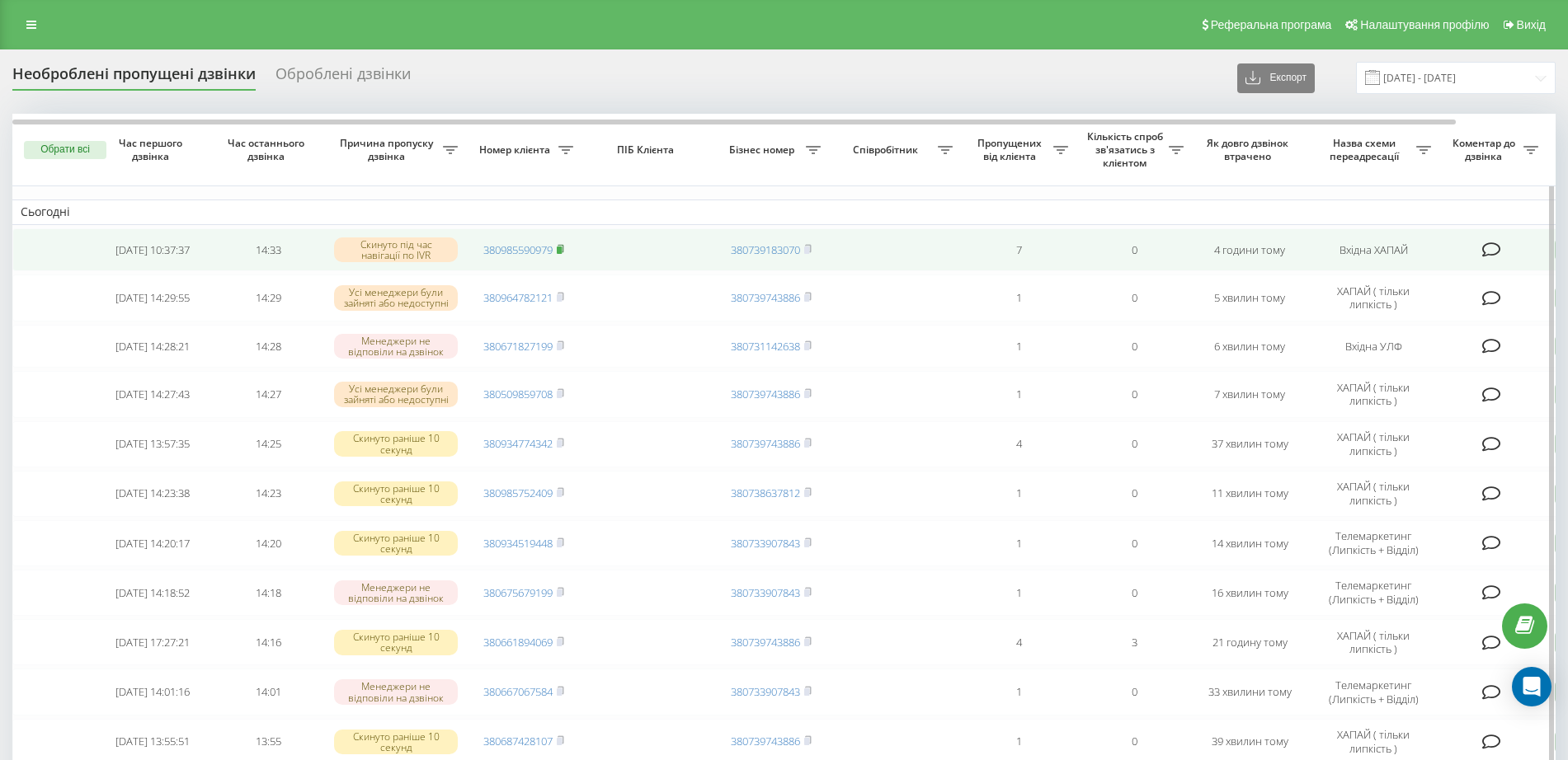
click at [562, 249] on rect at bounding box center [559, 250] width 5 height 8
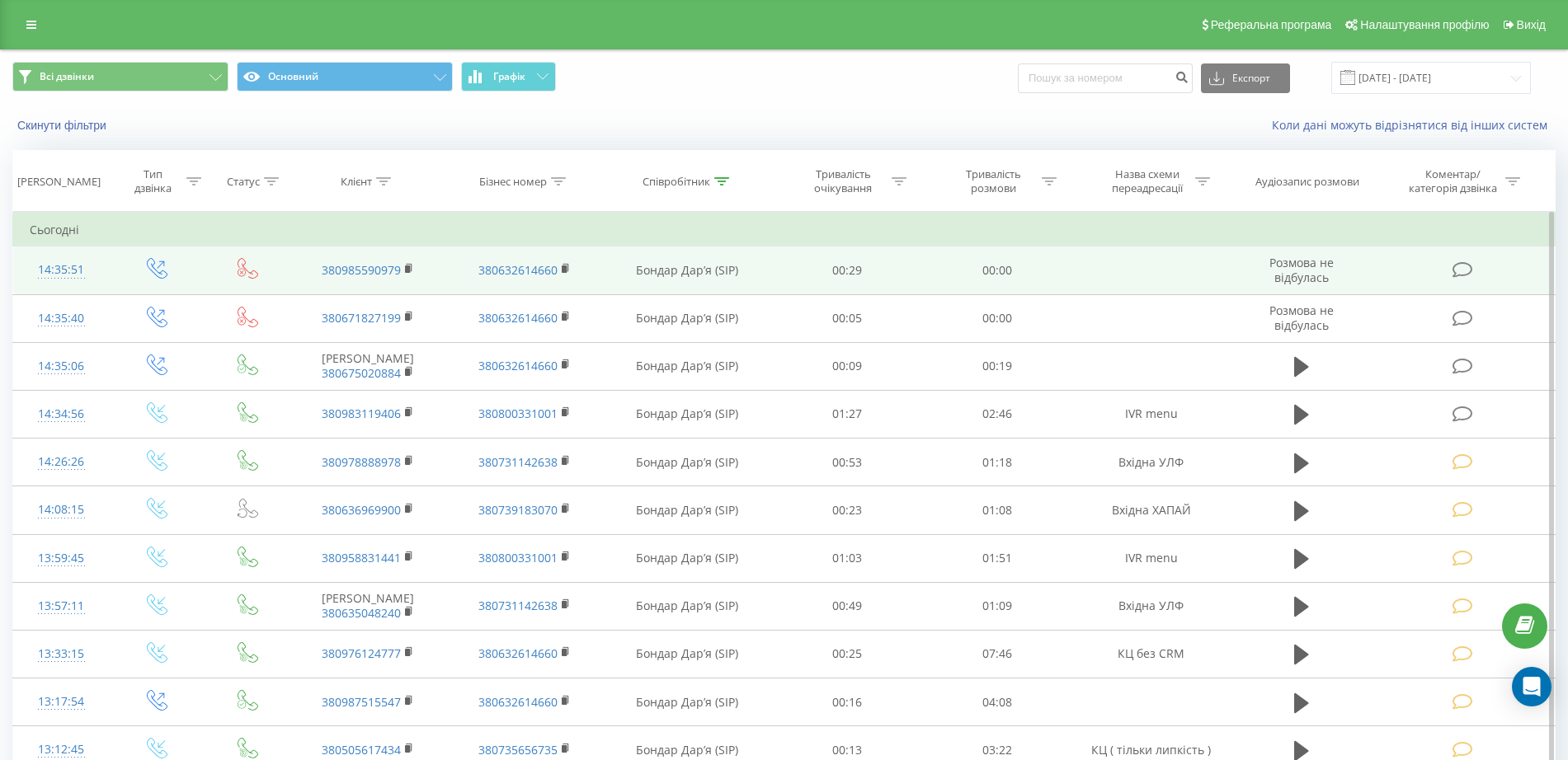
click at [1462, 263] on icon at bounding box center [1462, 269] width 20 height 18
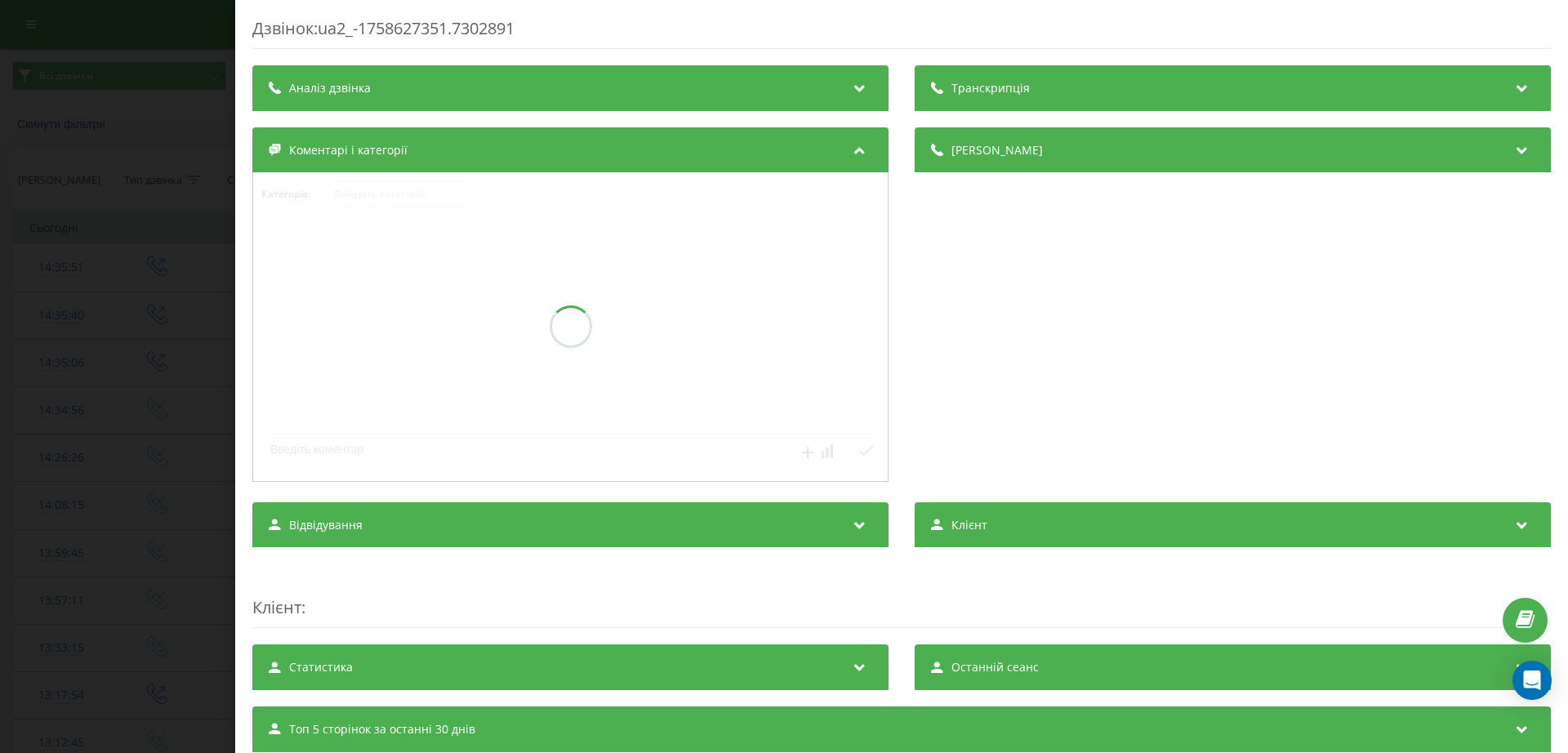
click at [67, 297] on div "Дзвінок : ua2_-1758627351.7302891 Транскрипція Аналіз дзвінка Деталі дзвінка Ко…" at bounding box center [784, 376] width 1568 height 753
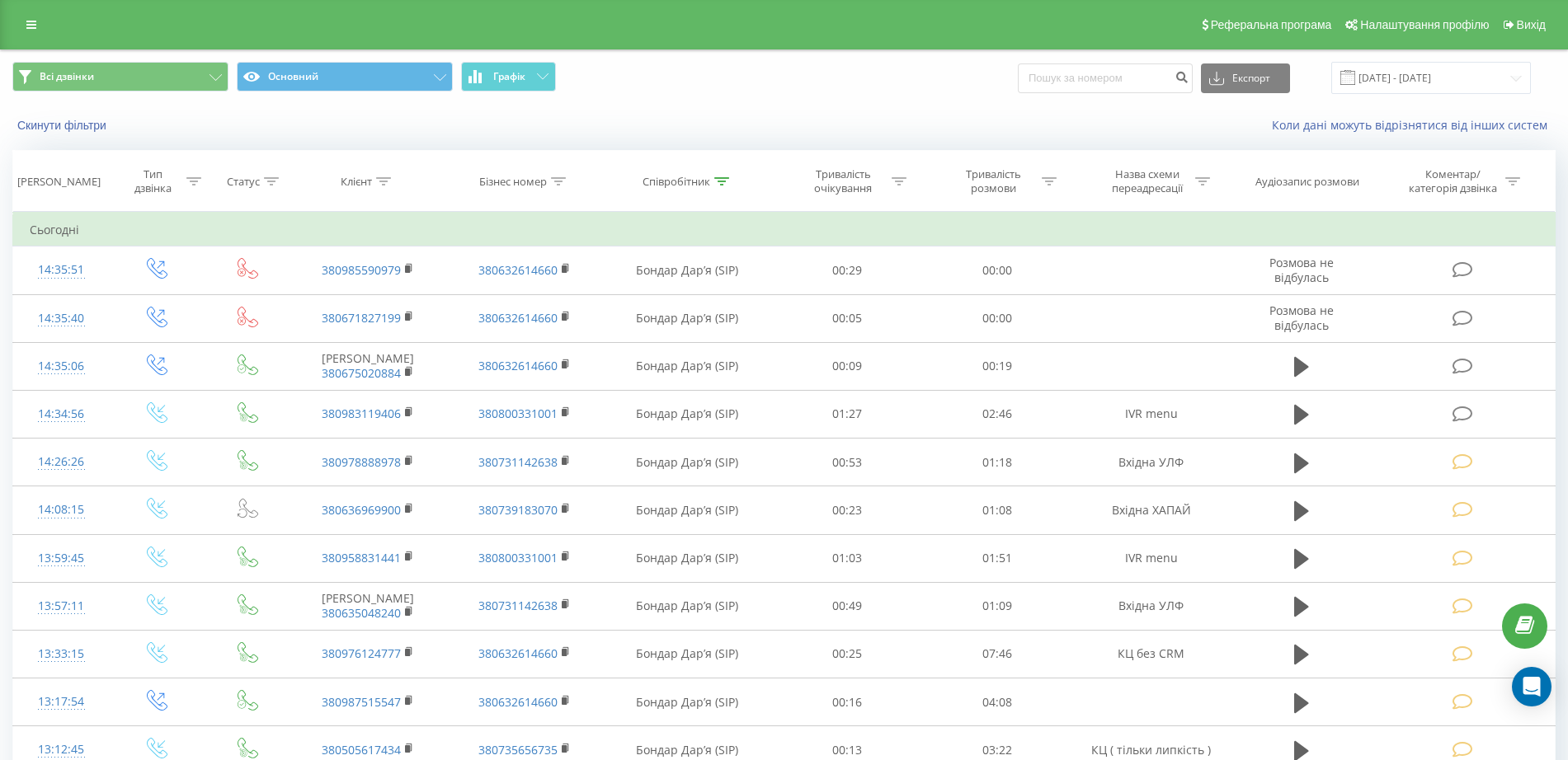
click at [1303, 412] on icon at bounding box center [1302, 414] width 15 height 19
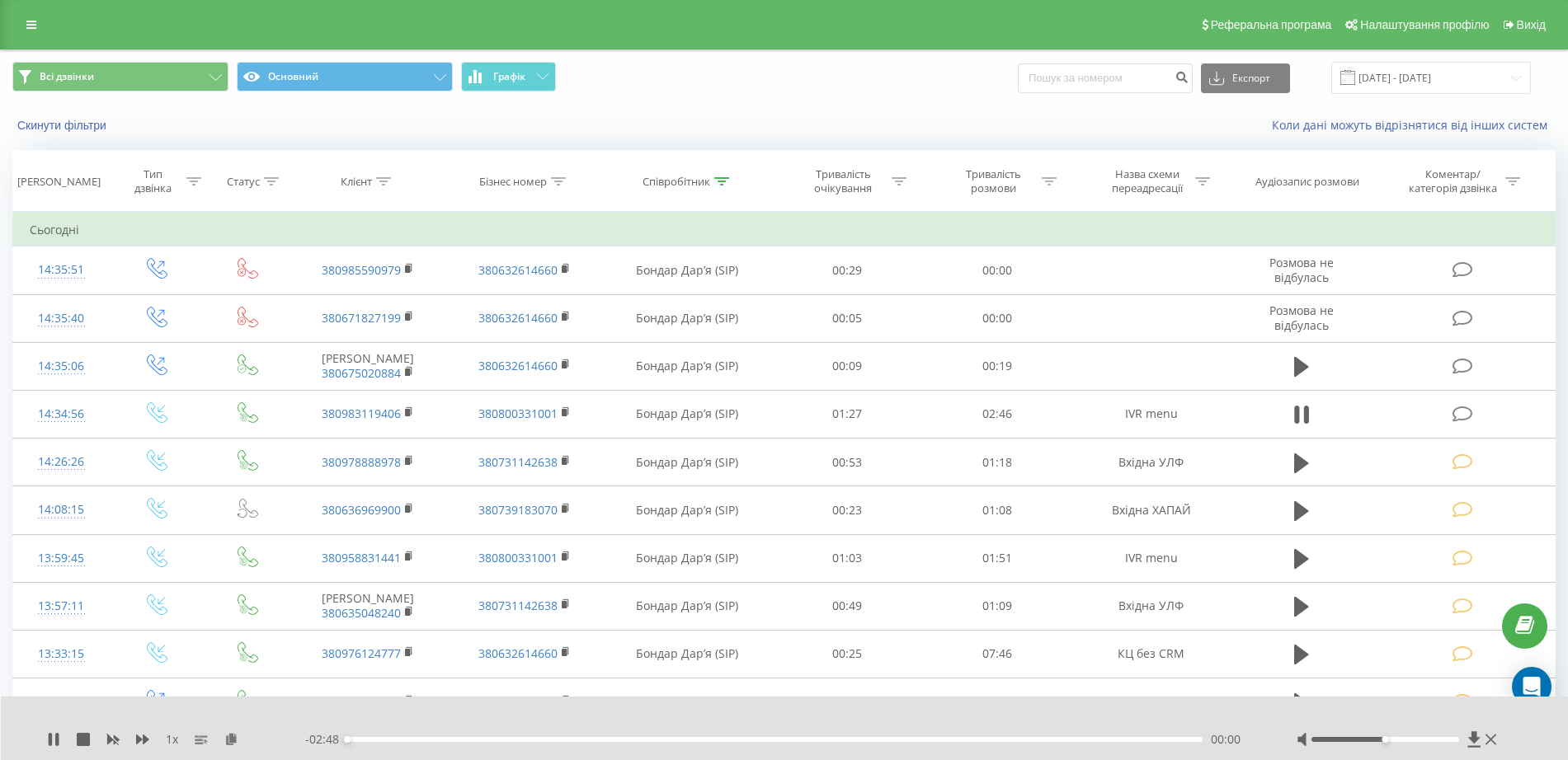
click at [678, 738] on div "00:00" at bounding box center [775, 740] width 855 height 5
click at [52, 744] on icon at bounding box center [51, 740] width 3 height 14
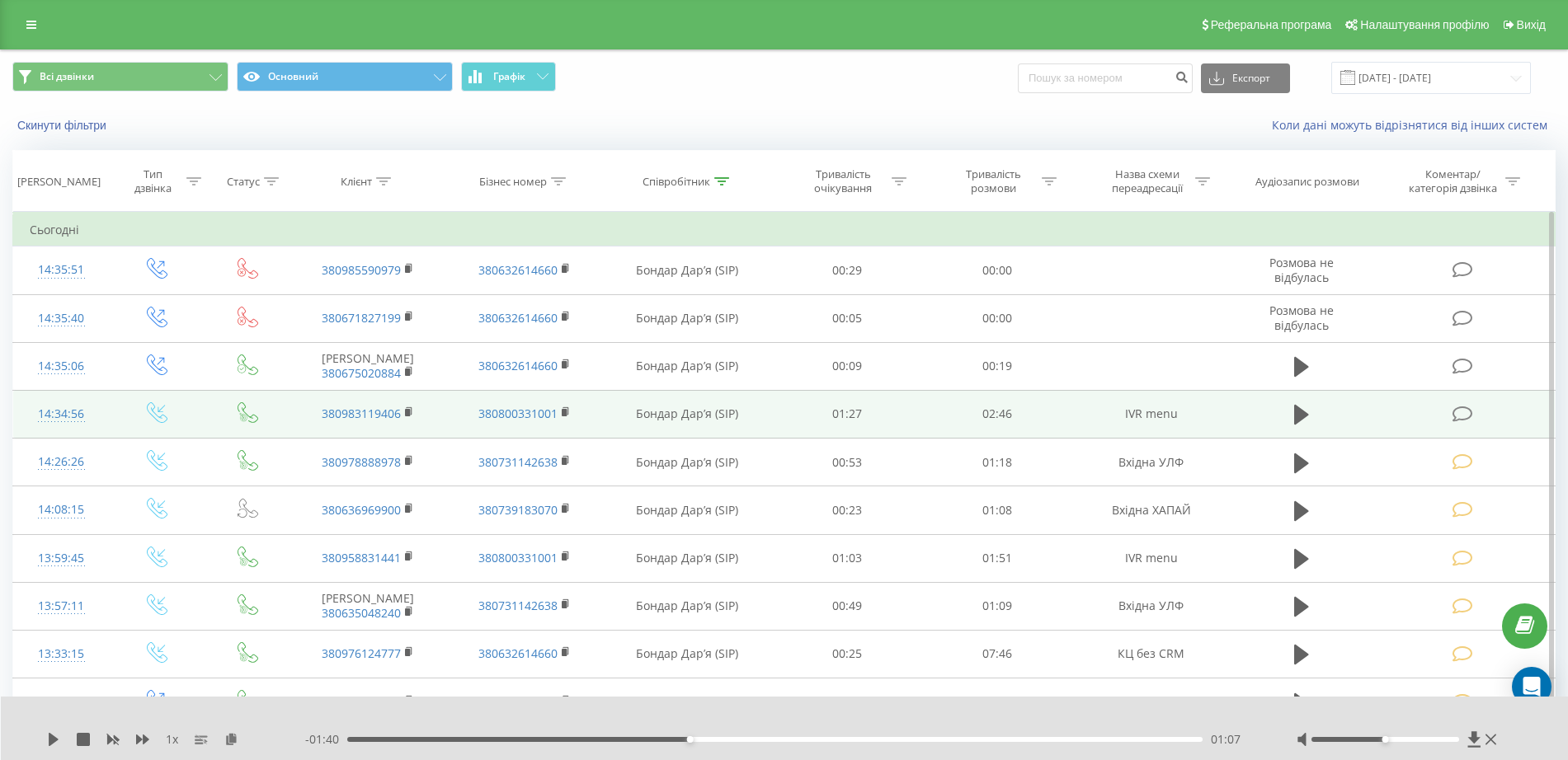
click at [1469, 406] on icon at bounding box center [1462, 414] width 20 height 18
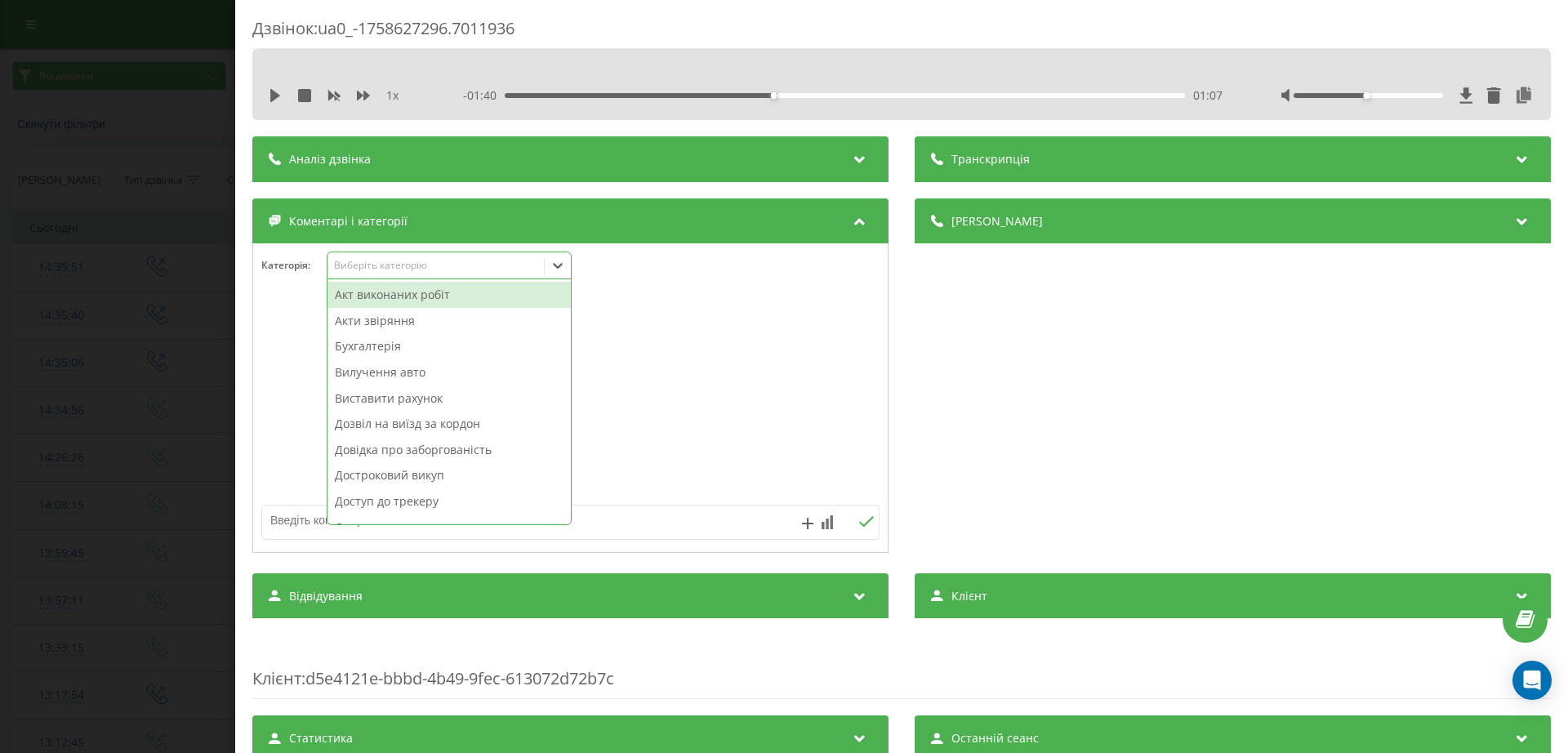
click at [525, 259] on div "Виберіть категорію" at bounding box center [436, 265] width 204 height 13
click at [384, 295] on div "Акт виконаних робіт" at bounding box center [448, 295] width 243 height 26
click at [74, 328] on div "Дзвінок : ua0_-1758627296.7011936 1 x - 01:40 01:07 01:07 Транскрипція Для AI-а…" at bounding box center [784, 376] width 1568 height 753
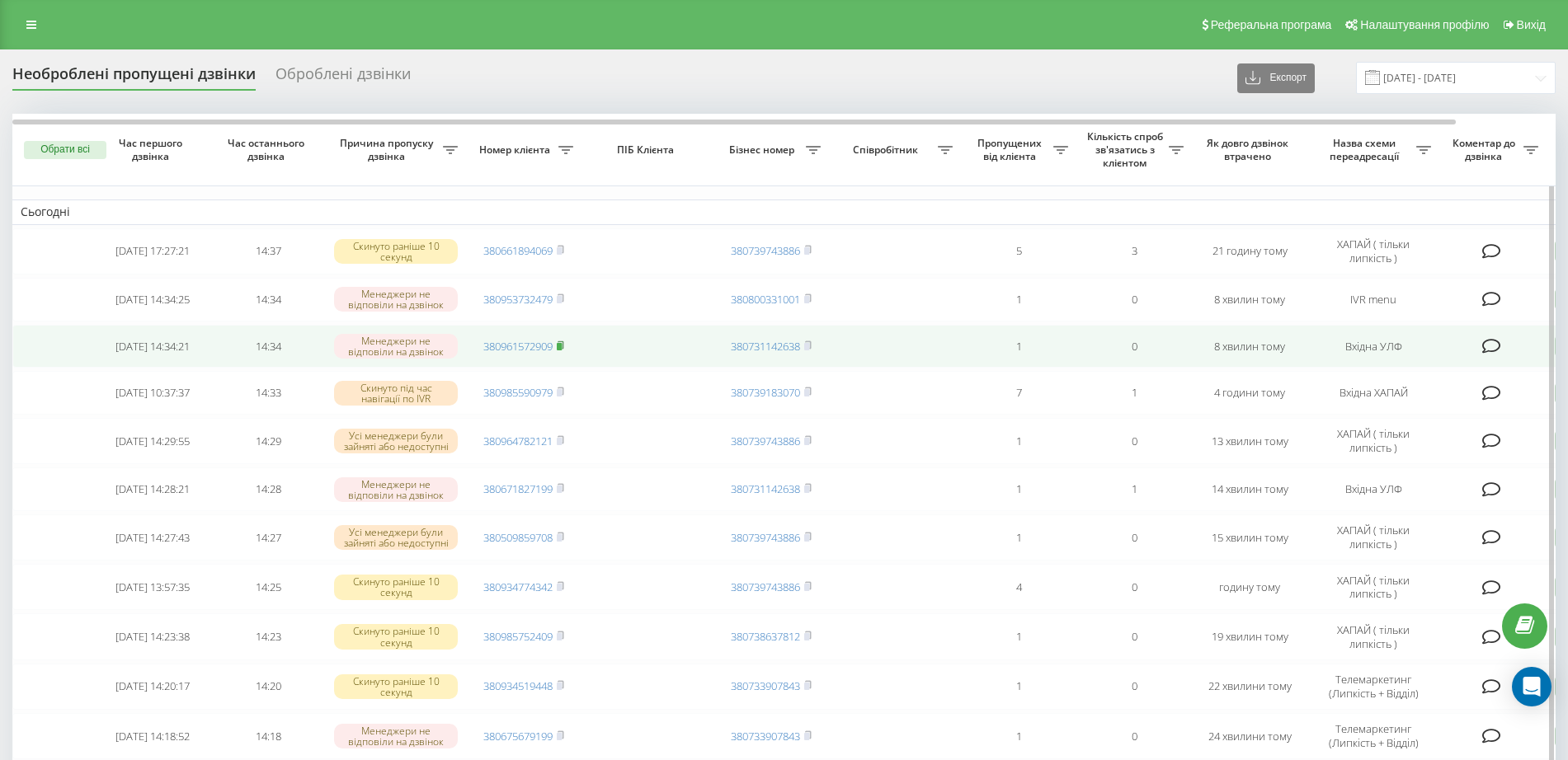
click at [564, 349] on icon at bounding box center [560, 345] width 8 height 10
click at [562, 345] on icon at bounding box center [560, 344] width 6 height 8
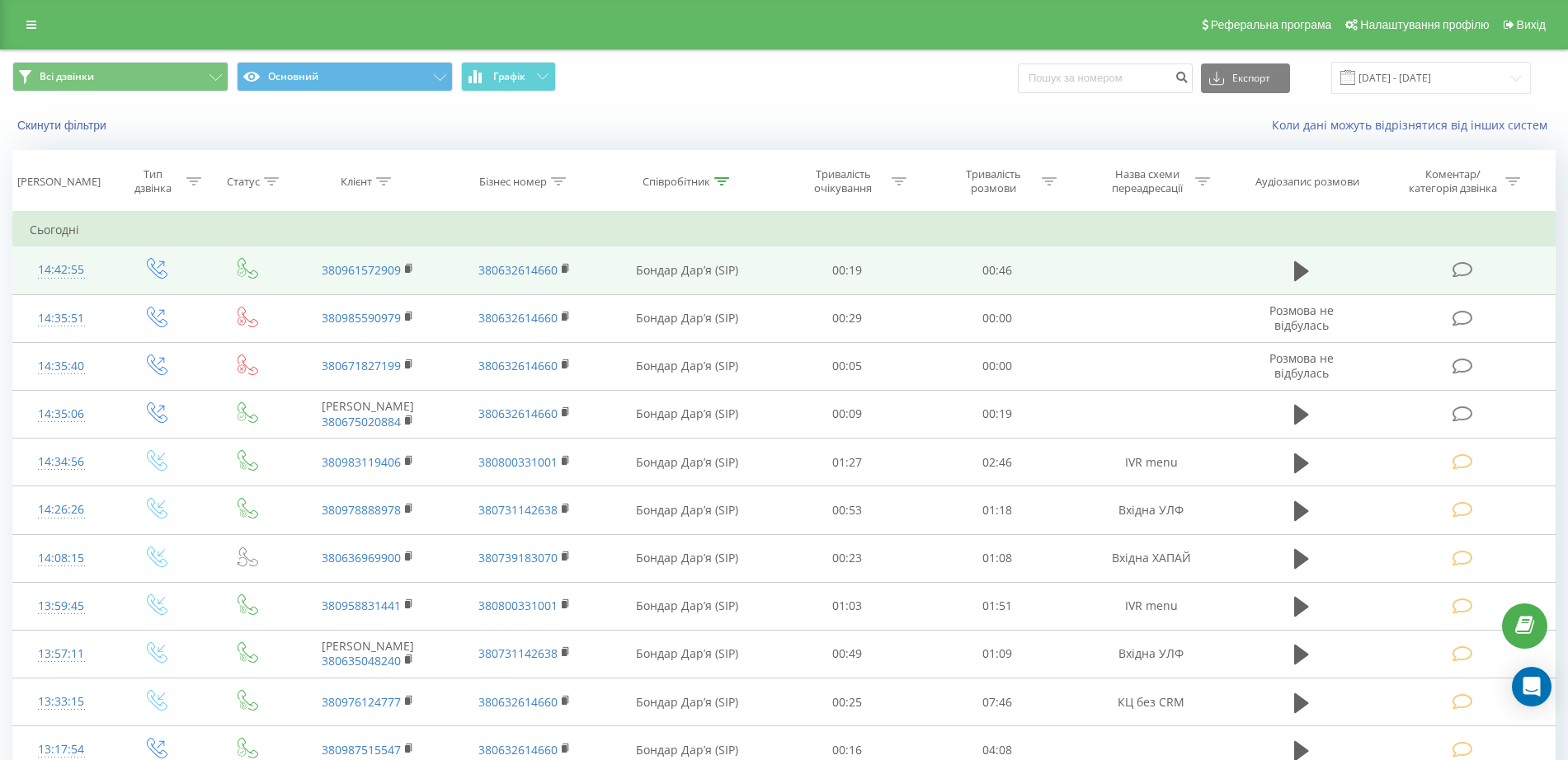
click at [1466, 269] on icon at bounding box center [1462, 269] width 20 height 18
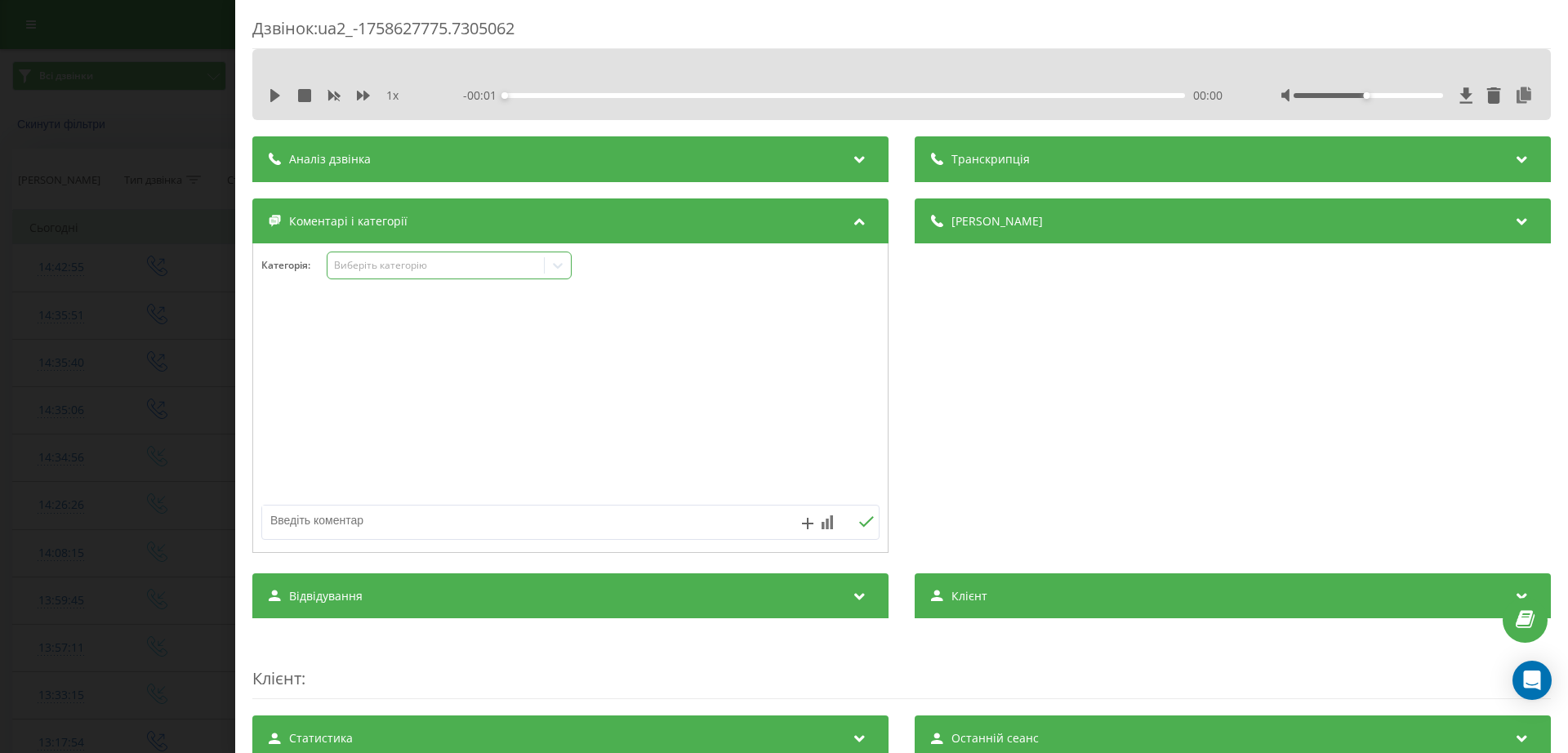
click at [413, 270] on div "Виберіть категорію" at bounding box center [436, 265] width 204 height 13
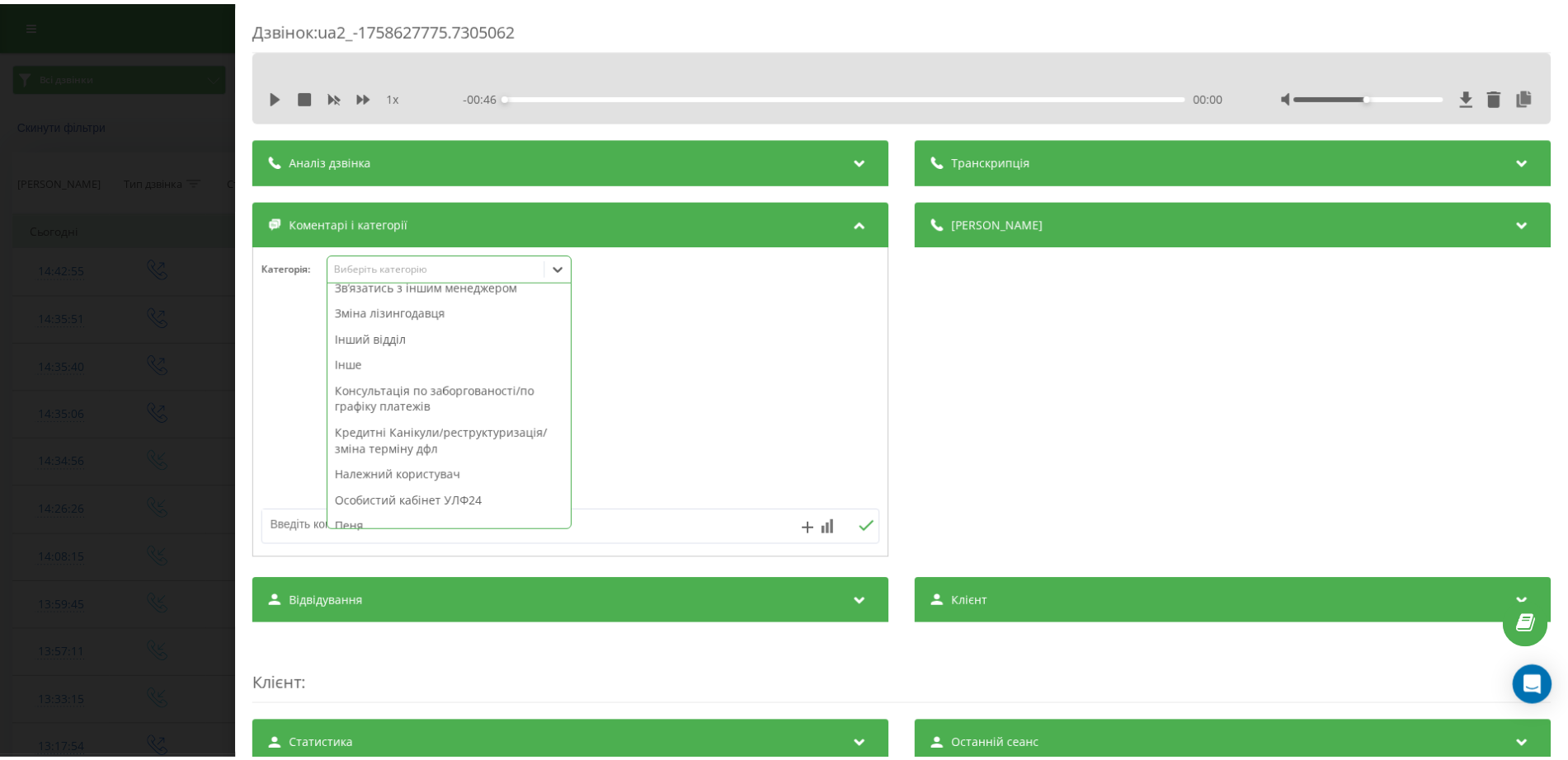
scroll to position [412, 0]
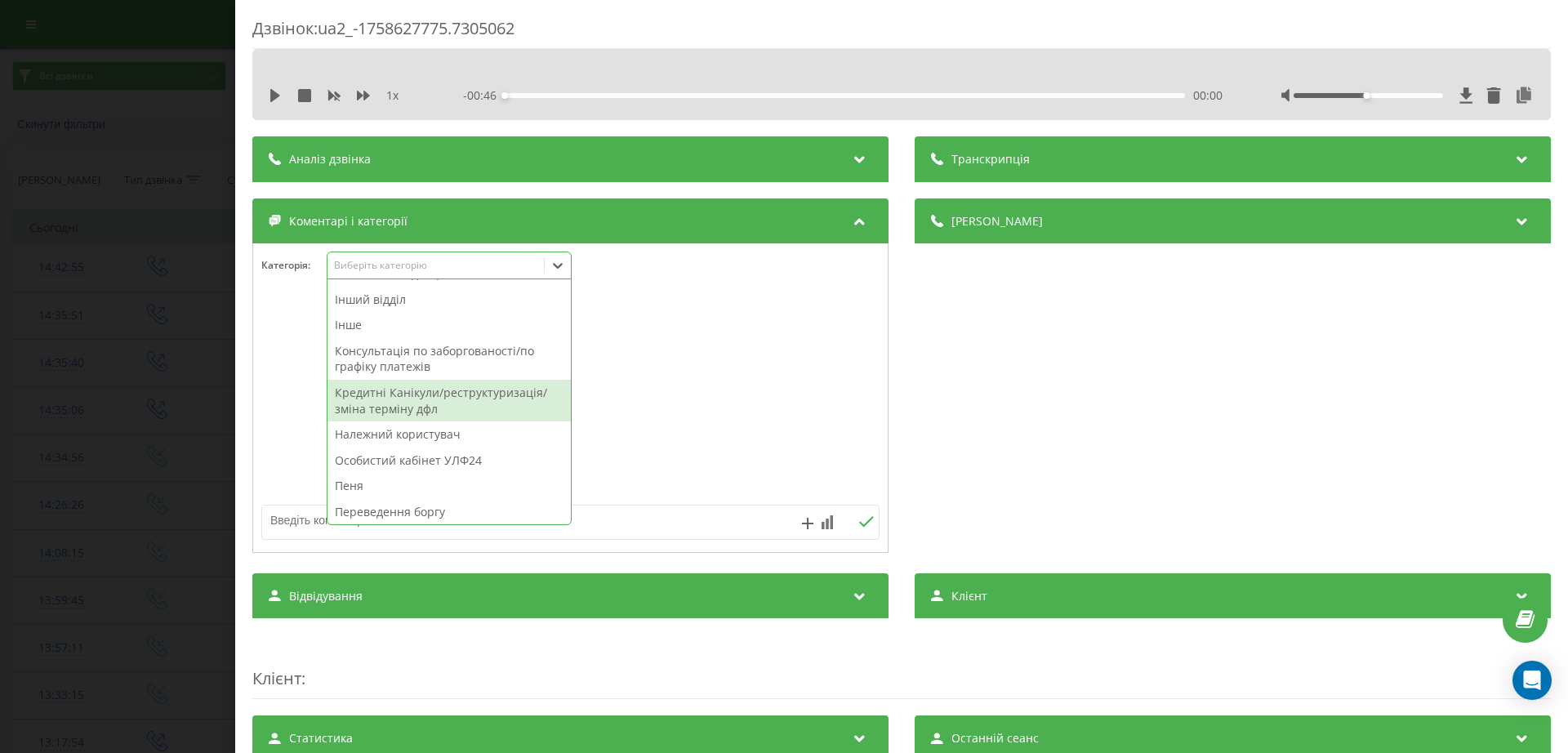
click at [393, 396] on div "Кредитні Канікули/реструктуризація/зміна терміну дфл" at bounding box center [448, 401] width 243 height 42
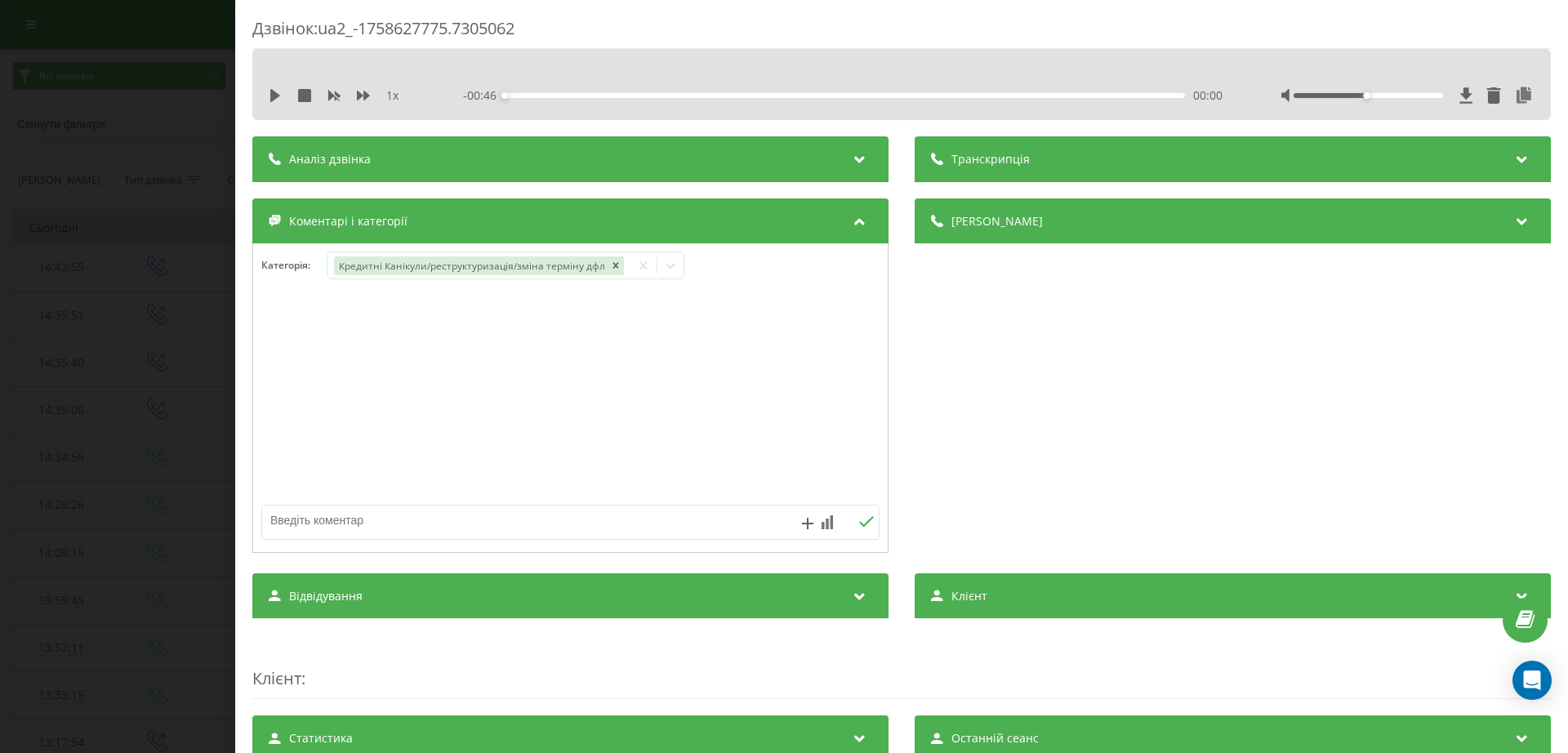
click at [69, 308] on div "Дзвінок : ua2_-1758627775.7305062 1 x - 00:46 00:00 00:00 Транскрипція Для AI-а…" at bounding box center [784, 376] width 1568 height 753
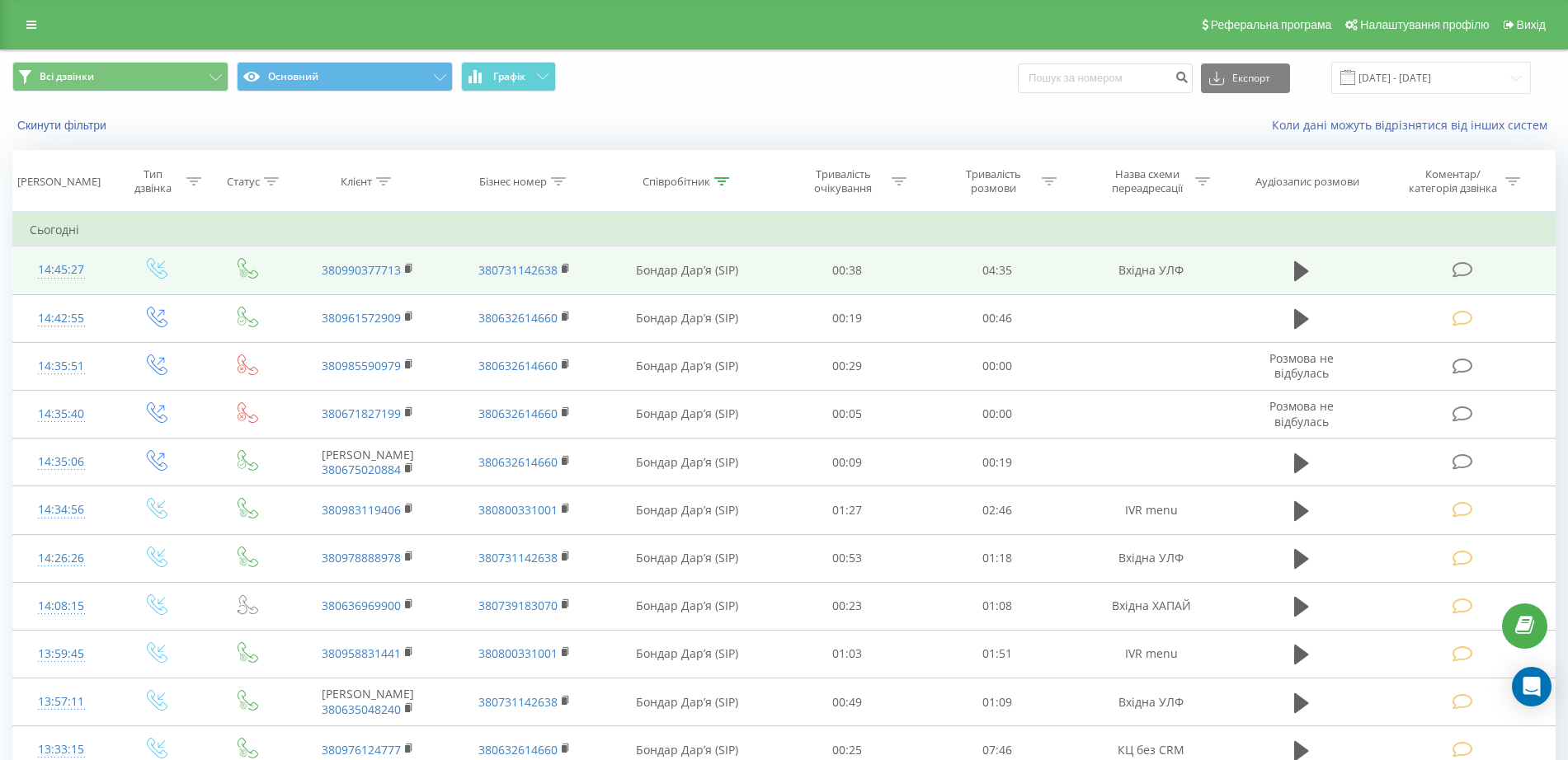
click at [1455, 266] on icon at bounding box center [1462, 269] width 20 height 18
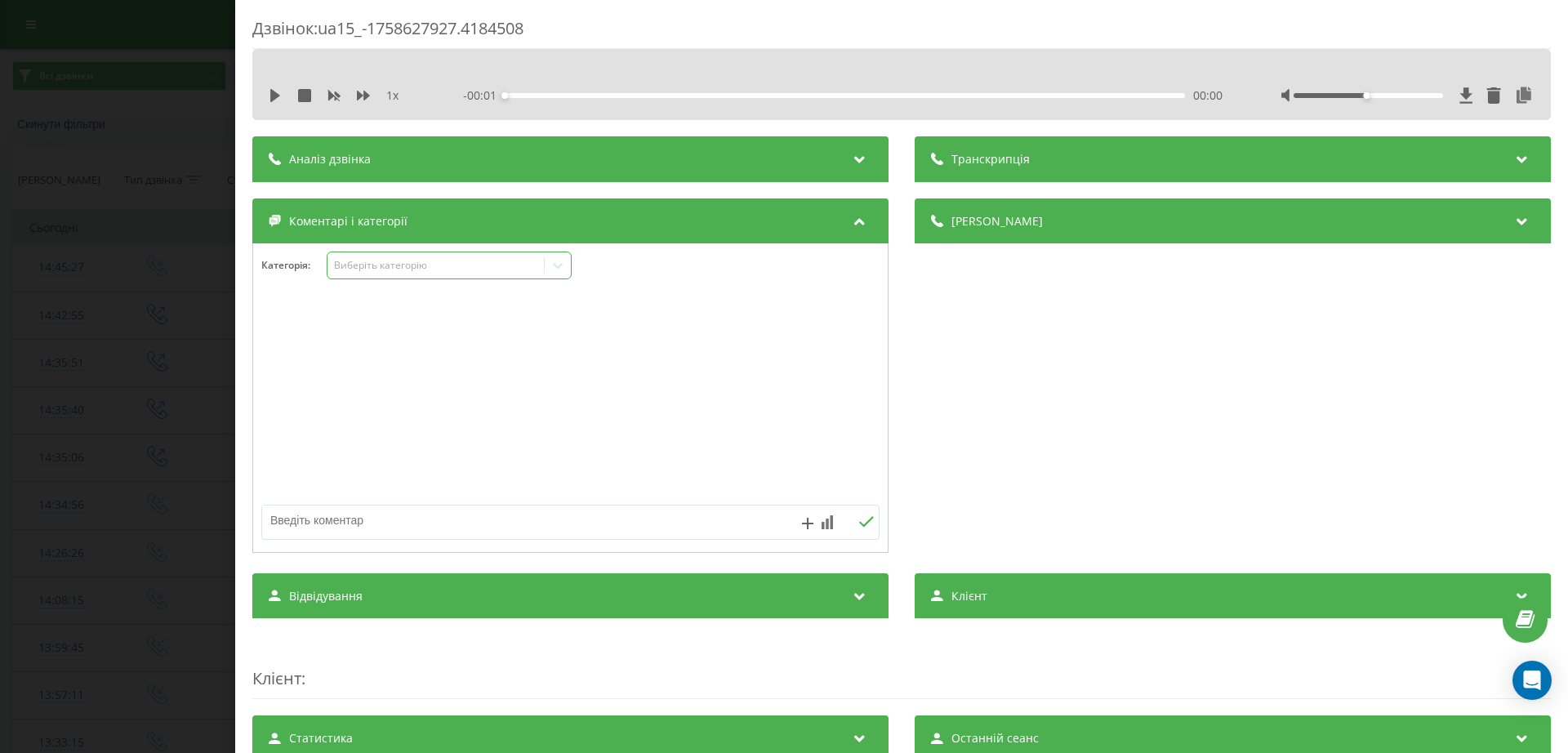
click at [382, 265] on div "Виберіть категорію" at bounding box center [436, 265] width 204 height 13
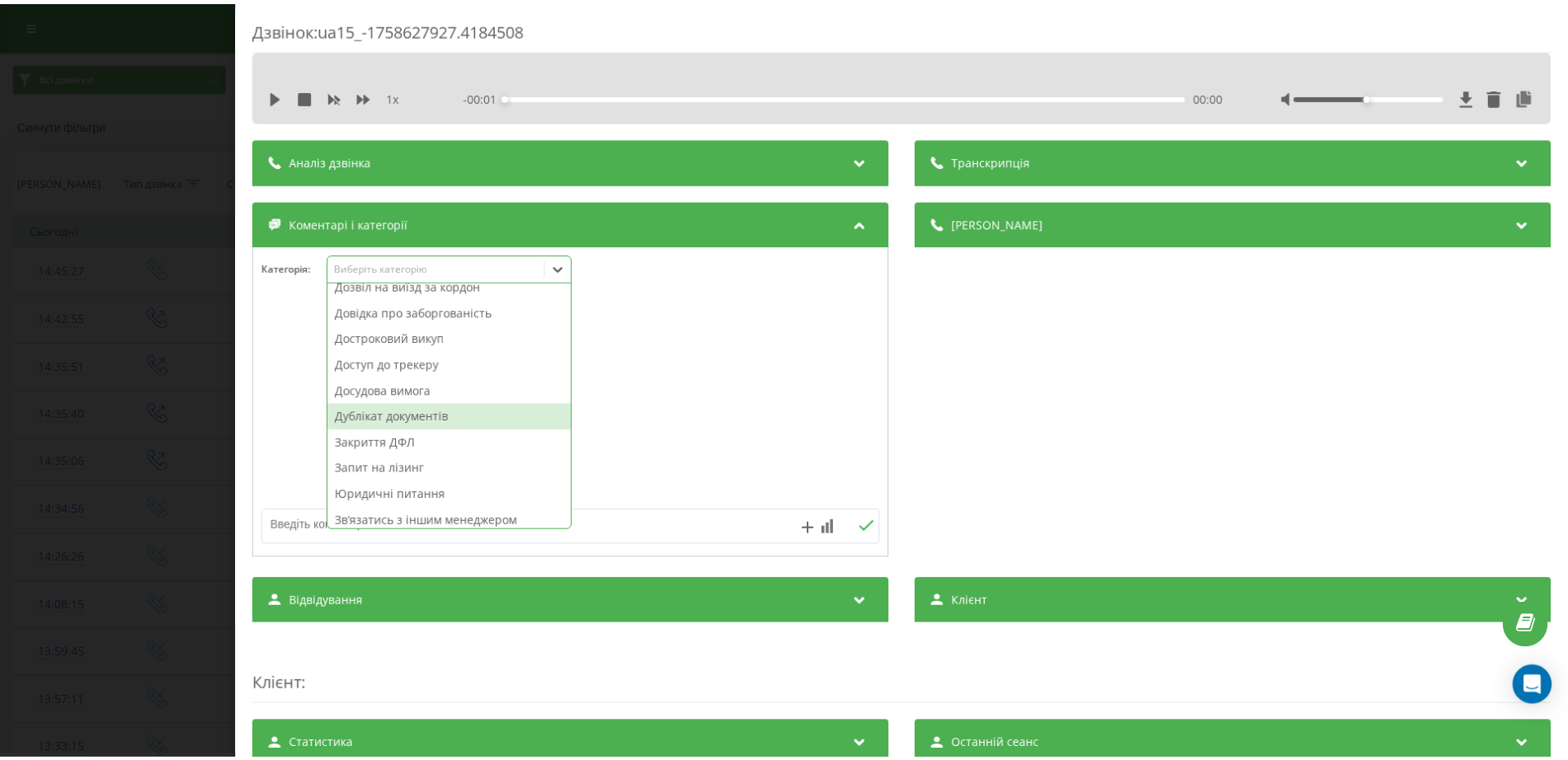
scroll to position [206, 0]
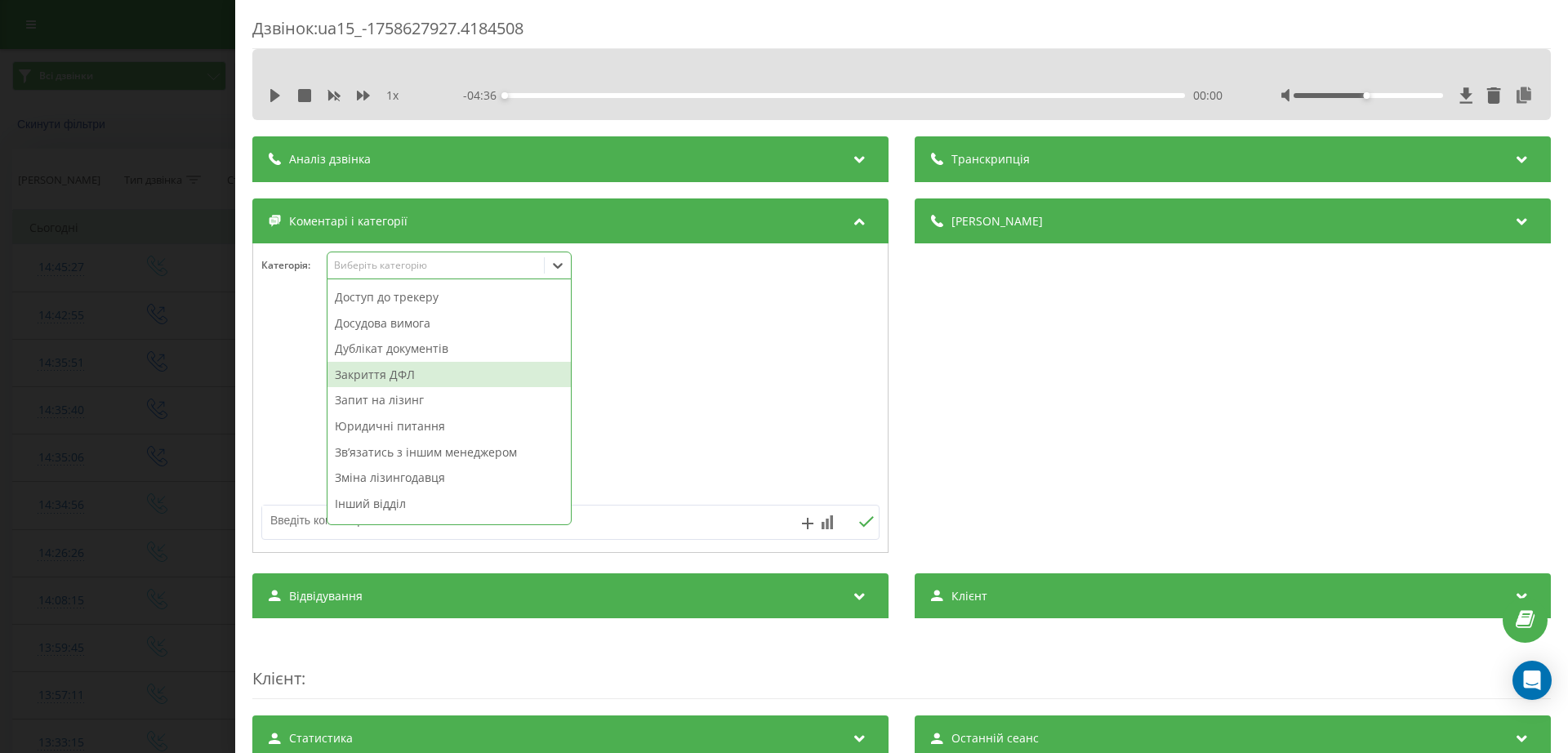
click at [387, 371] on div "Закриття ДФЛ" at bounding box center [448, 374] width 243 height 26
click at [191, 362] on div "Дзвінок : ua15_-1758627927.4184508 1 x - 04:36 00:00 00:00 Транскрипція Для AI-…" at bounding box center [784, 376] width 1568 height 753
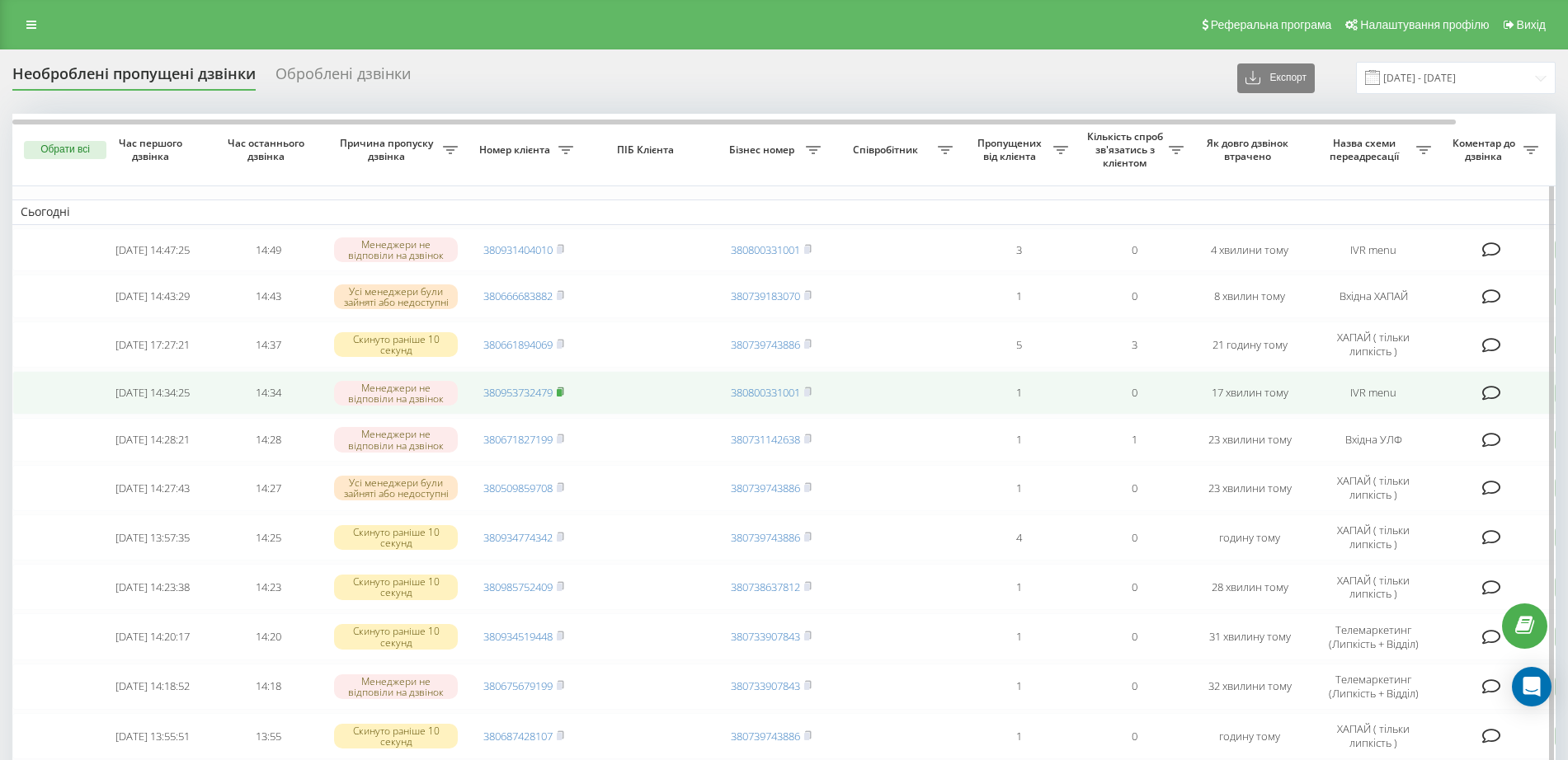
click at [562, 397] on rect at bounding box center [559, 393] width 5 height 8
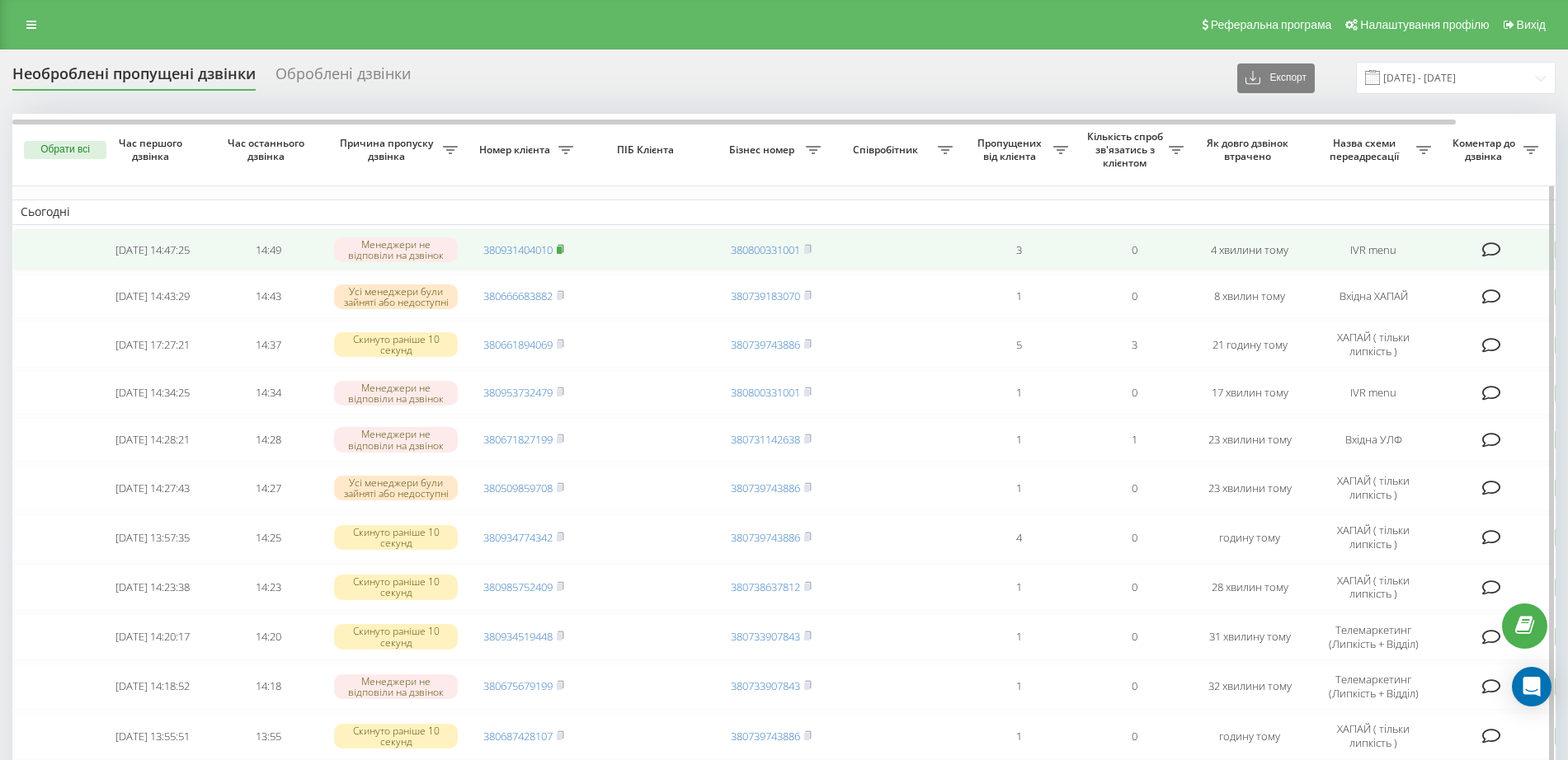
click at [562, 250] on rect at bounding box center [559, 250] width 5 height 8
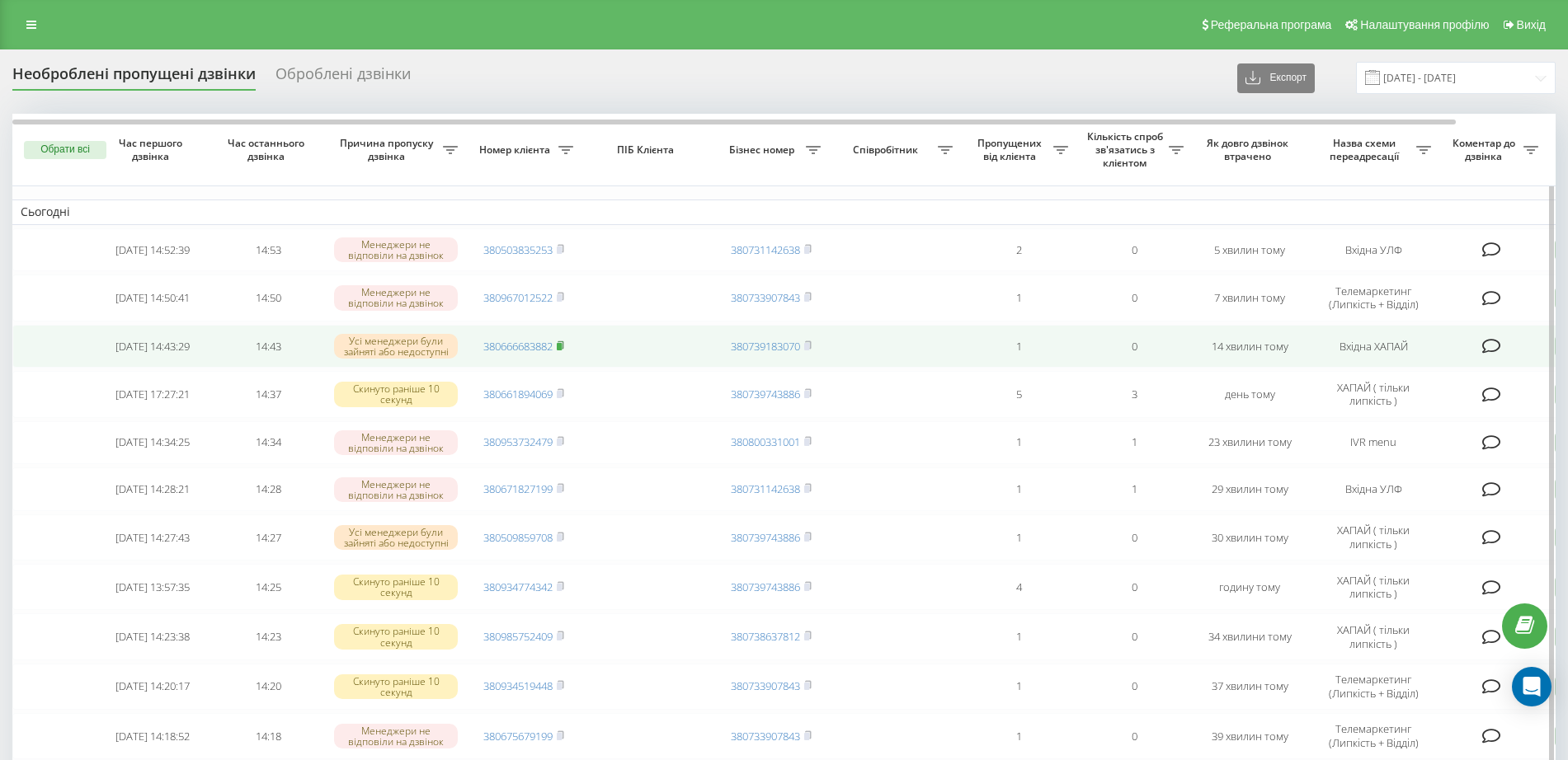
click at [562, 349] on rect at bounding box center [559, 345] width 5 height 8
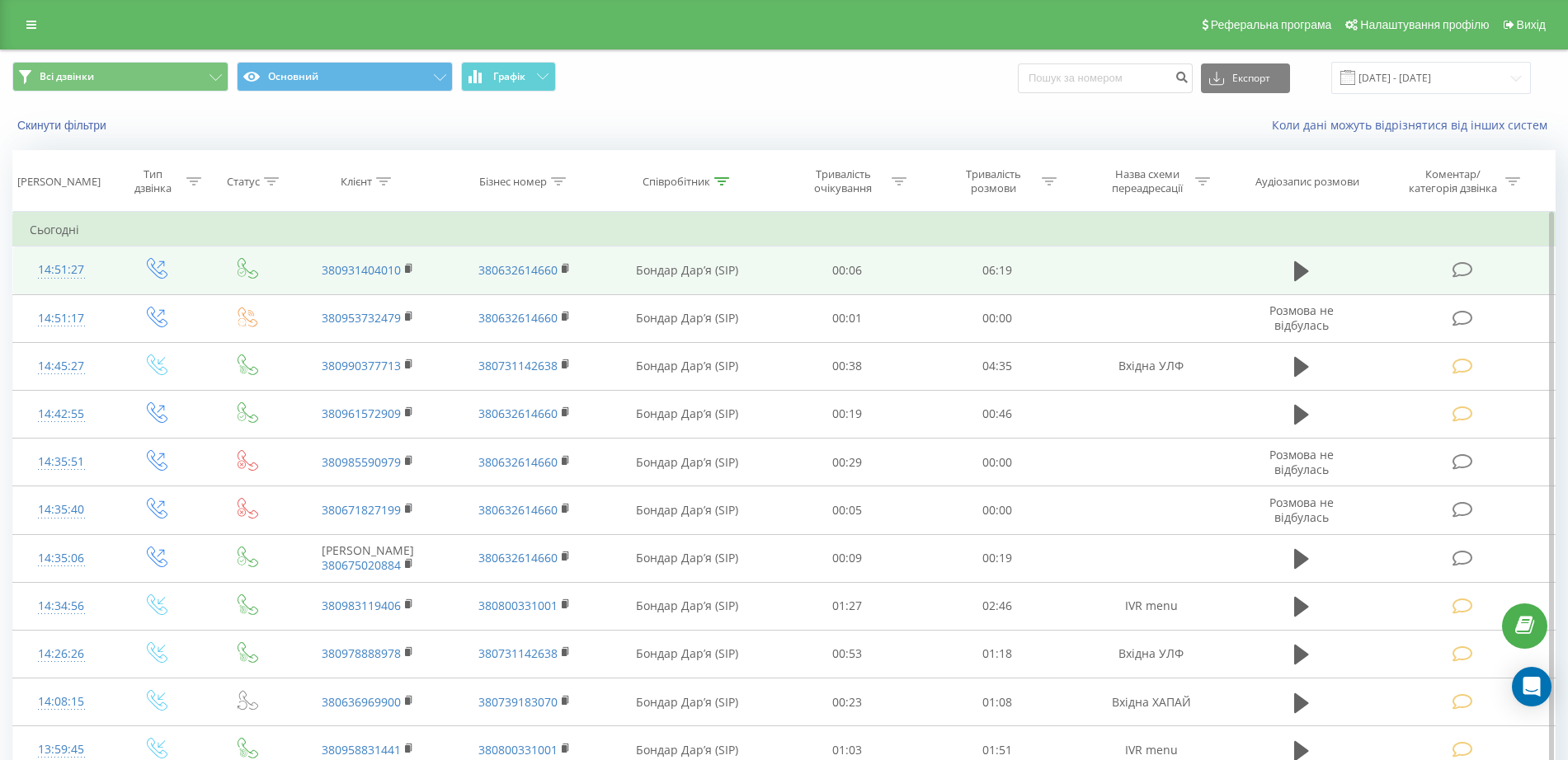
click at [1456, 264] on icon at bounding box center [1462, 269] width 20 height 18
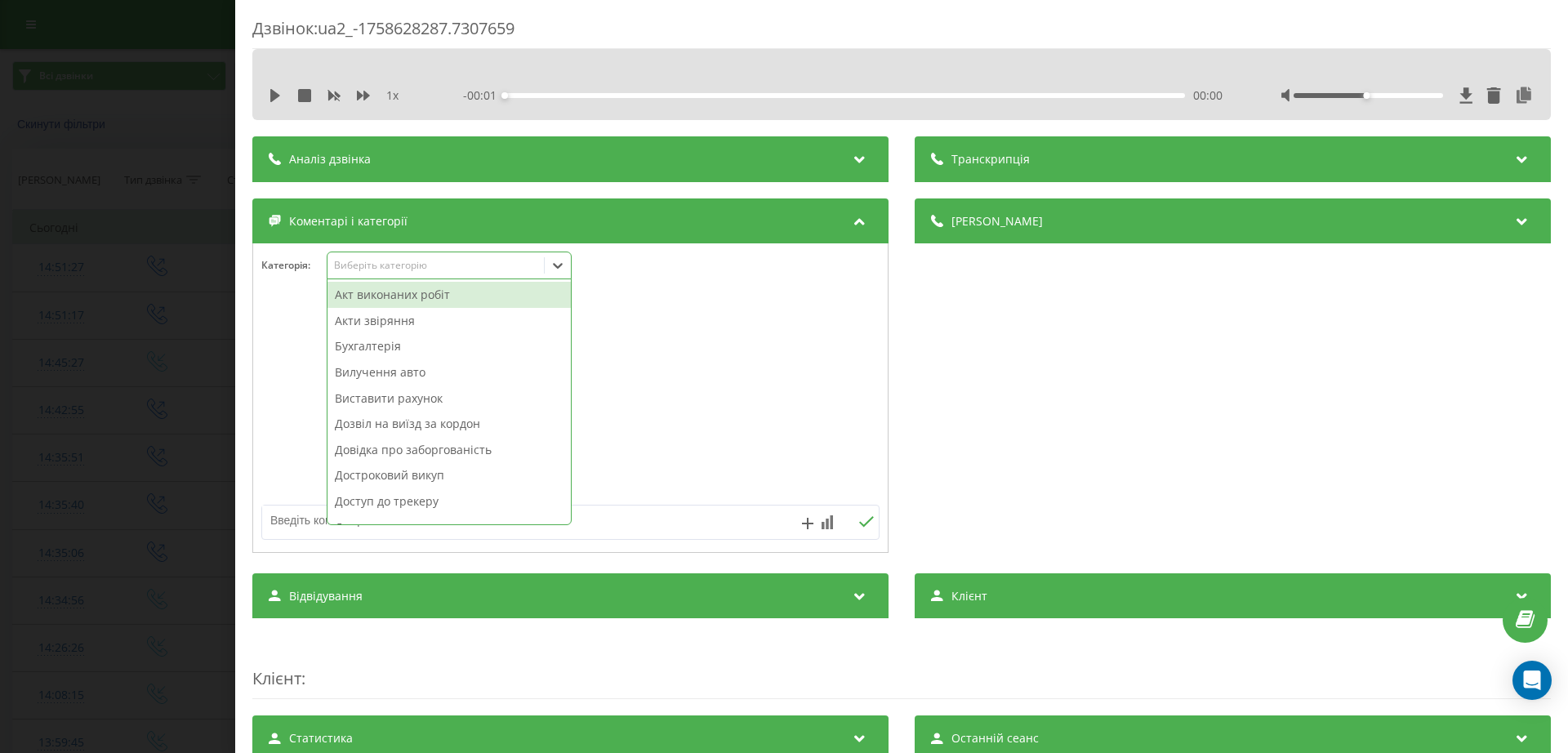
click at [376, 269] on div "Виберіть категорію" at bounding box center [436, 265] width 204 height 13
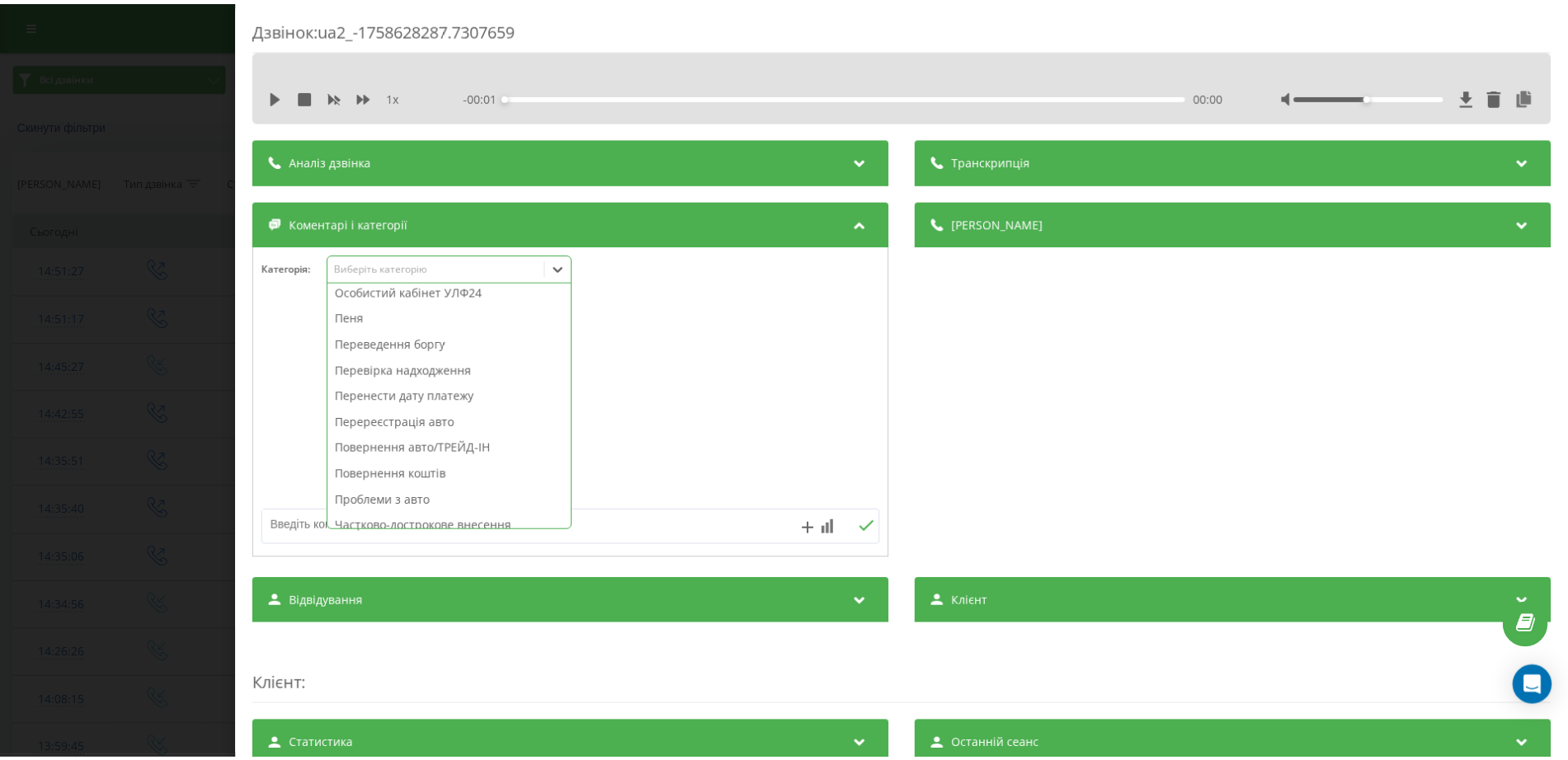
scroll to position [618, 0]
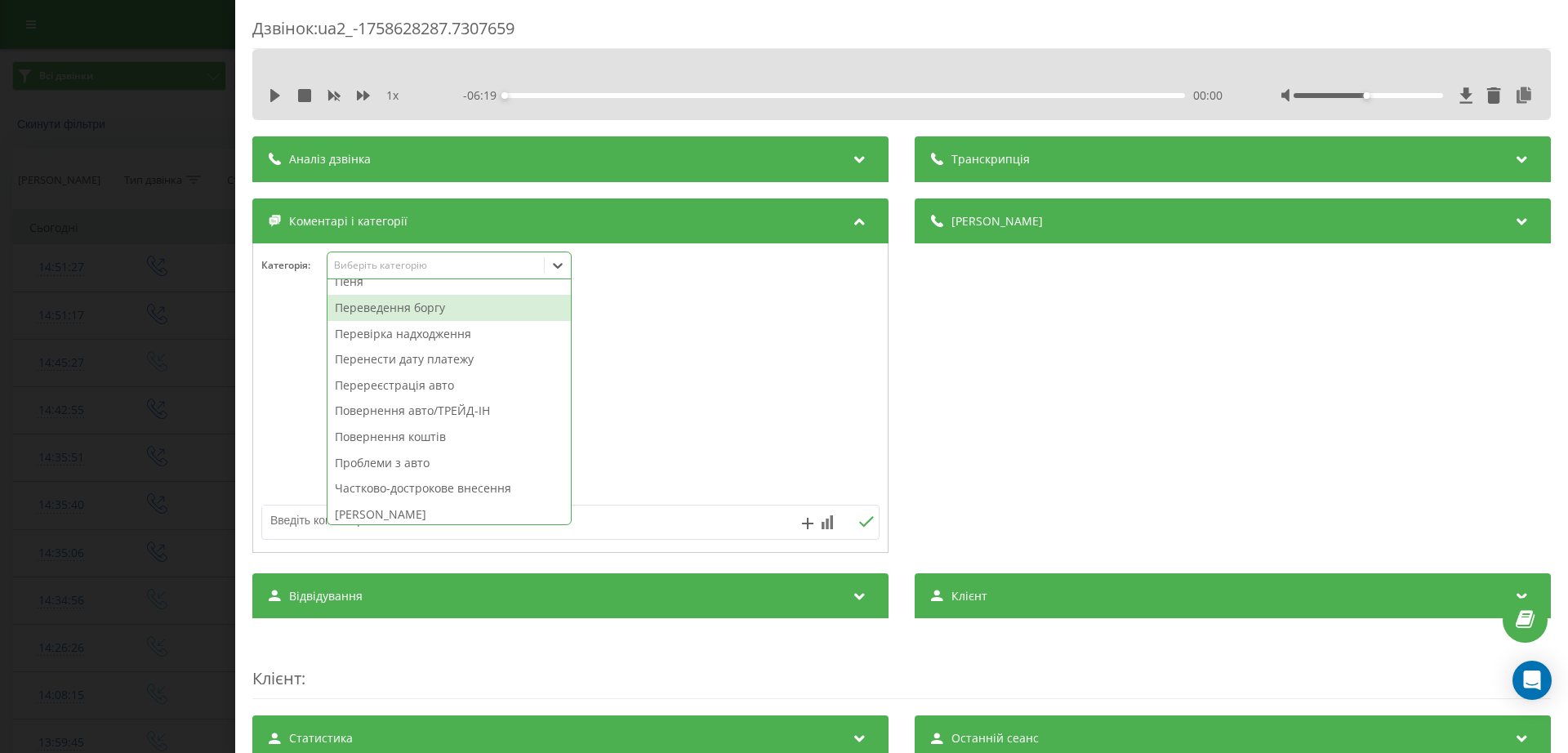
click at [420, 310] on div "Переведення боргу" at bounding box center [448, 307] width 243 height 26
click at [49, 323] on div "Дзвінок : ua2_-1758628287.7307659 1 x - 06:19 00:00 00:00 Транскрипція Для AI-а…" at bounding box center [784, 376] width 1568 height 753
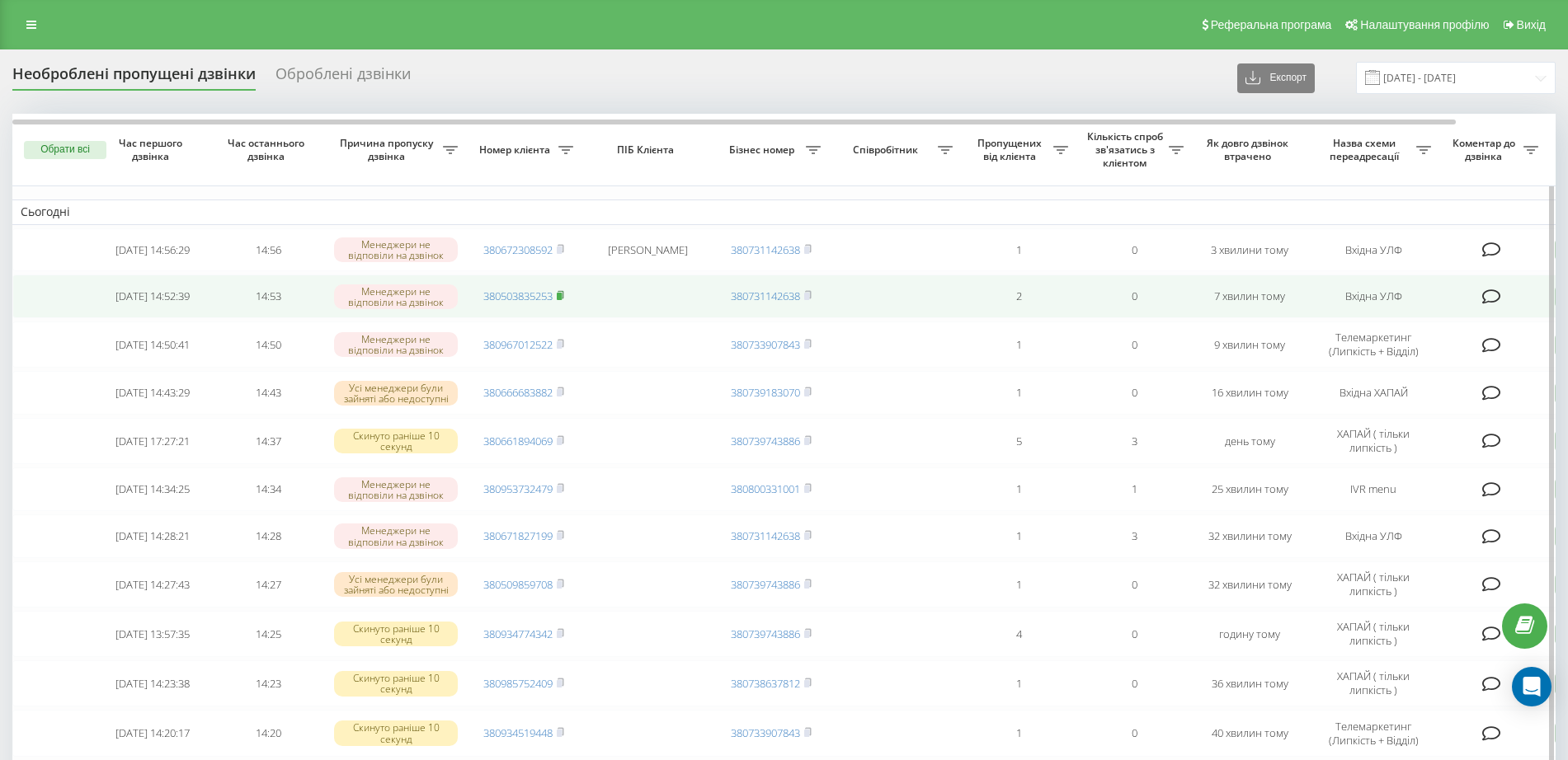
click at [564, 296] on icon at bounding box center [560, 295] width 6 height 8
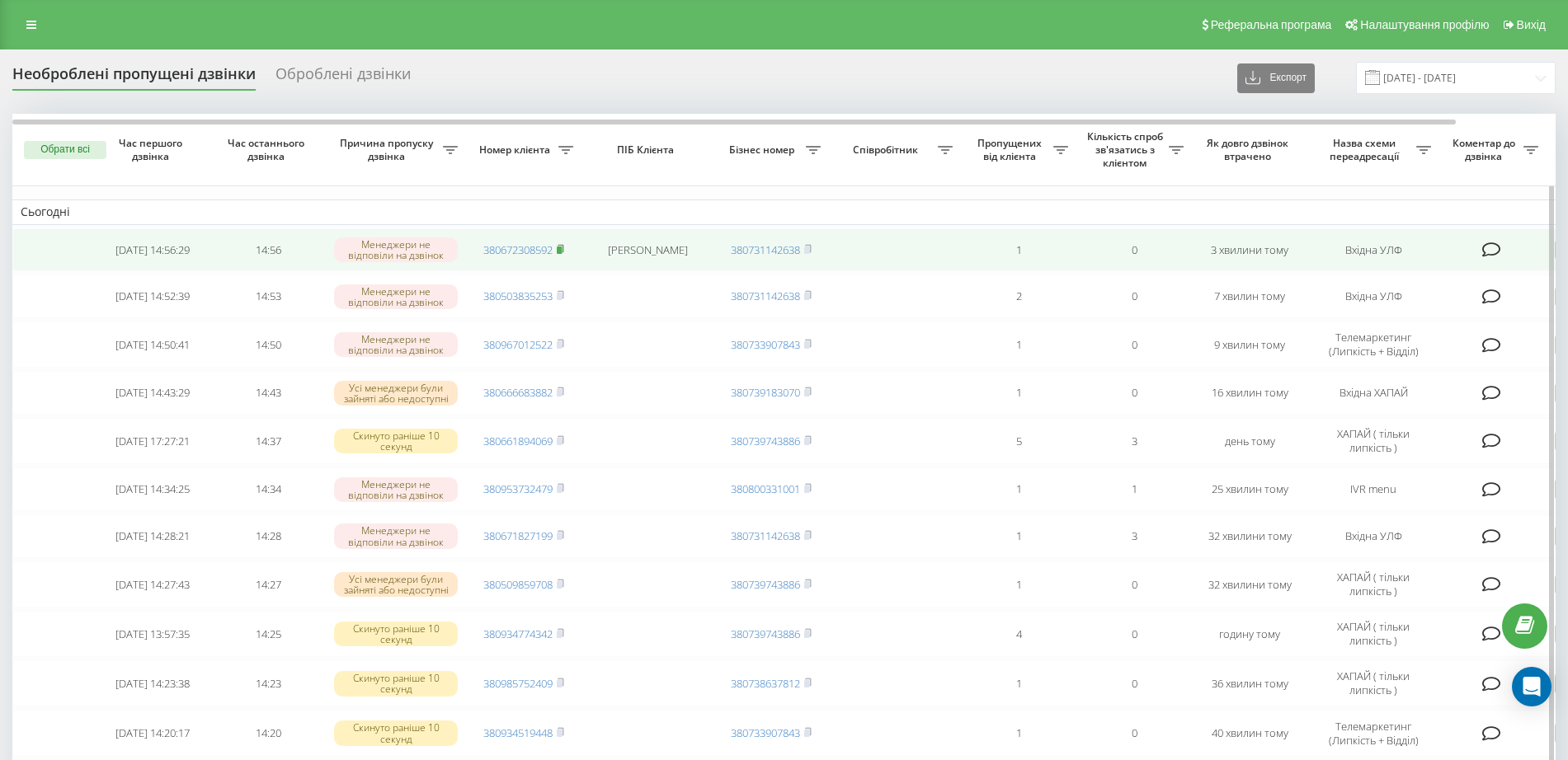
click at [562, 250] on rect at bounding box center [559, 250] width 5 height 8
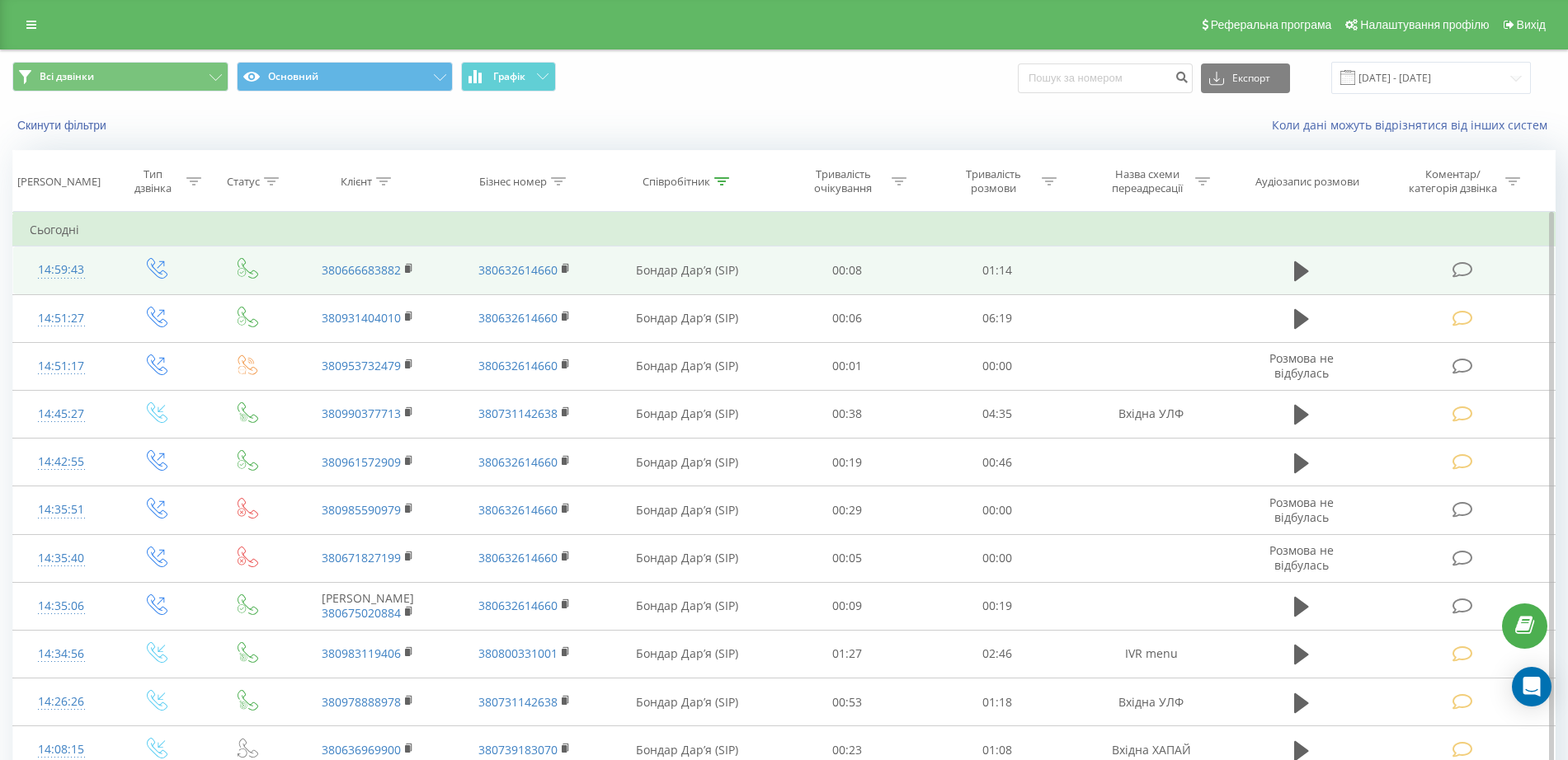
click at [1467, 271] on icon at bounding box center [1462, 269] width 20 height 18
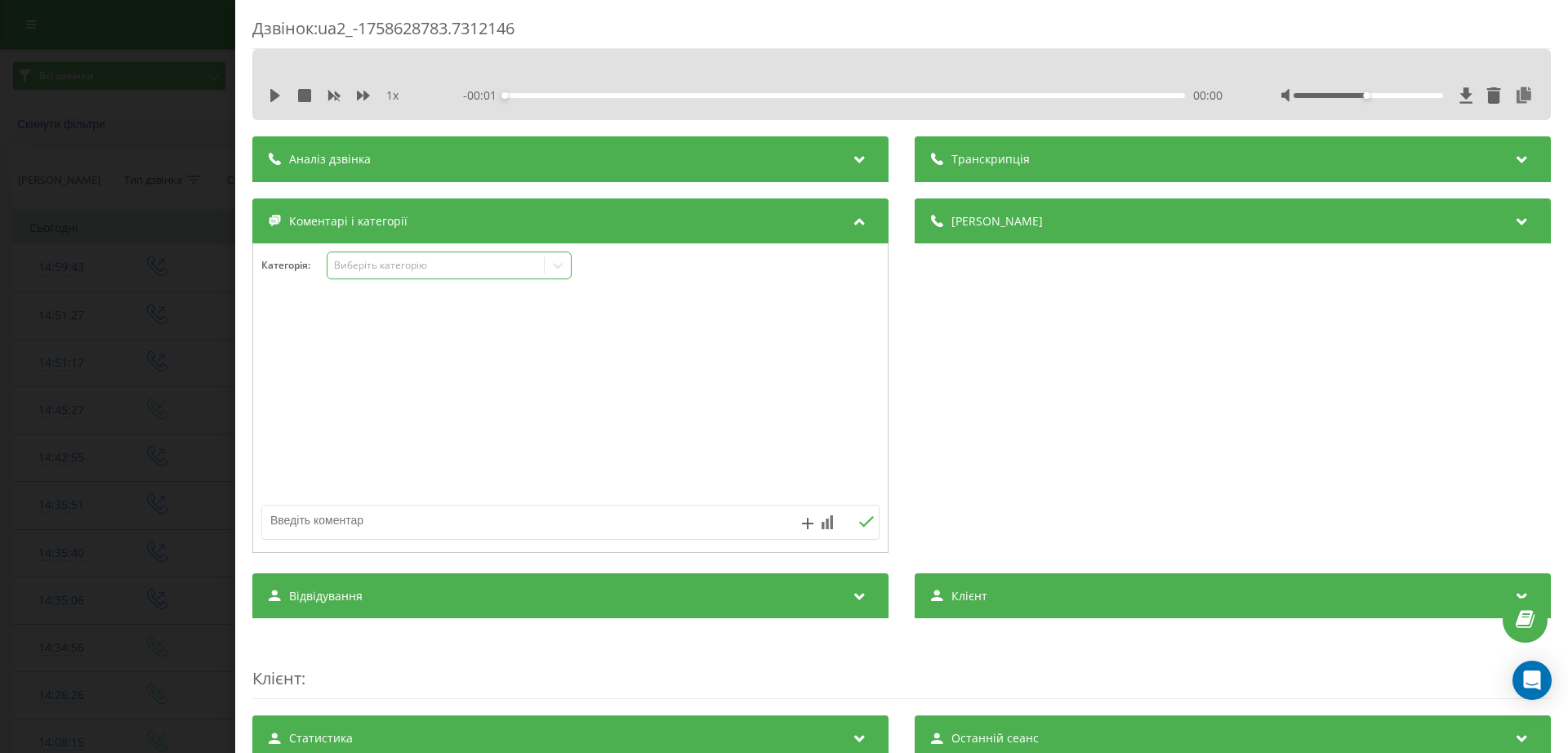
click at [451, 264] on div "Виберіть категорію" at bounding box center [436, 265] width 204 height 13
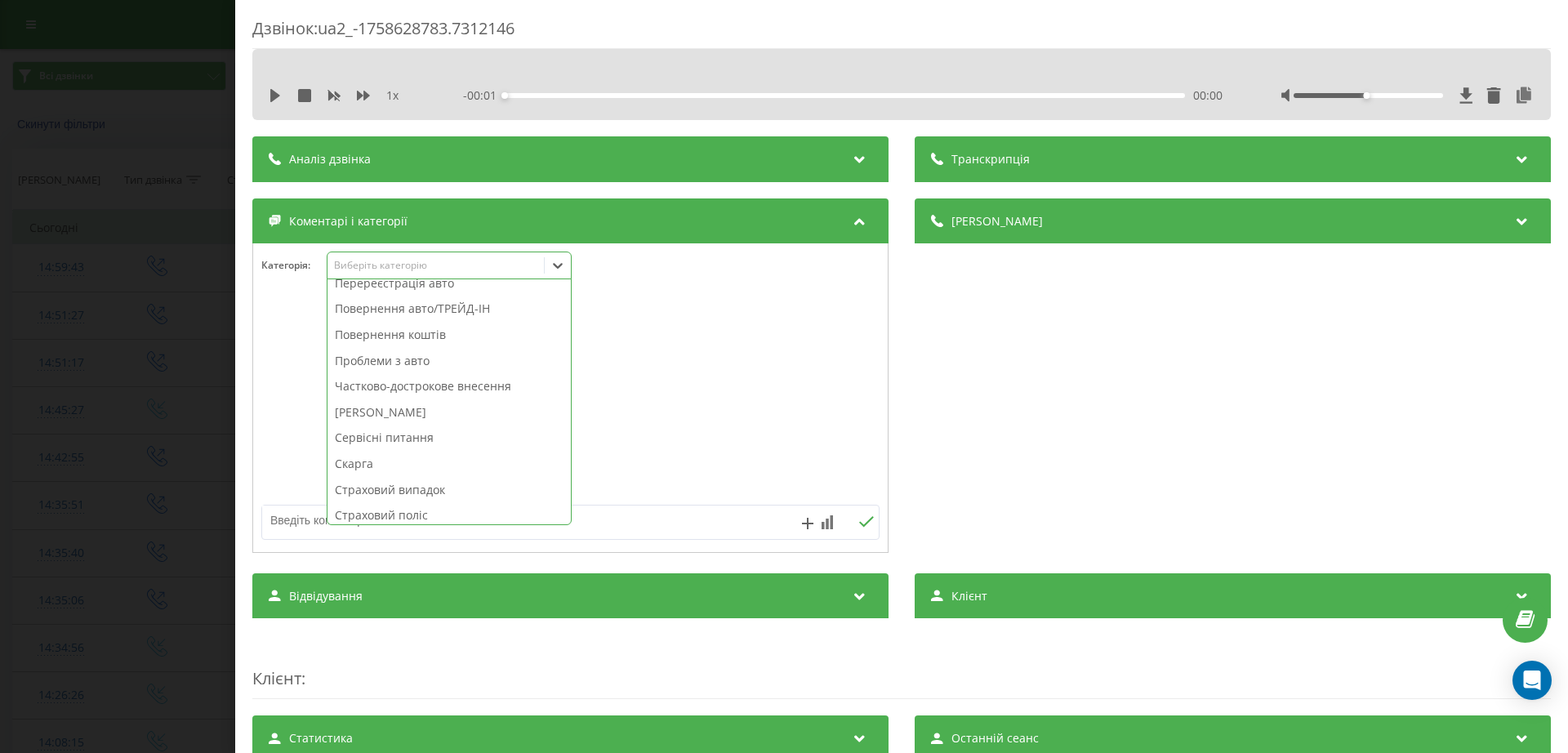
scroll to position [876, 0]
click at [423, 460] on div "Хапай Дилер авто" at bounding box center [448, 458] width 243 height 26
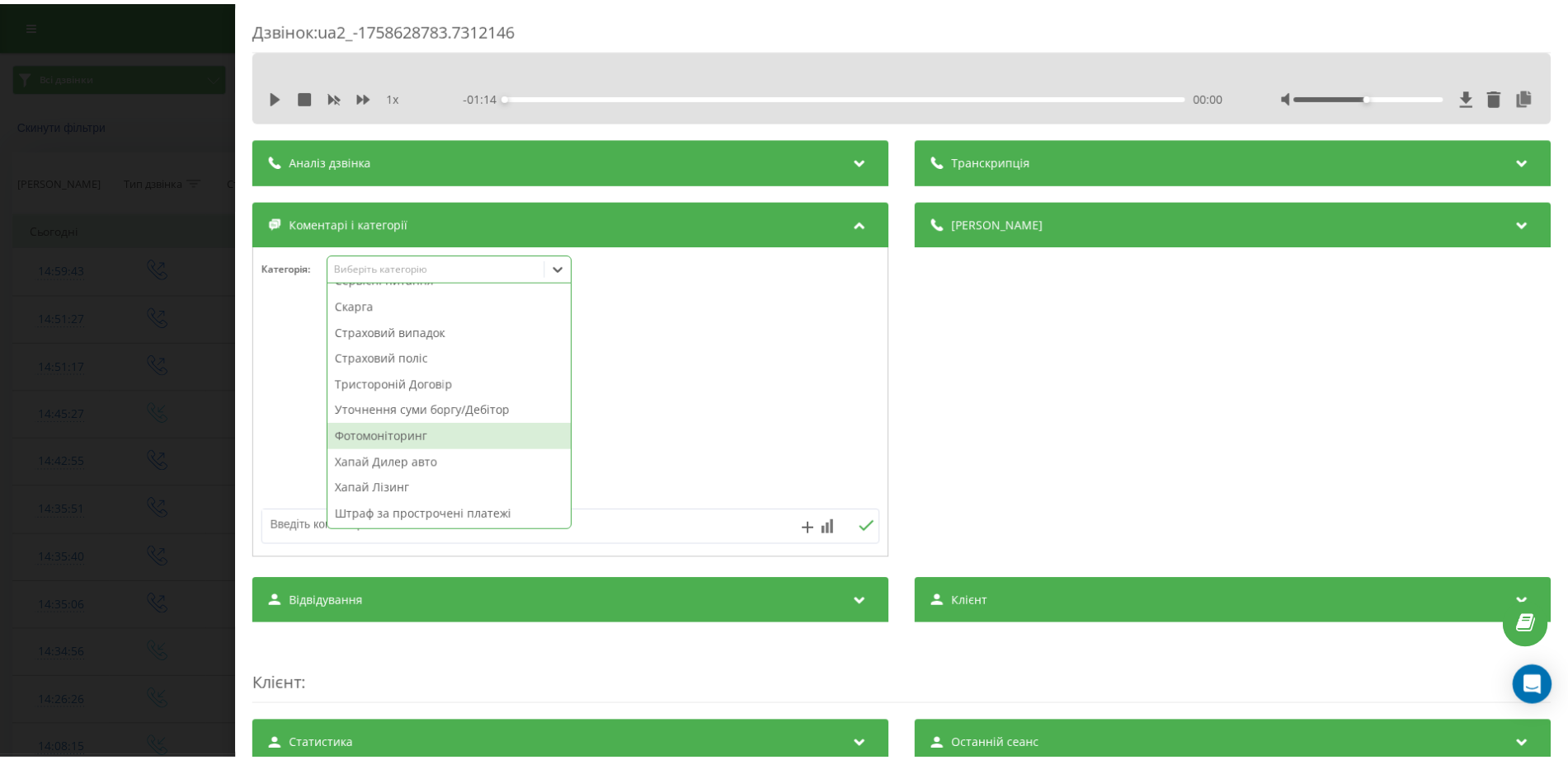
scroll to position [858, 0]
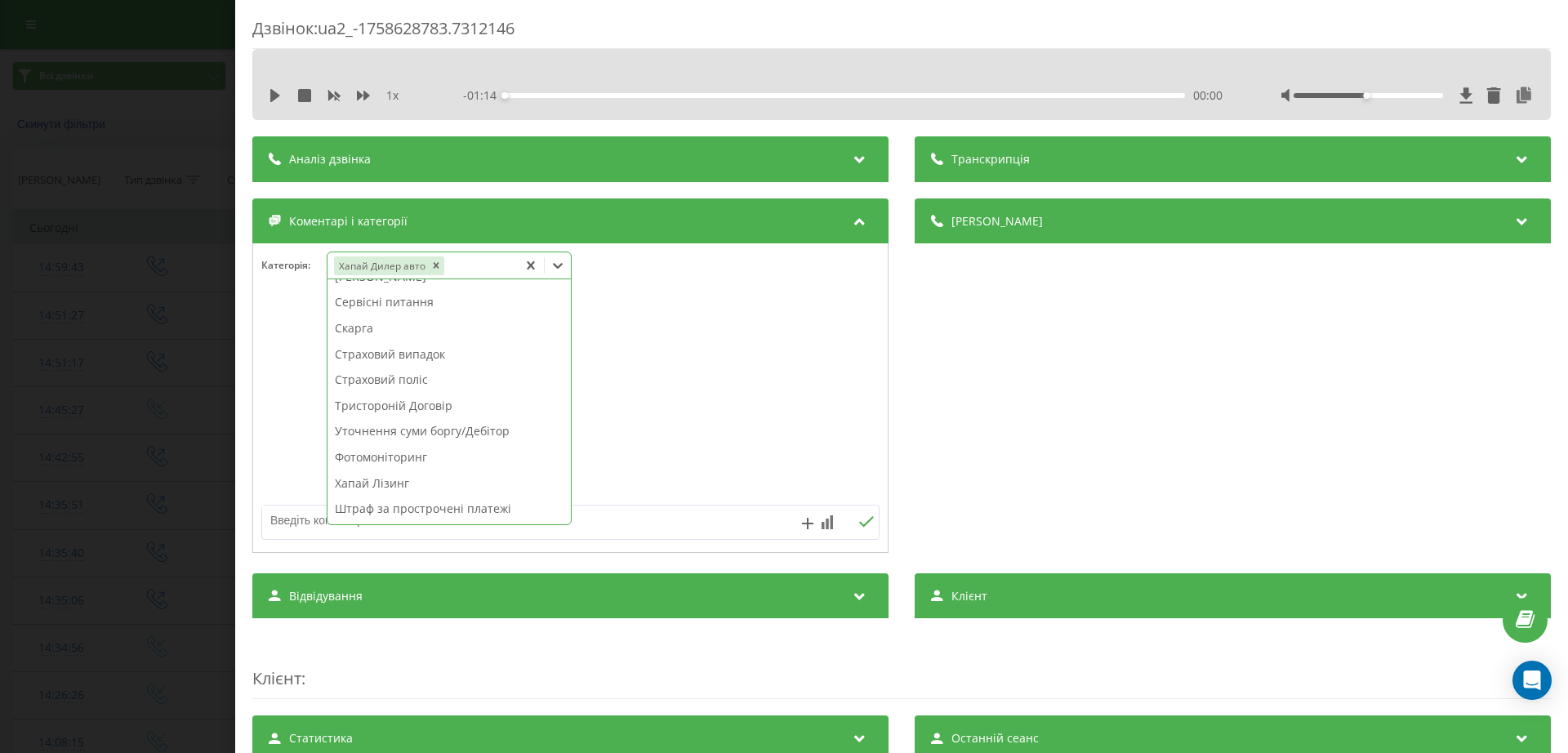
click at [106, 349] on div "Дзвінок : ua2_-1758628783.7312146 1 x - 01:14 00:00 00:00 Транскрипція Для AI-а…" at bounding box center [784, 376] width 1568 height 753
